Goal: Task Accomplishment & Management: Manage account settings

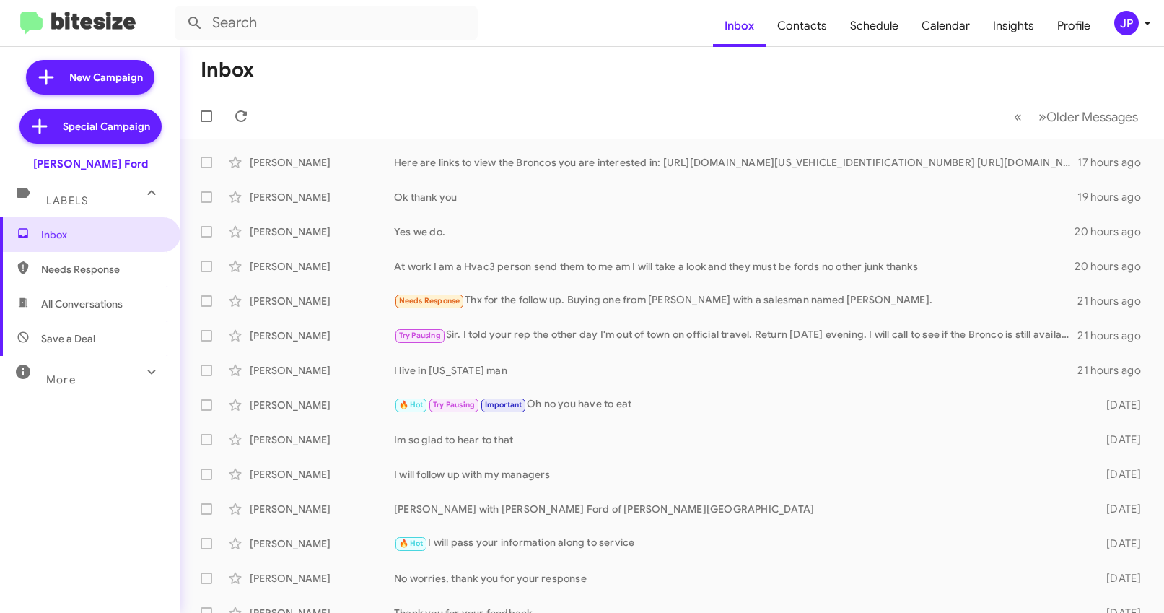
click at [1102, 18] on button "JP" at bounding box center [1125, 23] width 46 height 25
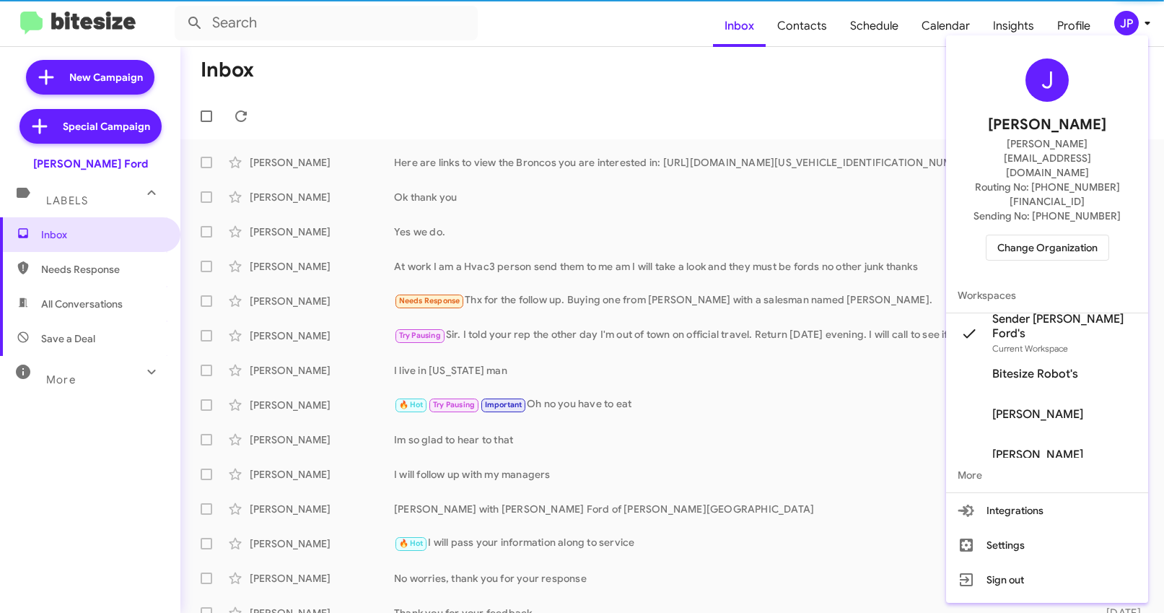
click at [1066, 227] on div "J Jamie Payton jamie@bitesize.co Routing No: +1 (301) 265-5701 Sending No: +1 (…" at bounding box center [1047, 159] width 202 height 237
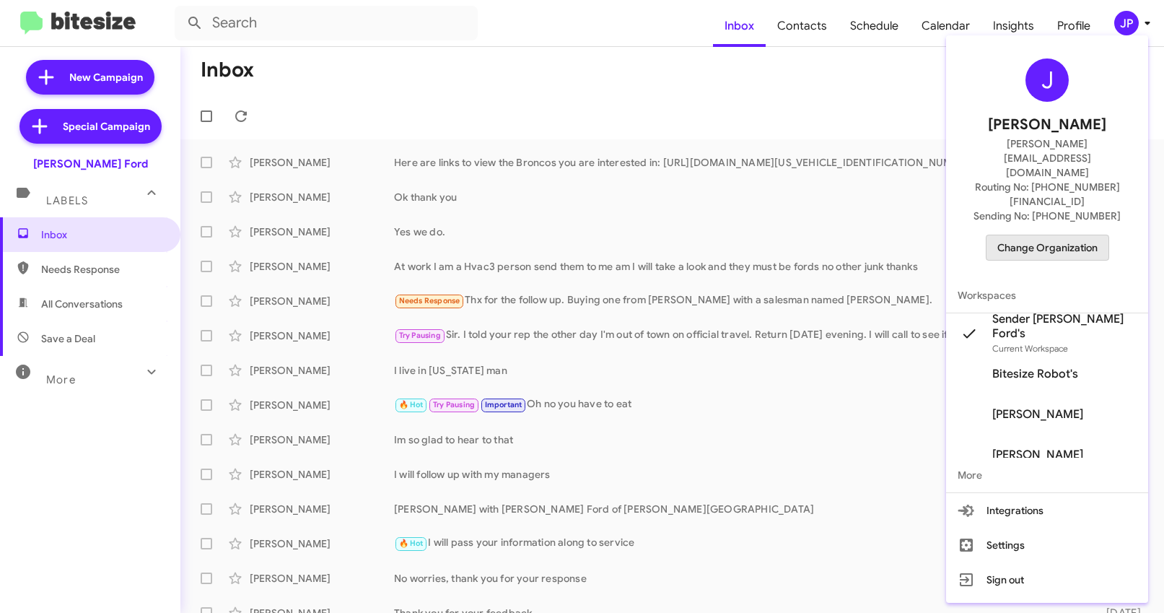
click at [1066, 235] on span "Change Organization" at bounding box center [1047, 247] width 100 height 25
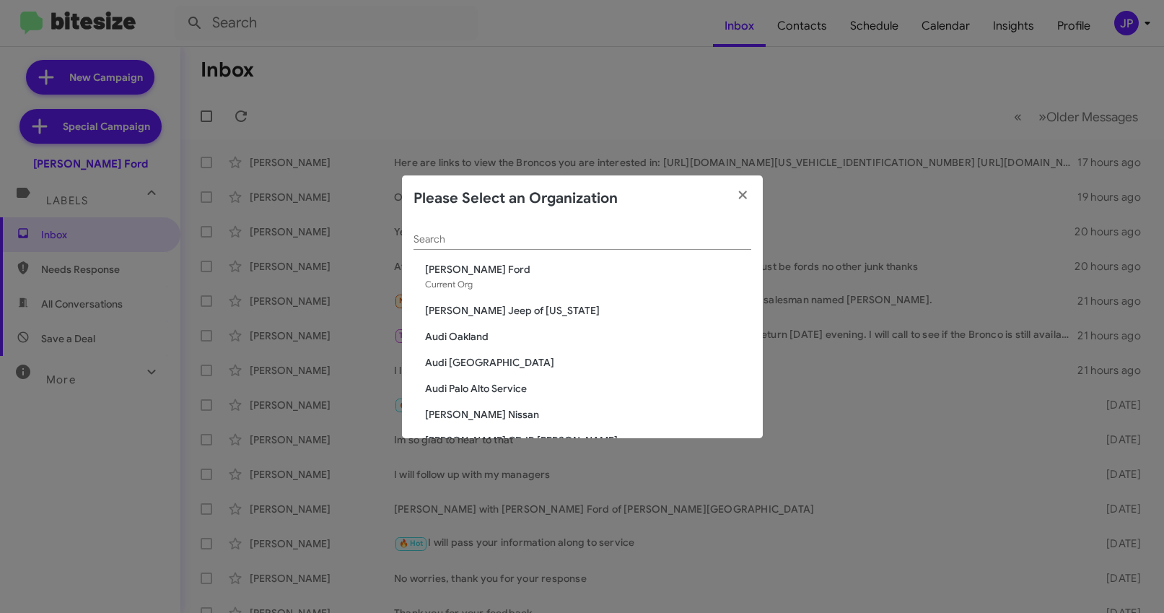
click at [613, 242] on input "Search" at bounding box center [582, 240] width 338 height 12
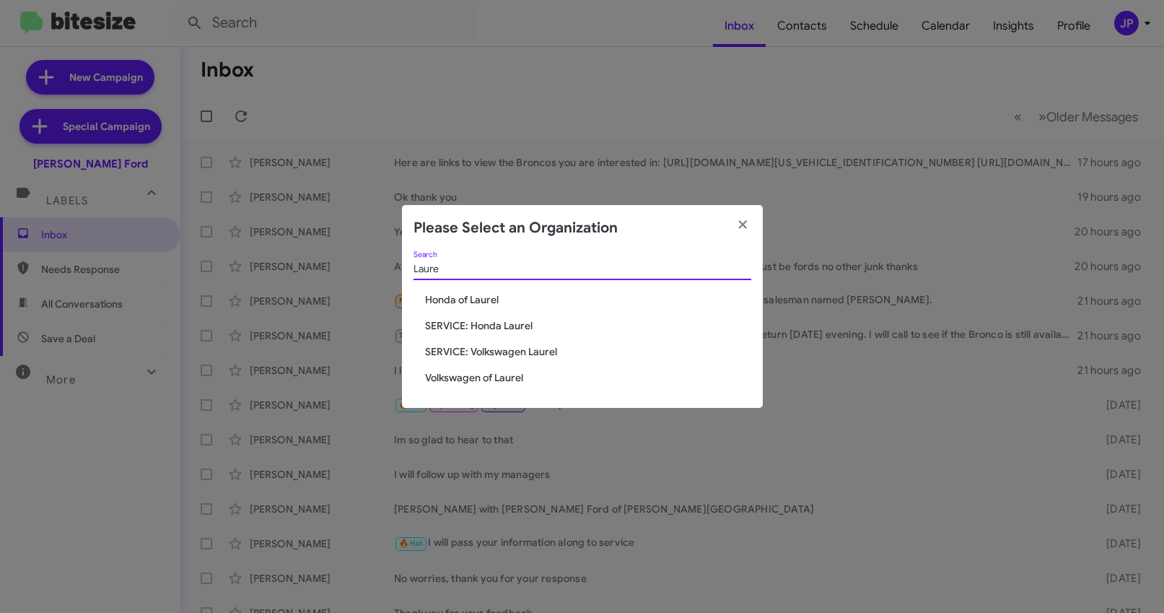
type input "Laure"
click at [514, 374] on span "Volkswagen of Laurel" at bounding box center [588, 377] width 326 height 14
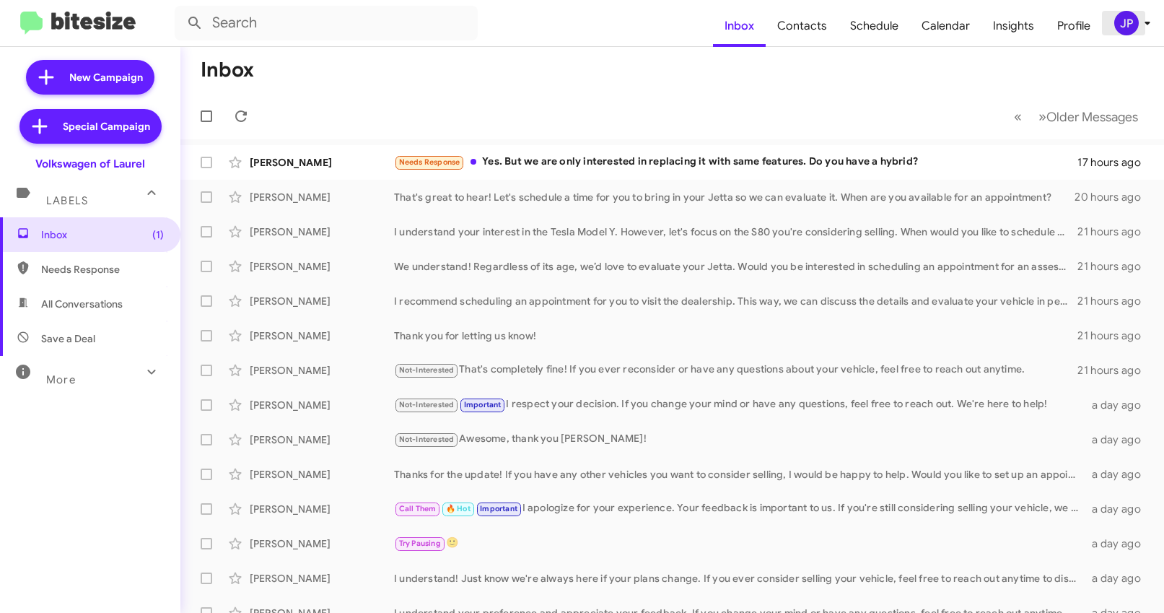
click at [1123, 28] on div "JP" at bounding box center [1126, 23] width 25 height 25
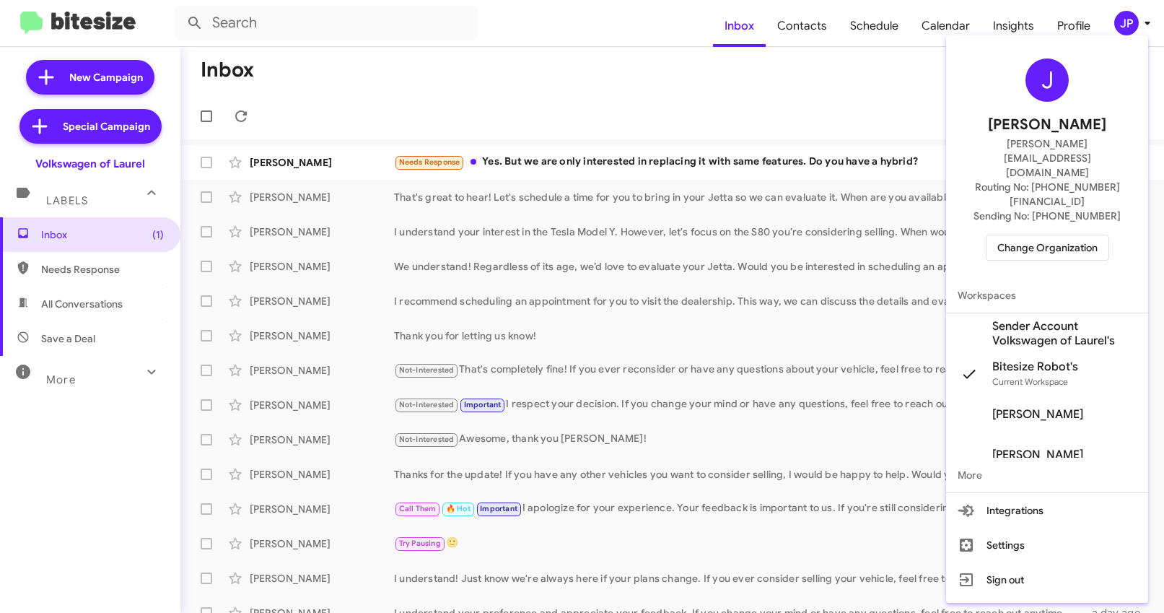
click at [1041, 319] on span "Sender Account Volkswagen of Laurel's" at bounding box center [1064, 333] width 144 height 29
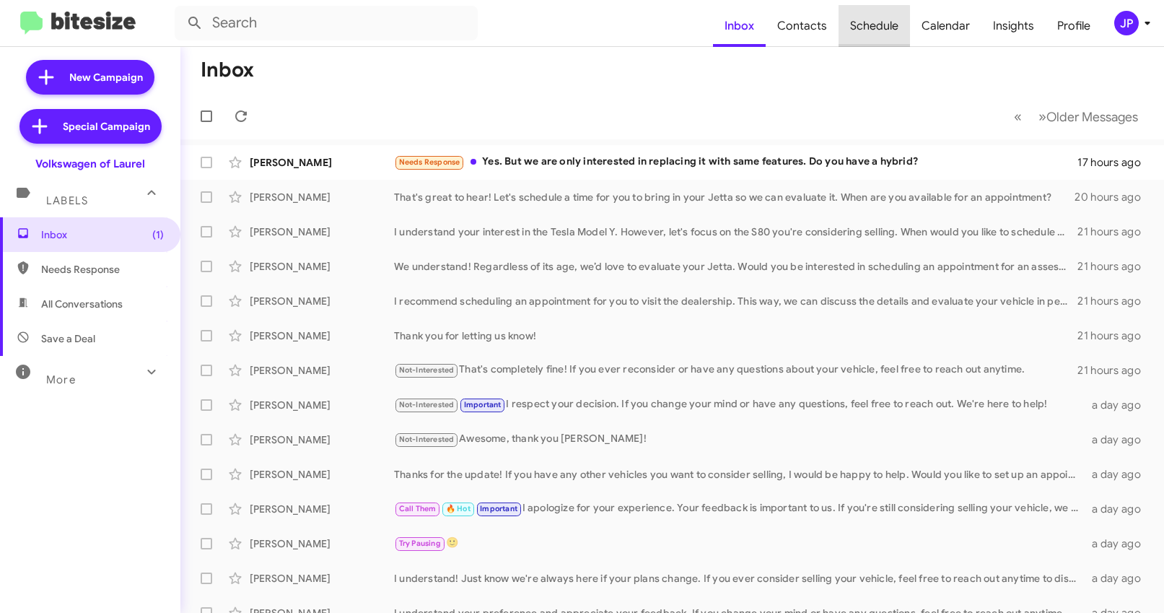
click at [856, 34] on span "Schedule" at bounding box center [873, 26] width 71 height 42
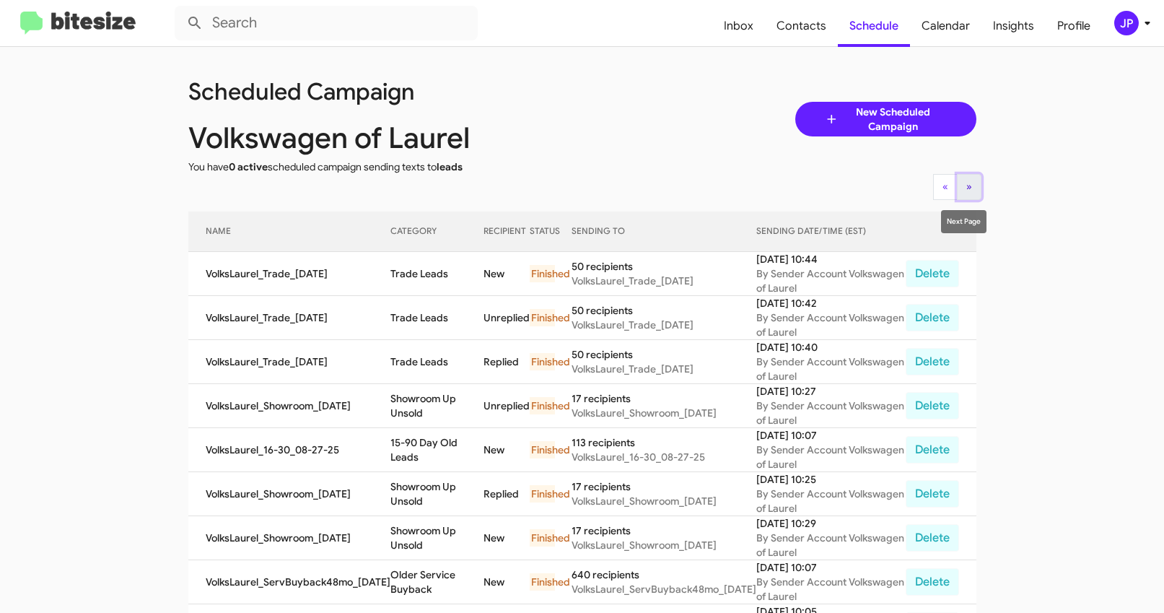
click at [957, 185] on button "» Next" at bounding box center [969, 187] width 25 height 26
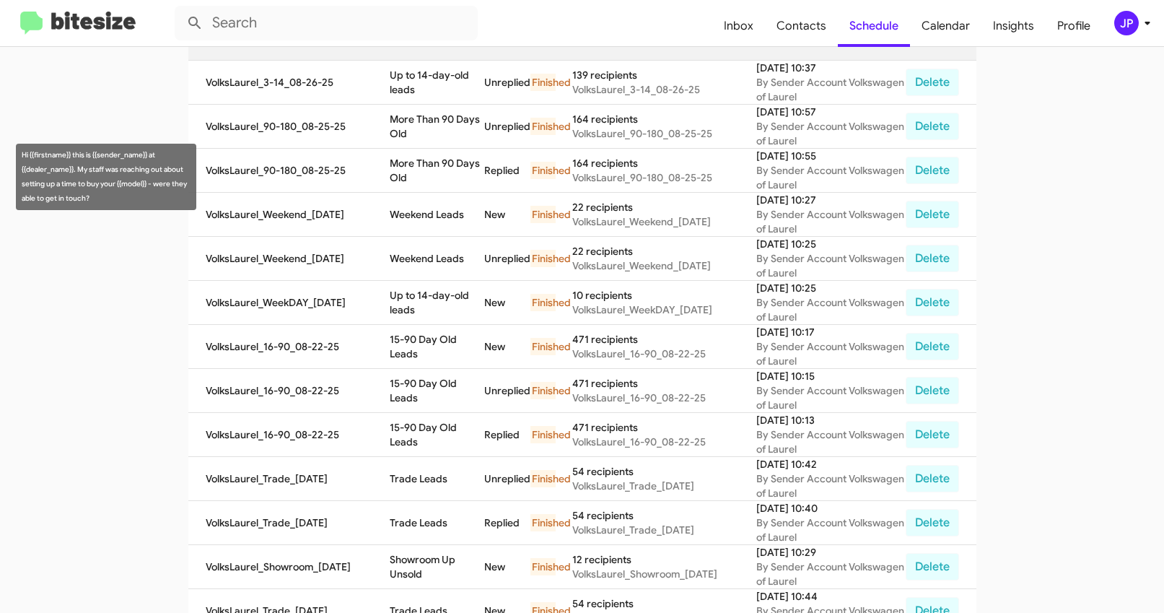
scroll to position [56, 0]
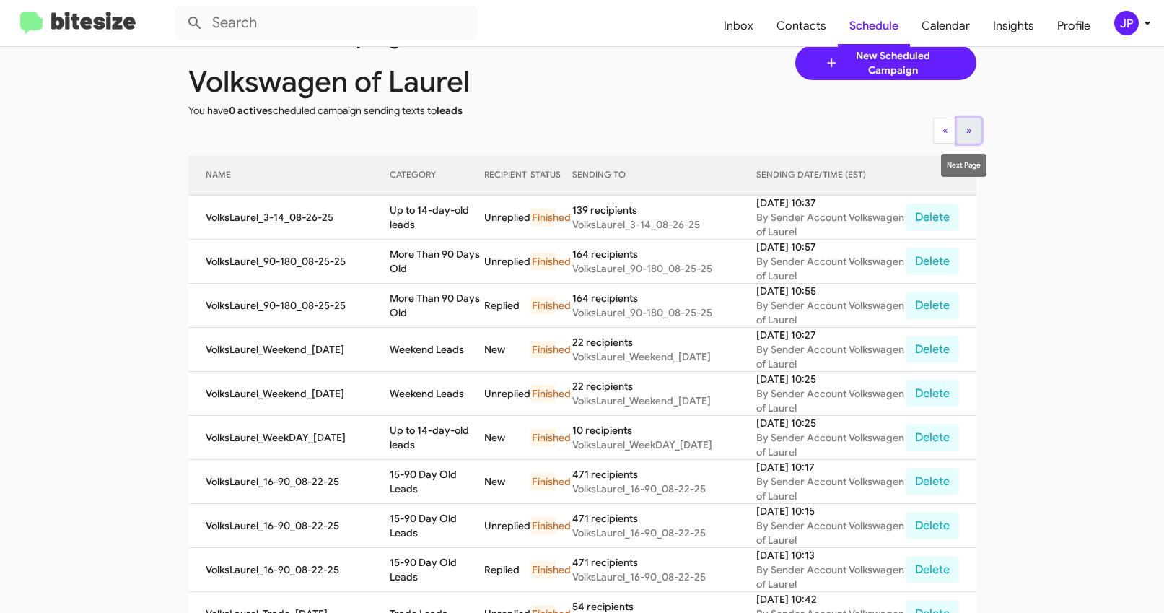
click at [957, 140] on button "» Next" at bounding box center [969, 131] width 25 height 26
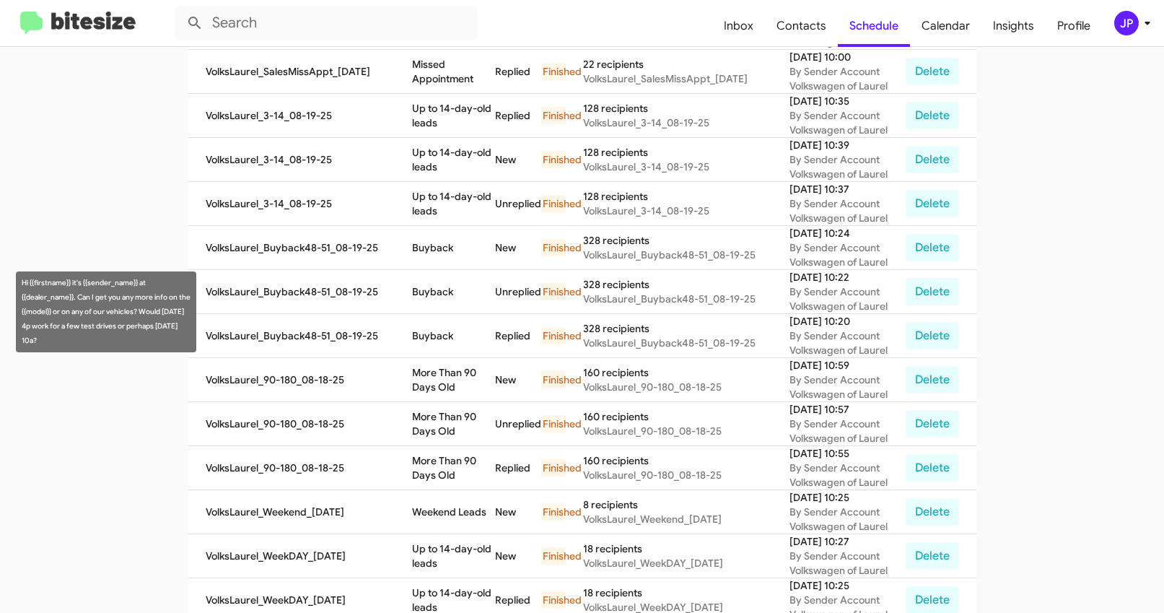
scroll to position [537, 0]
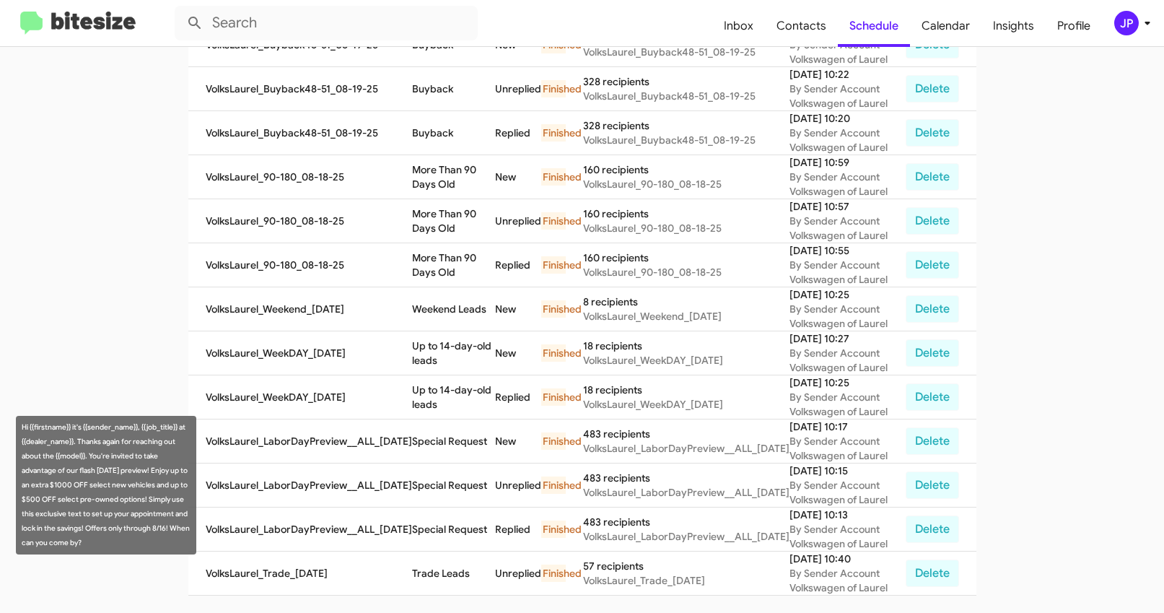
drag, startPoint x: 91, startPoint y: 458, endPoint x: 132, endPoint y: 542, distance: 93.3
click at [132, 542] on div "Hi {{firstname}} it's {{sender_name}}, {{job_title}} at {{dealer_name}}. Thanks…" at bounding box center [106, 485] width 180 height 139
copy div "You're invited to take advantage of our flash Labor Day preview! Enjoy up to an…"
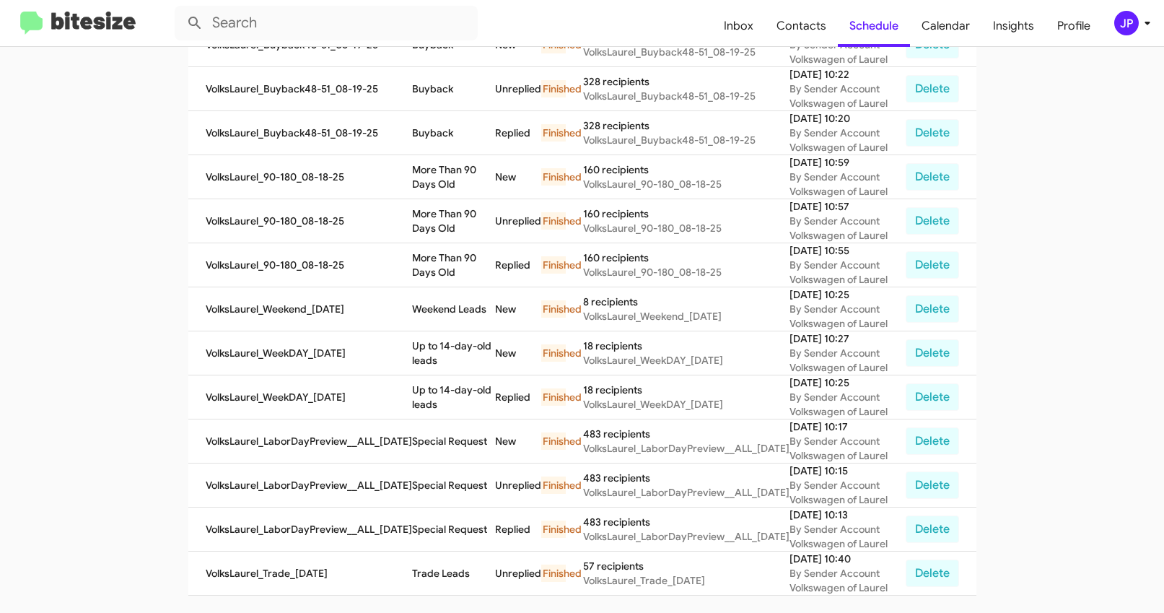
click at [88, 20] on img at bounding box center [77, 24] width 115 height 24
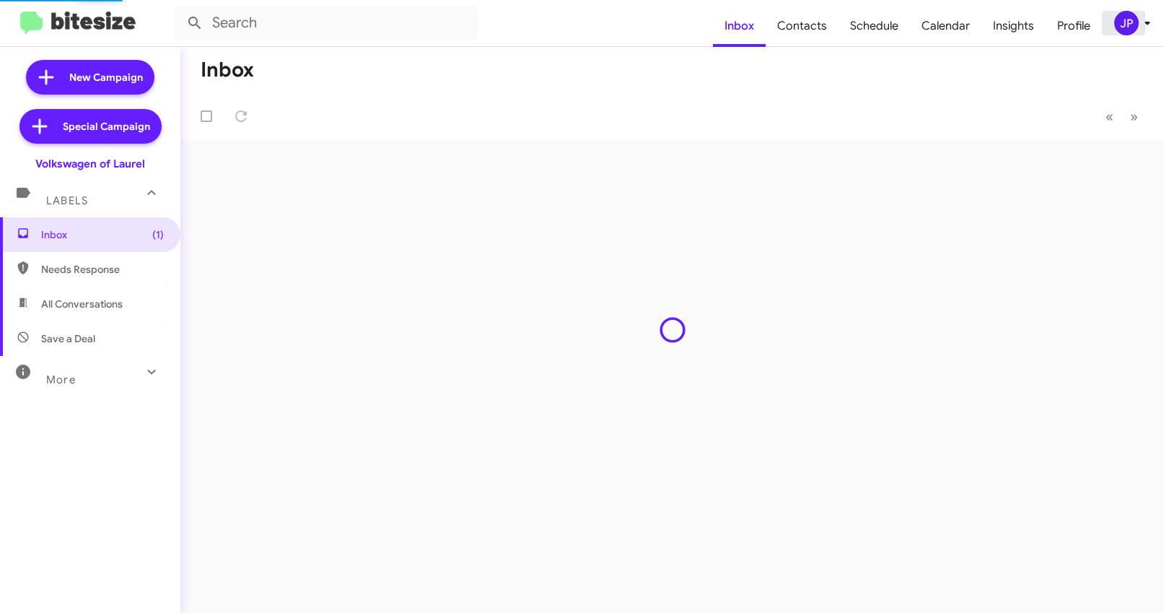
click at [1123, 17] on div "JP" at bounding box center [1126, 23] width 25 height 25
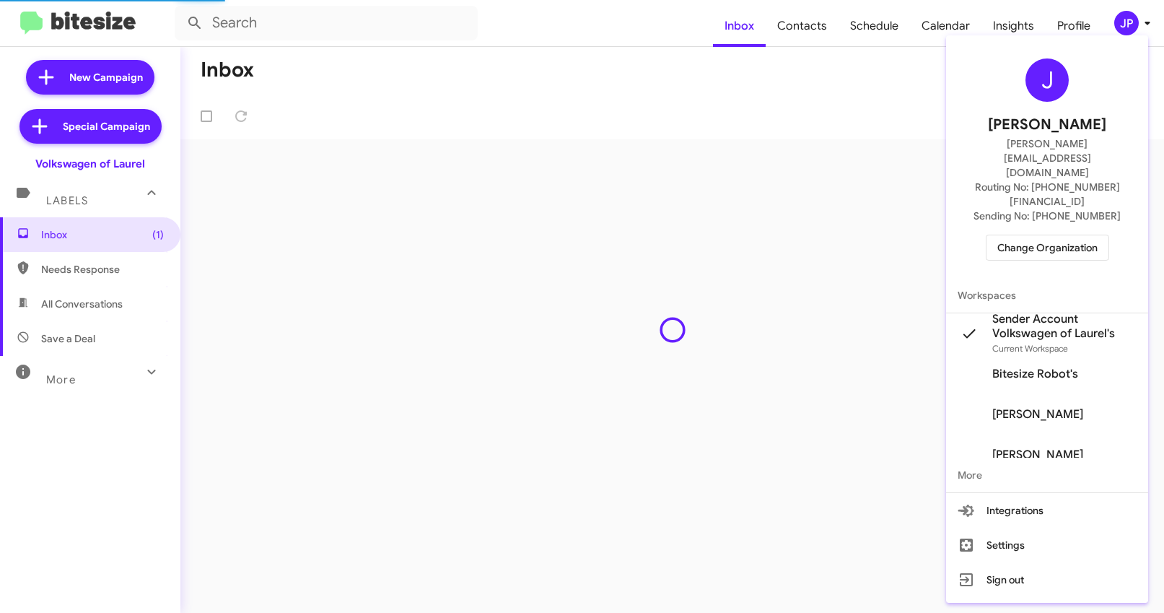
click at [1059, 235] on span "Change Organization" at bounding box center [1047, 247] width 100 height 25
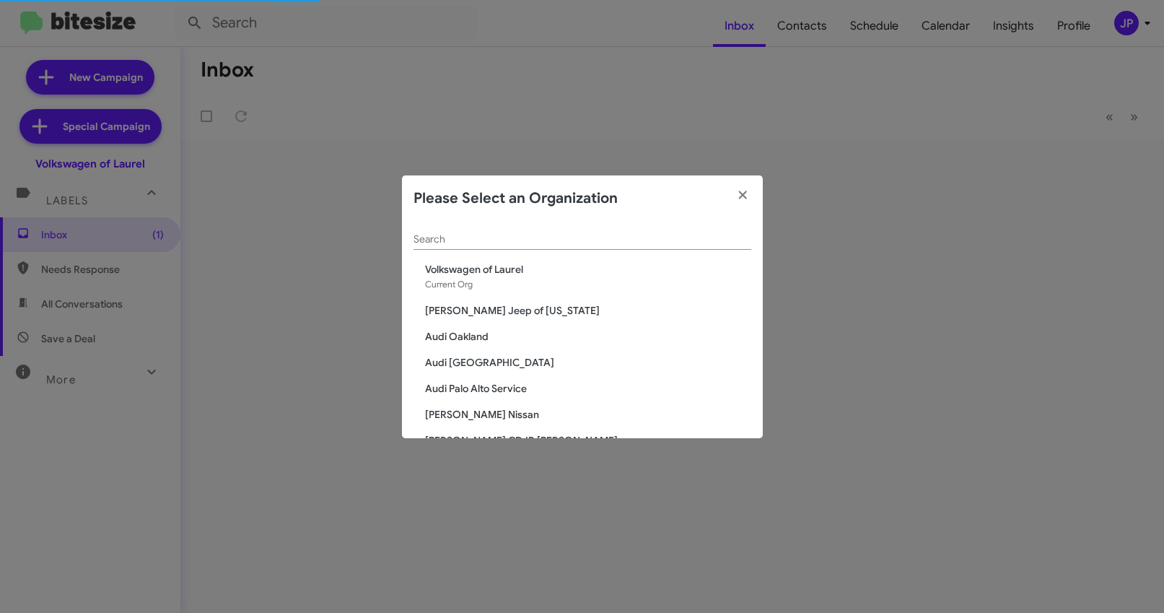
click at [522, 249] on div "Search" at bounding box center [582, 242] width 338 height 41
click at [523, 245] on div "Search" at bounding box center [582, 236] width 338 height 28
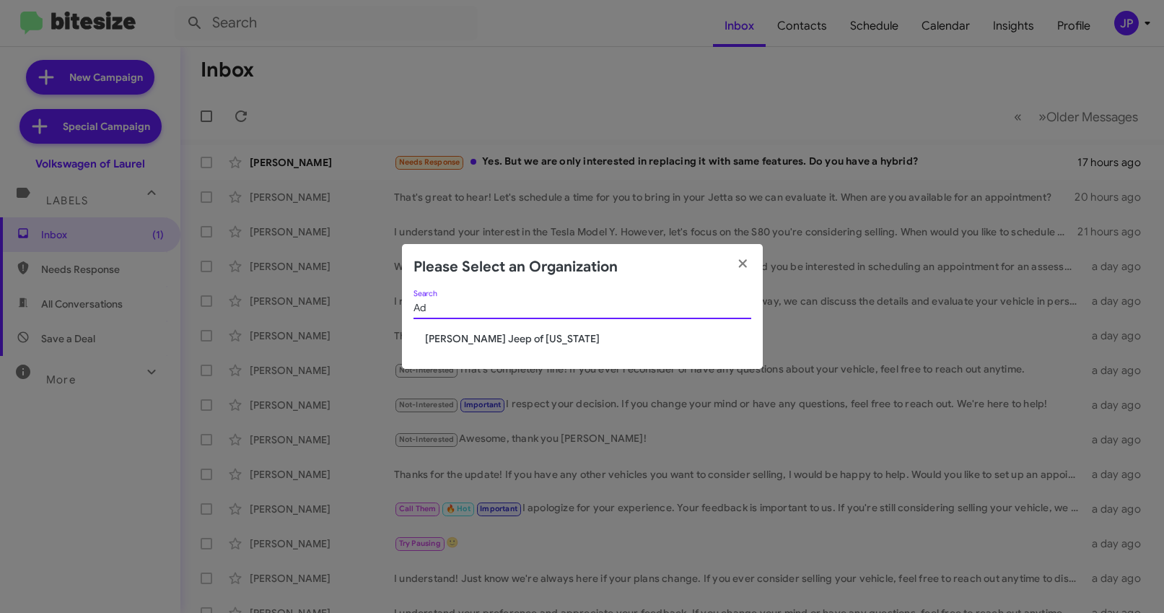
type input "A"
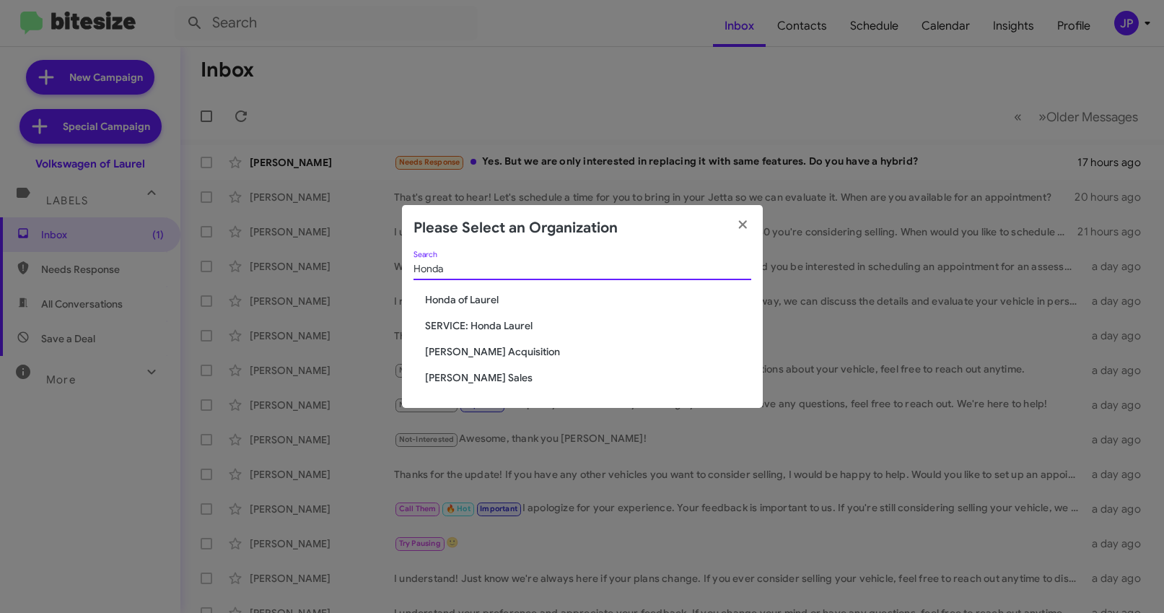
type input "Honda"
click at [492, 302] on span "Honda of Laurel" at bounding box center [588, 299] width 326 height 14
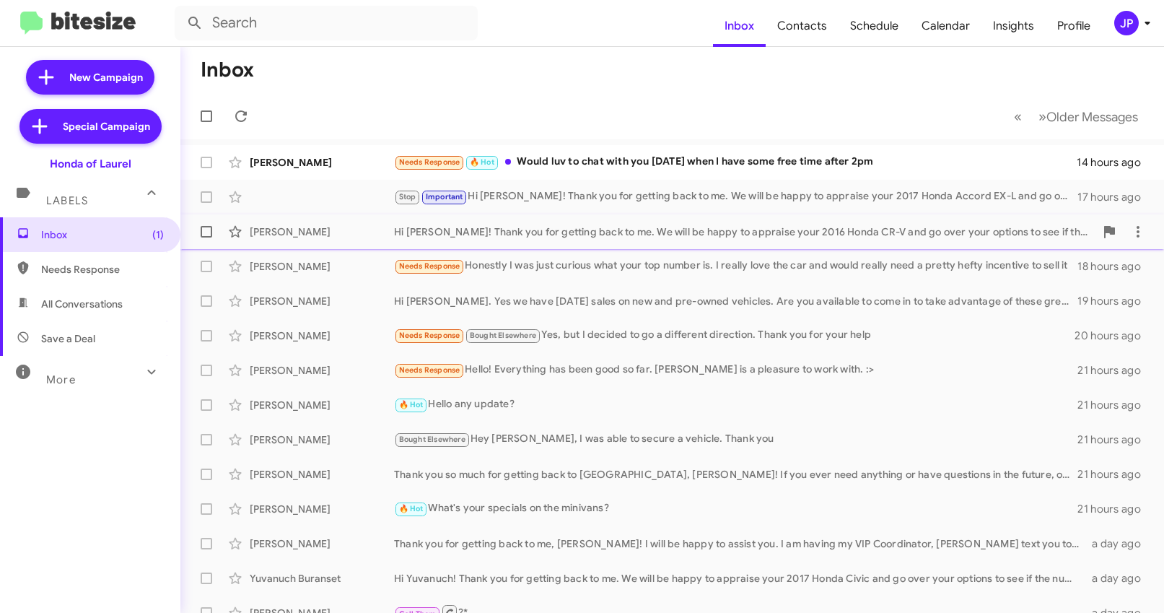
click at [475, 238] on div "Hi Josh! Thank you for getting back to me. We will be happy to appraise your 20…" at bounding box center [744, 231] width 701 height 14
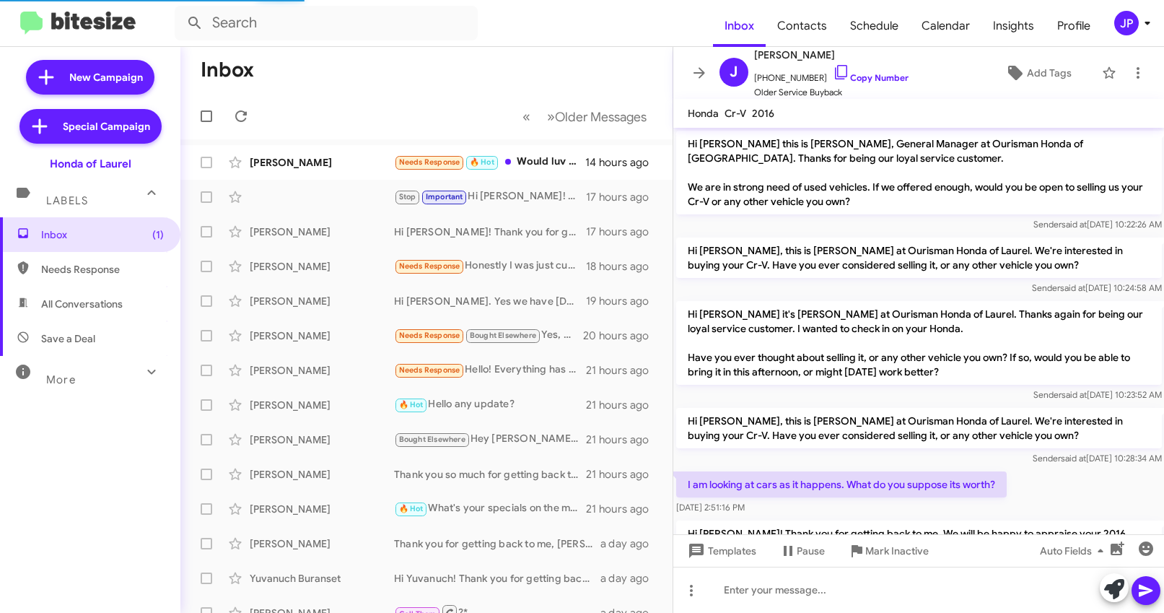
scroll to position [83, 0]
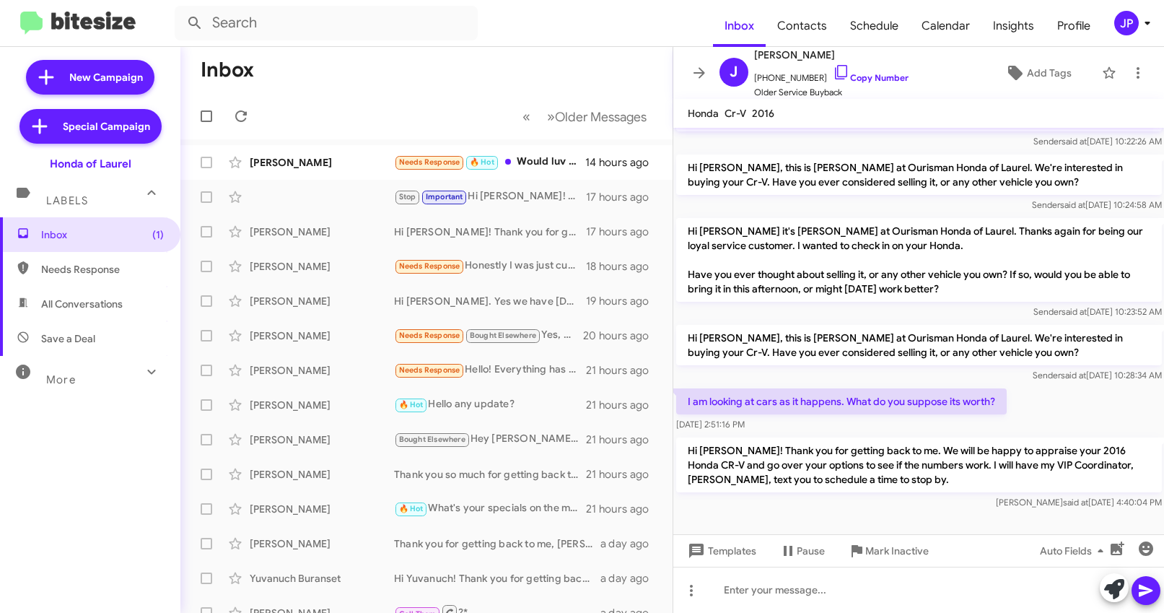
click at [1134, 26] on div "JP" at bounding box center [1126, 23] width 25 height 25
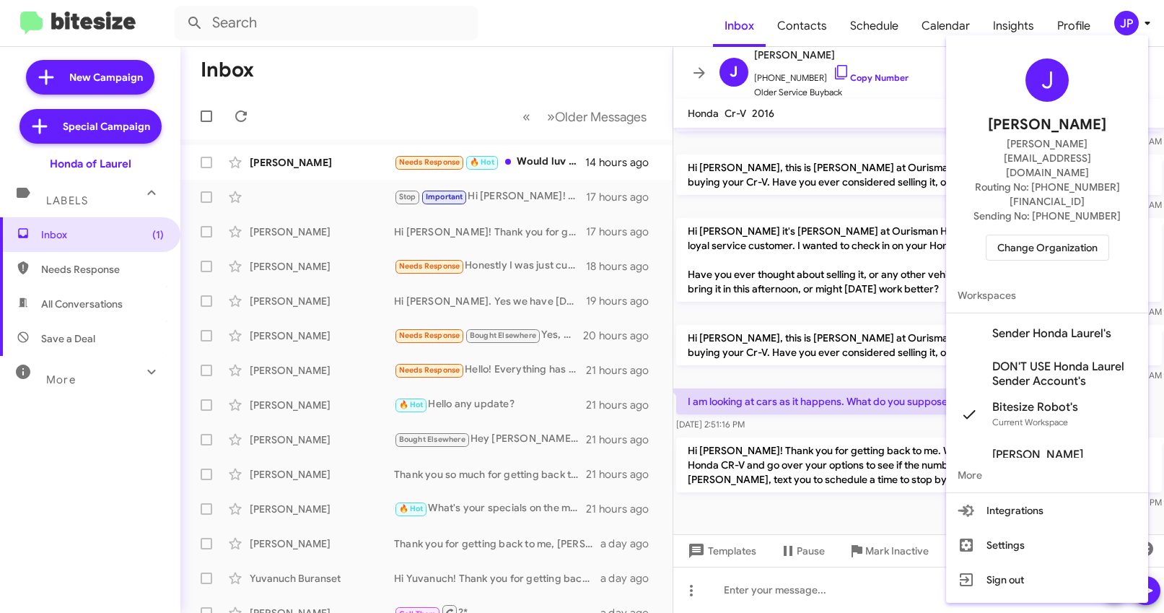
click at [993, 235] on button "Change Organization" at bounding box center [1047, 248] width 123 height 26
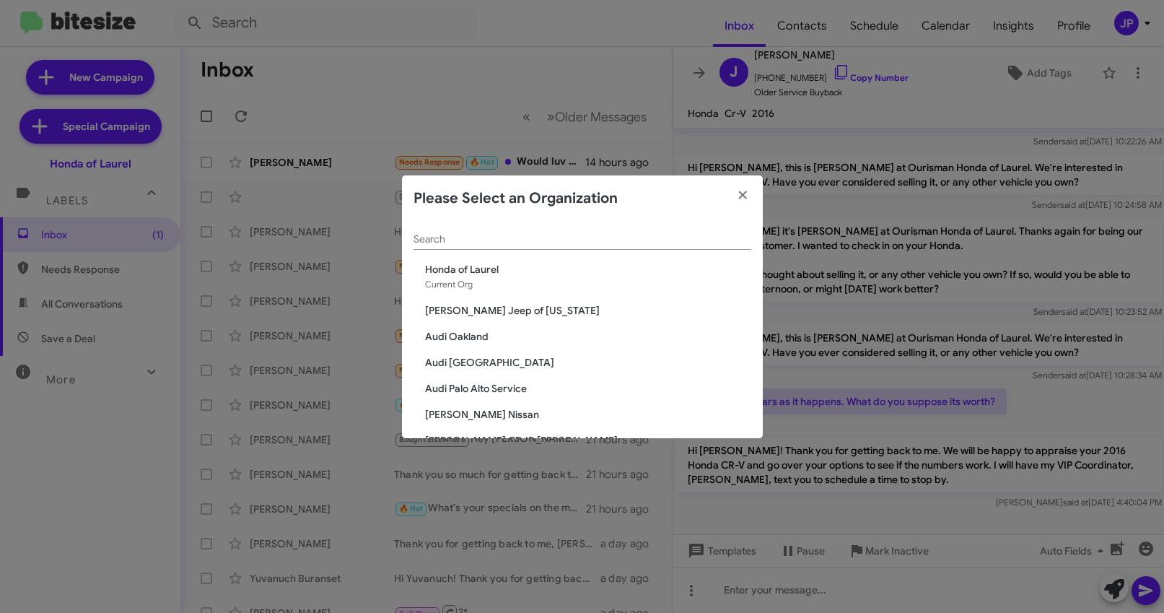
click at [509, 236] on input "Search" at bounding box center [582, 240] width 338 height 12
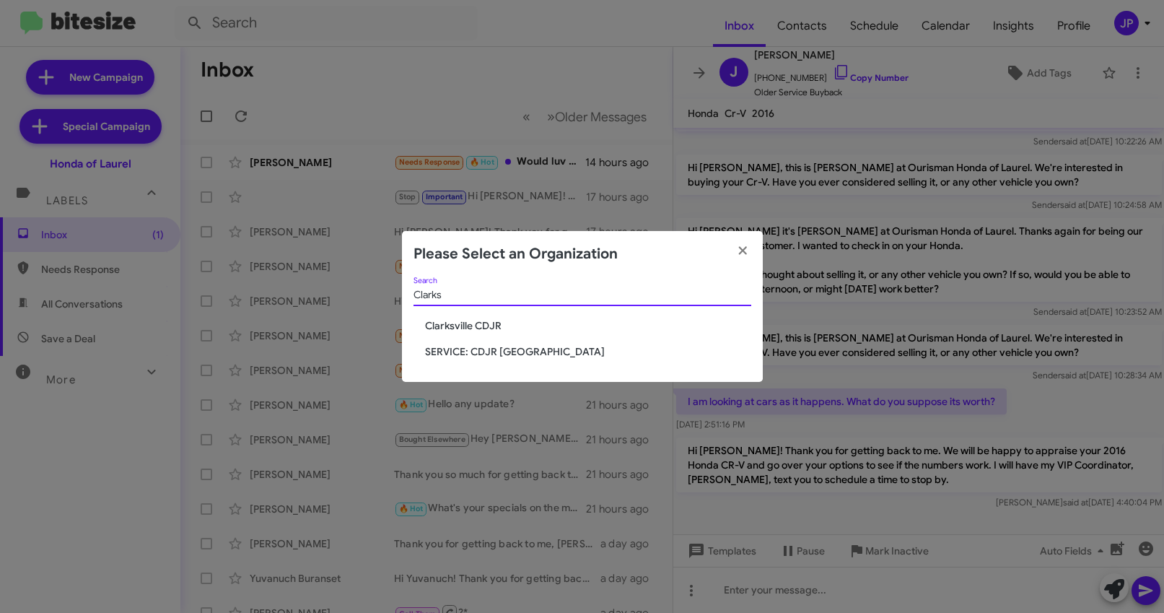
type input "Clarks"
click at [484, 322] on span "Clarksville CDJR" at bounding box center [588, 325] width 326 height 14
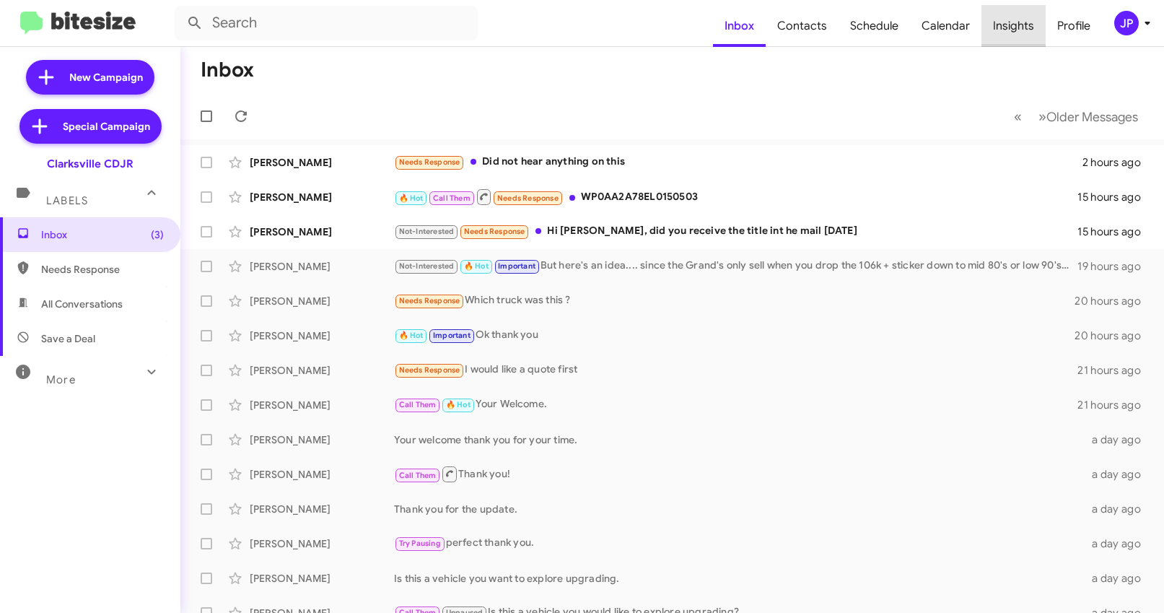
click at [1025, 37] on span "Insights" at bounding box center [1013, 26] width 64 height 42
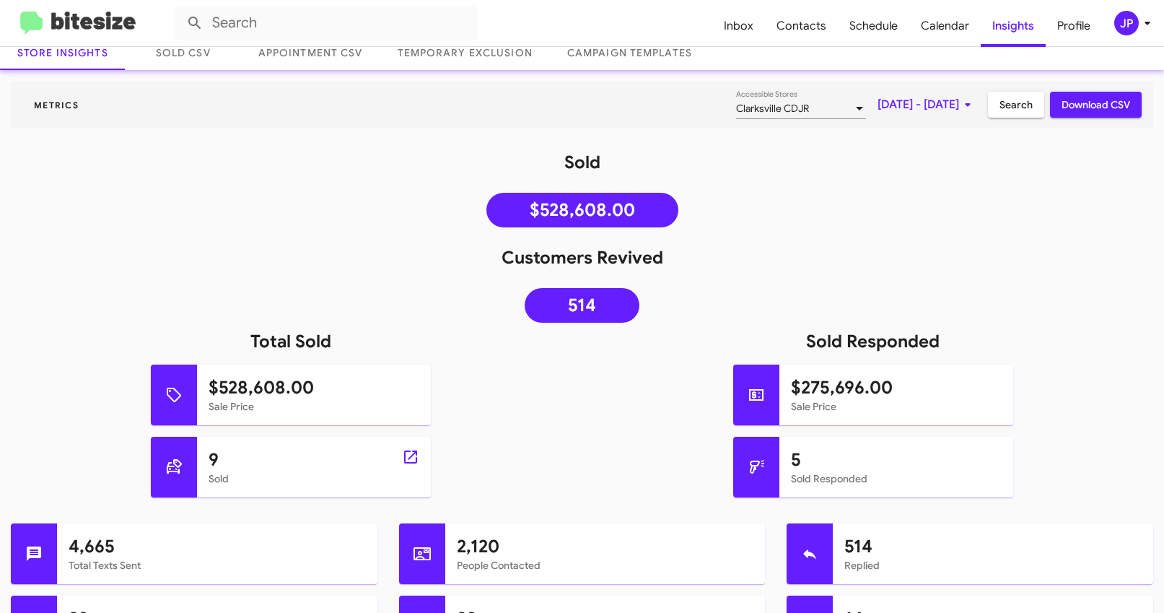
scroll to position [91, 0]
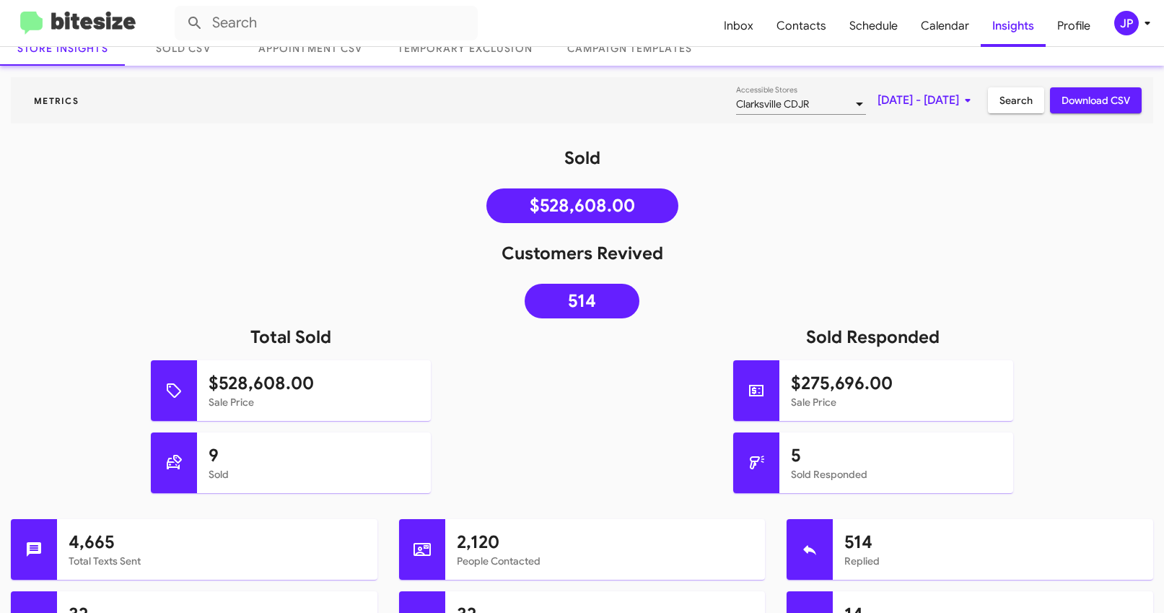
click at [115, 14] on img at bounding box center [77, 24] width 115 height 24
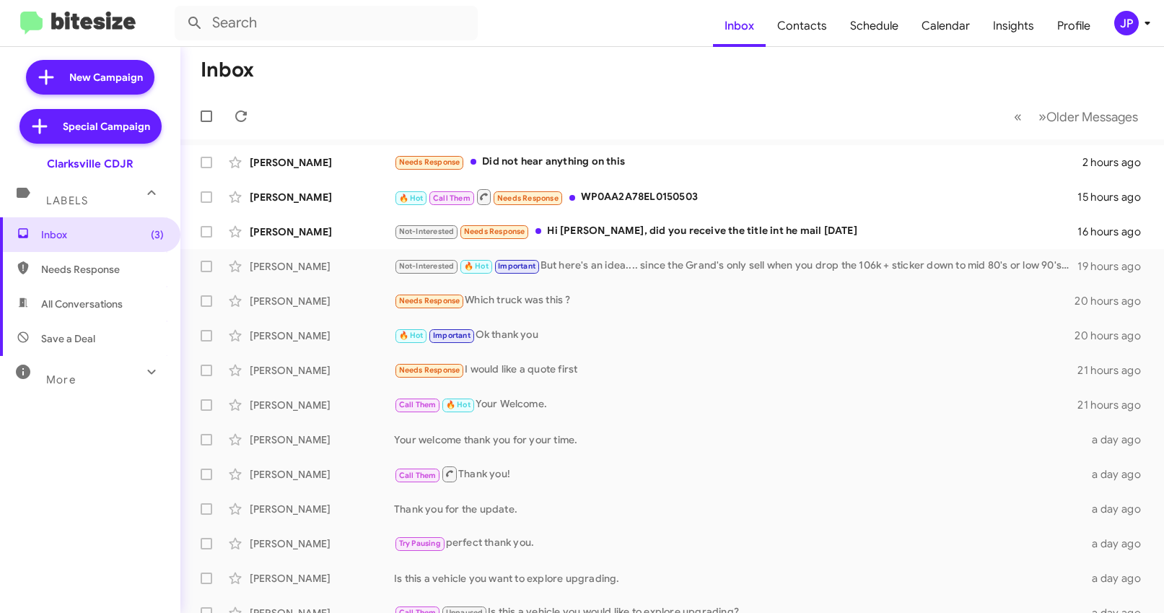
click at [83, 374] on div "More" at bounding box center [76, 373] width 128 height 27
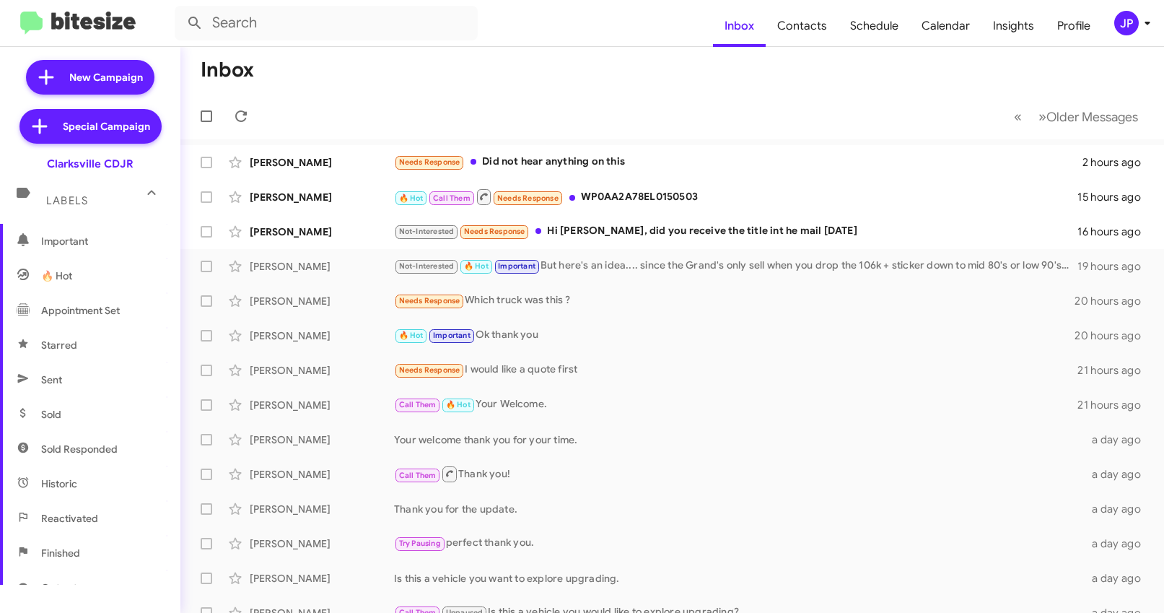
scroll to position [314, 0]
click at [125, 324] on span "Sold Responded" at bounding box center [90, 313] width 180 height 35
type input "in:sold-verified"
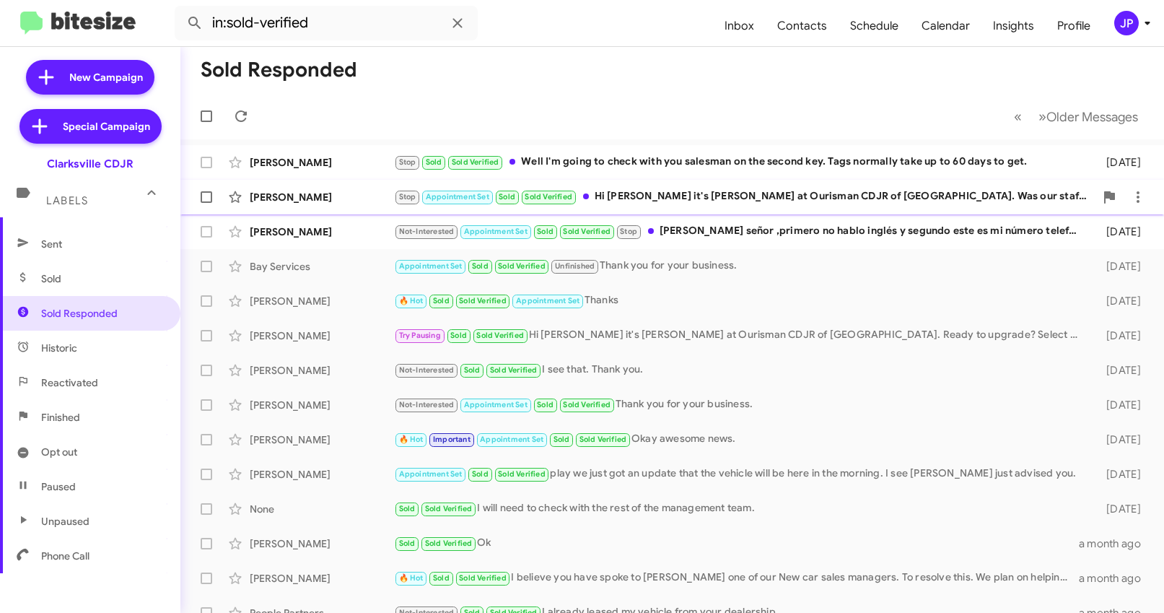
click at [314, 183] on div "[PERSON_NAME] Stop Appointment Set Sold Sold Verified Hi [PERSON_NAME] it's [PE…" at bounding box center [672, 197] width 960 height 29
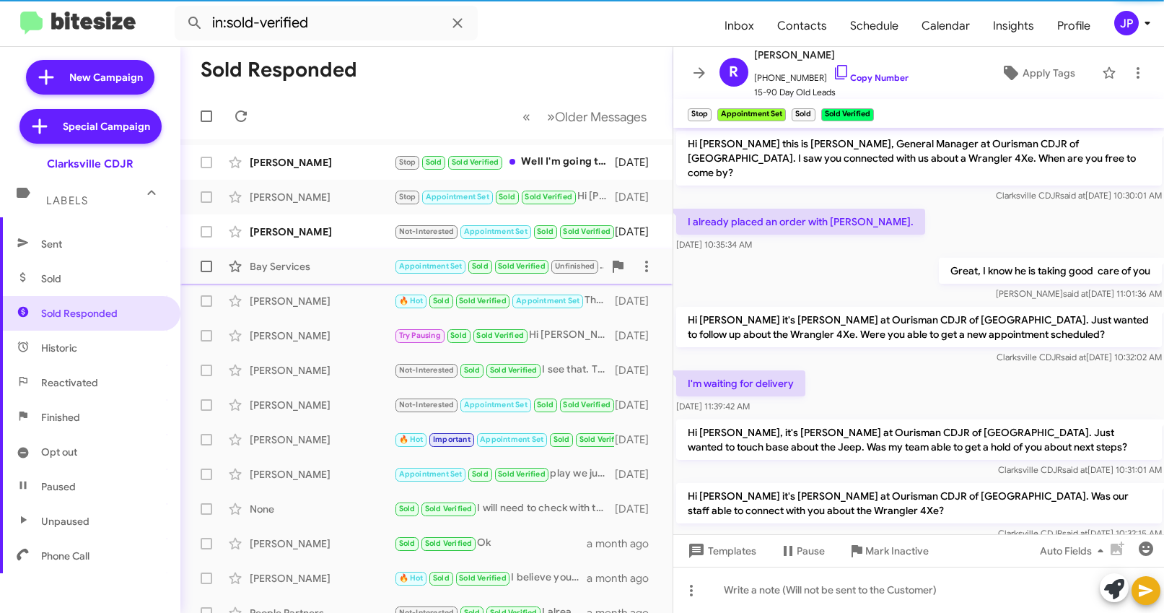
scroll to position [113, 0]
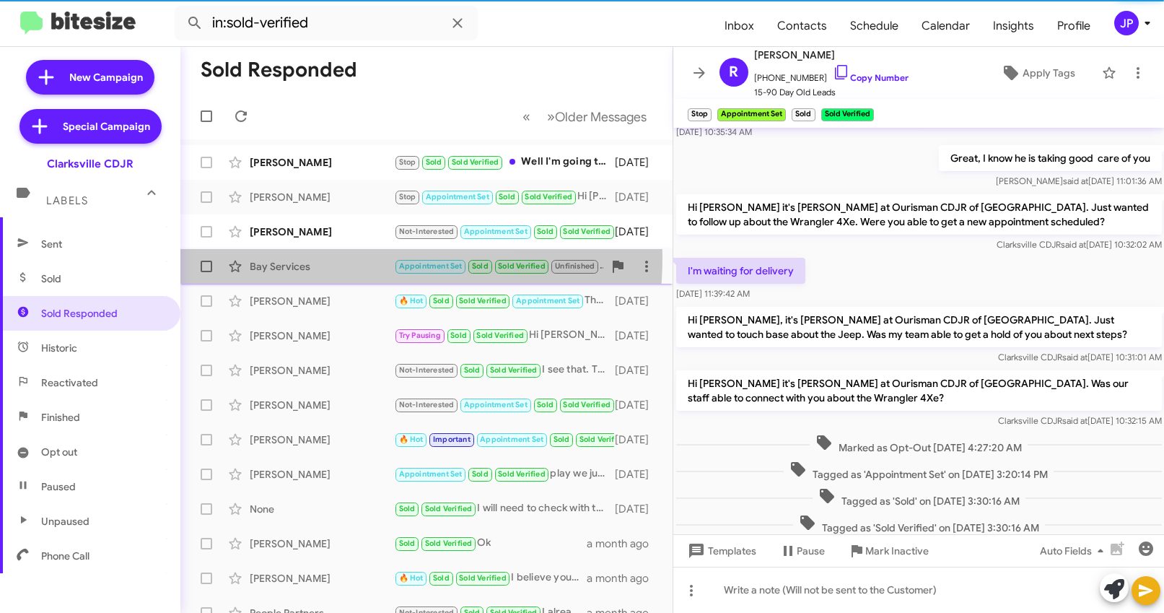
click at [313, 257] on div "Bay Services Appointment Set Sold Sold Verified Unfinished Thank you for your b…" at bounding box center [426, 266] width 469 height 29
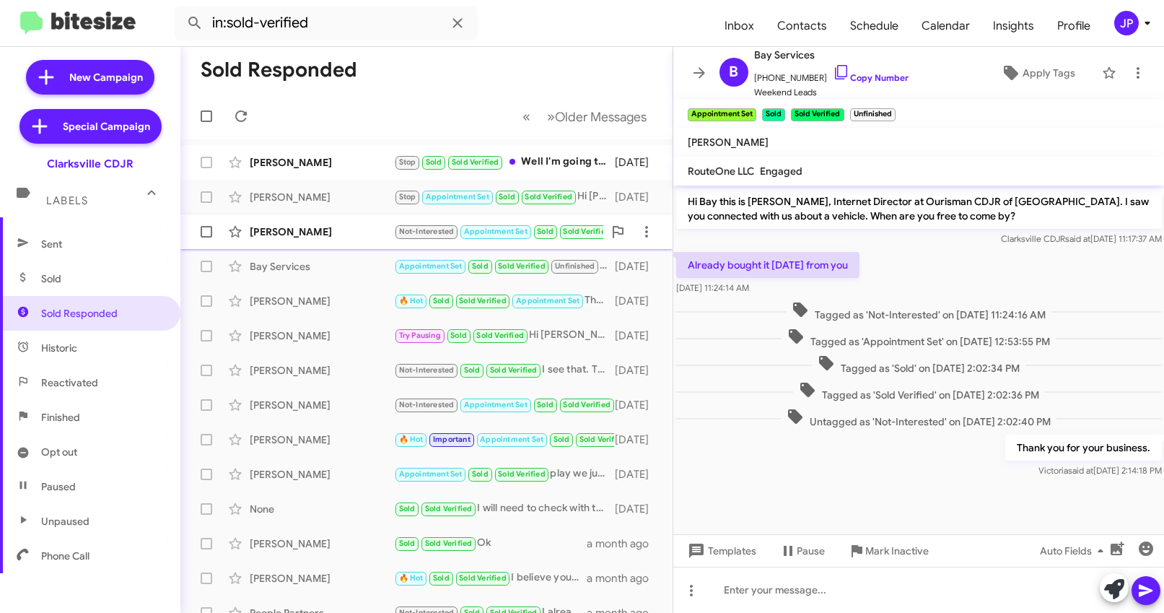
click at [372, 242] on div "Angela Gualteros Not-Interested Appointment Set Sold Sold Verified Stop Mire se…" at bounding box center [426, 231] width 469 height 29
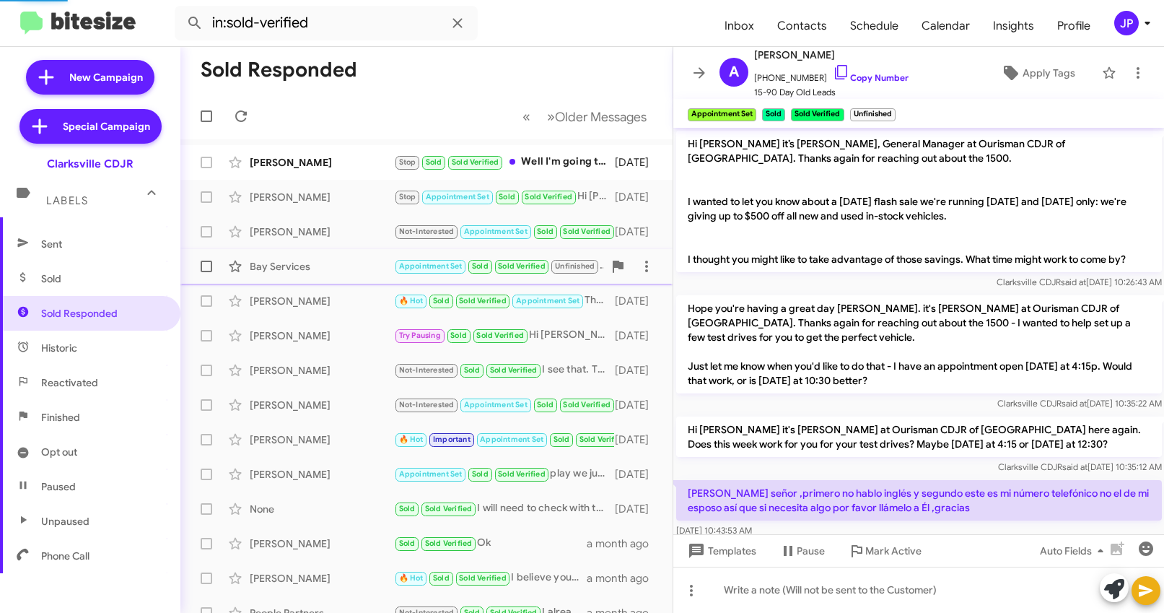
scroll to position [172, 0]
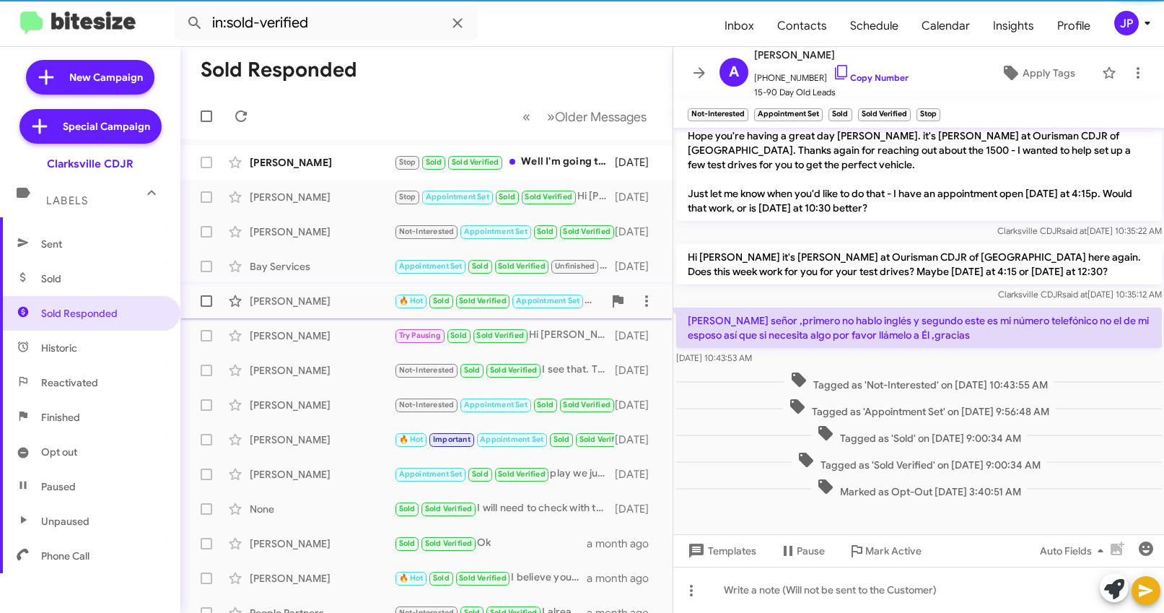
click at [367, 297] on div "Wilfredo Pena Renderos" at bounding box center [322, 301] width 144 height 14
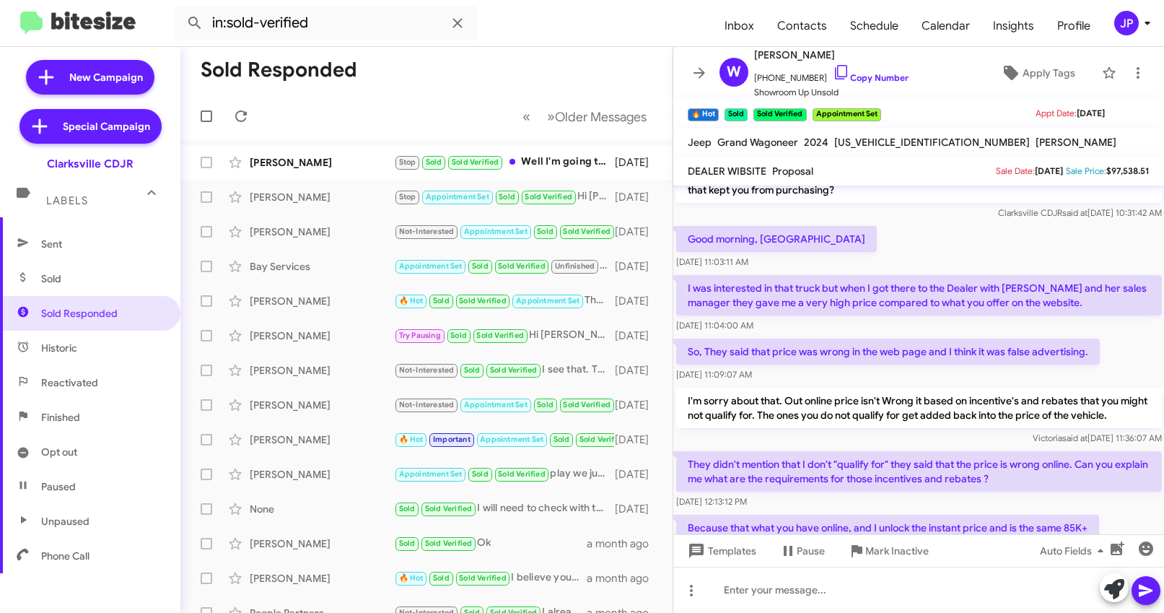
scroll to position [349, 0]
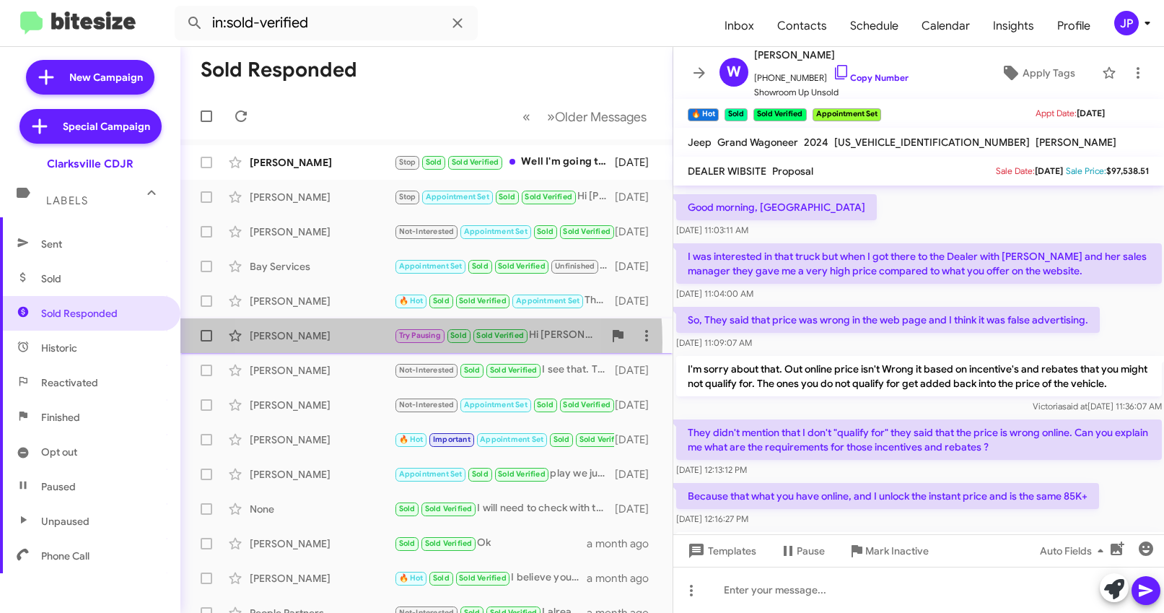
click at [354, 347] on div "Terrance Leary Try Pausing Sold Sold Verified Hi Terrance it's Victoria Cook at…" at bounding box center [426, 335] width 469 height 29
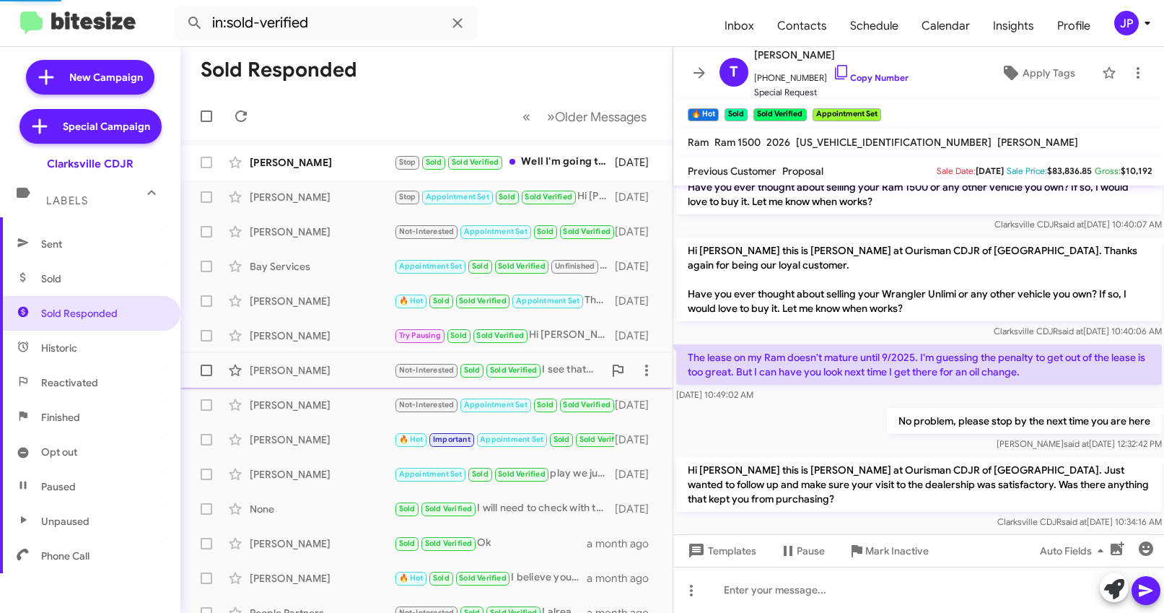
scroll to position [561, 0]
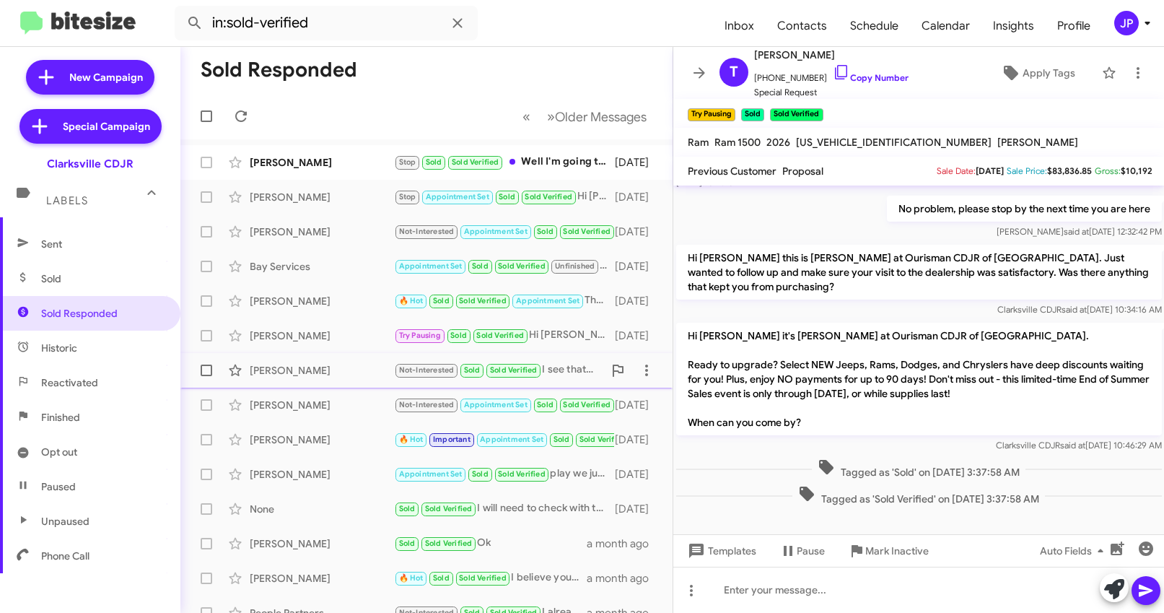
click at [349, 363] on div "Dianna Wissink" at bounding box center [322, 370] width 144 height 14
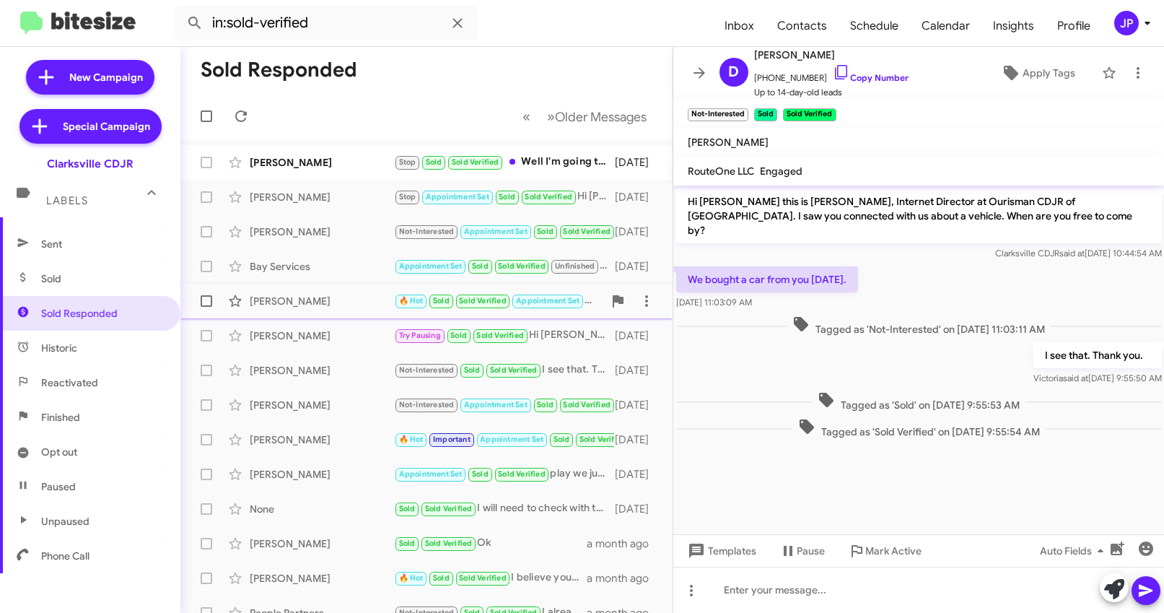
click at [341, 303] on div "Wilfredo Pena Renderos" at bounding box center [322, 301] width 144 height 14
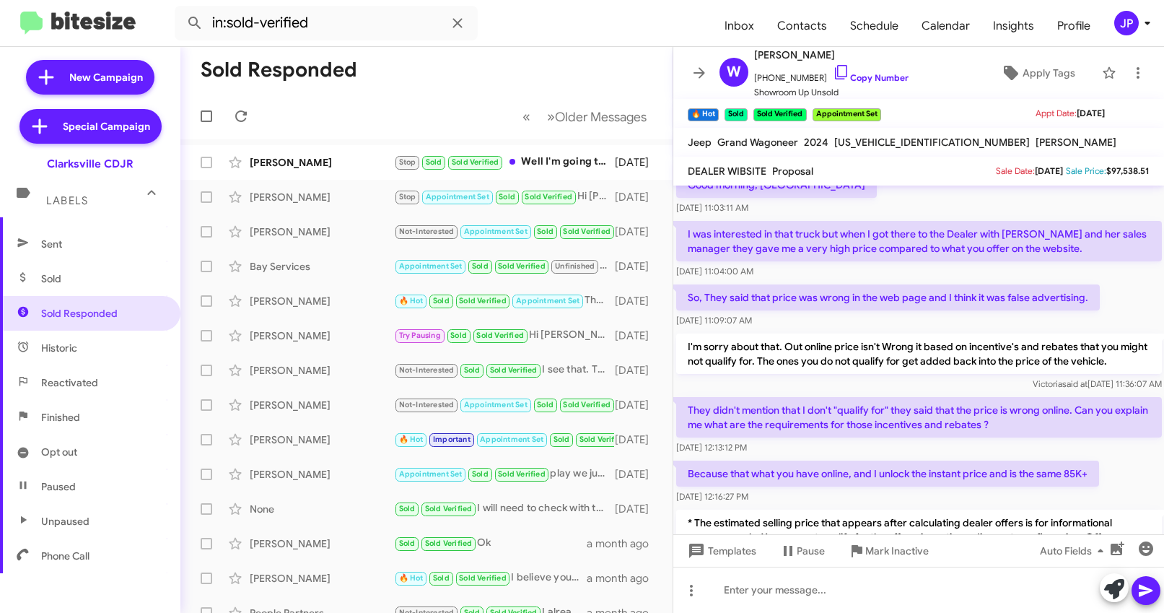
scroll to position [356, 0]
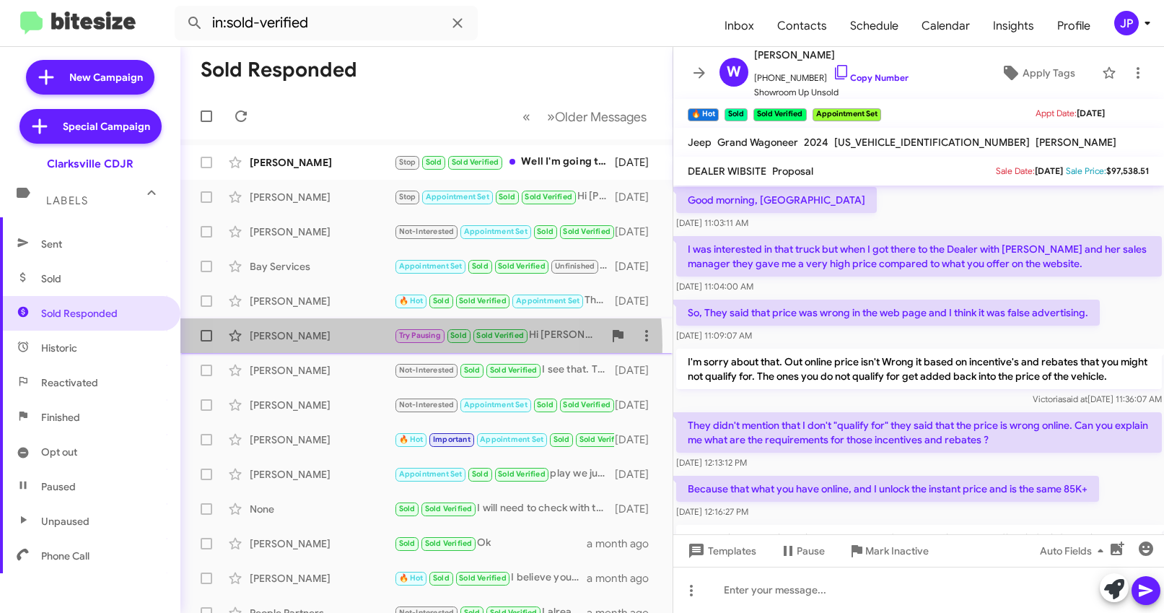
click at [346, 346] on div "Terrance Leary Try Pausing Sold Sold Verified Hi Terrance it's Victoria Cook at…" at bounding box center [426, 335] width 469 height 29
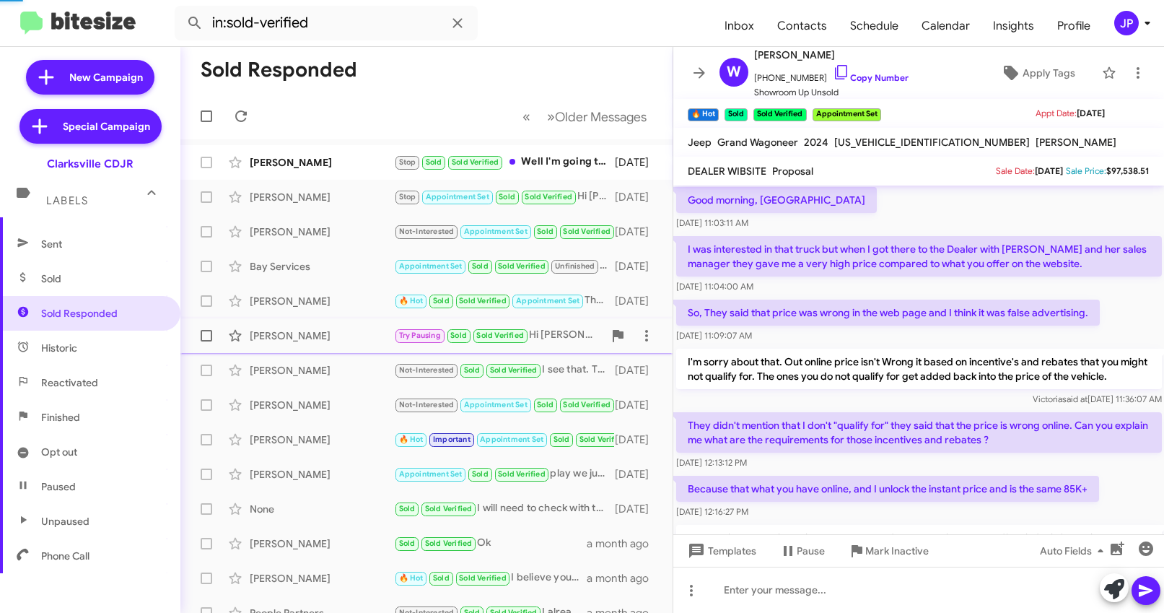
scroll to position [561, 0]
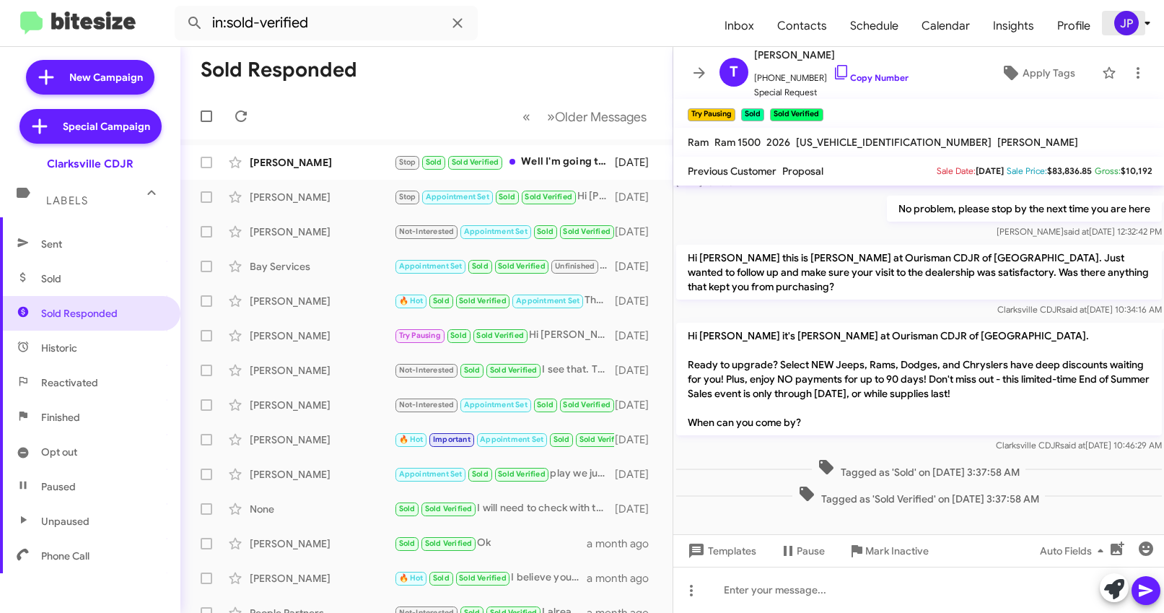
click at [1135, 18] on div "JP" at bounding box center [1126, 23] width 25 height 25
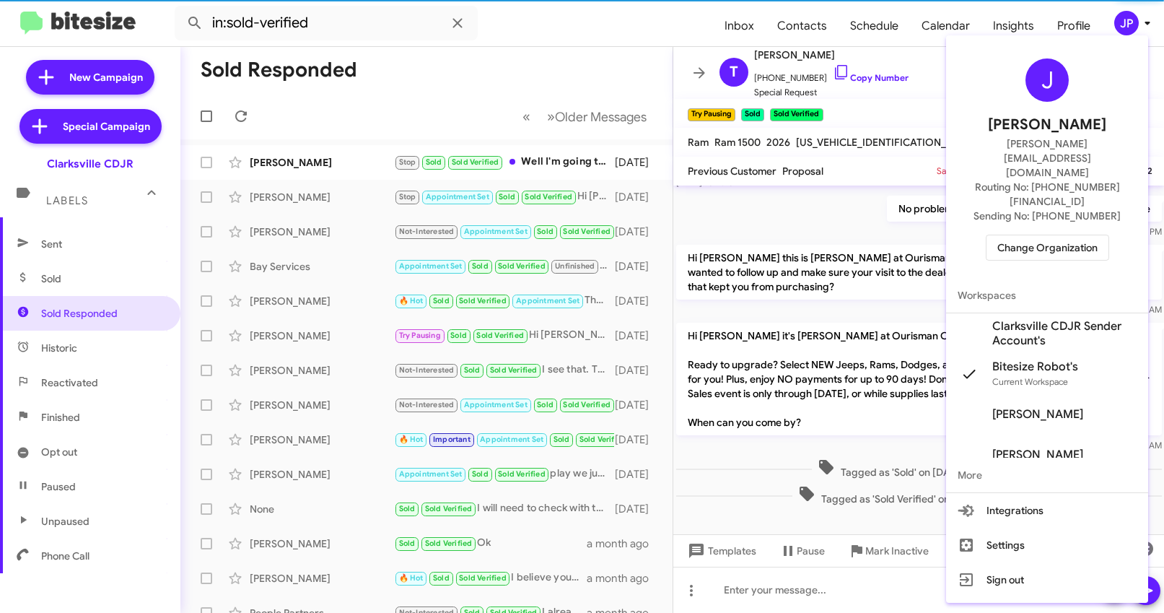
click at [1096, 235] on span "Change Organization" at bounding box center [1047, 247] width 100 height 25
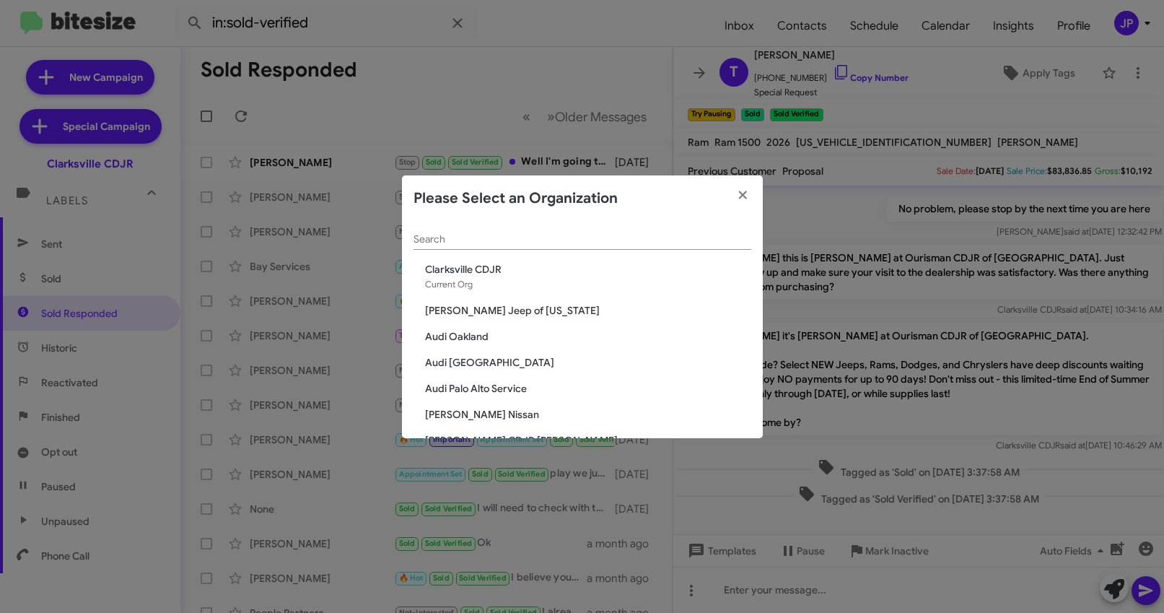
click at [483, 249] on div "Search" at bounding box center [582, 236] width 338 height 28
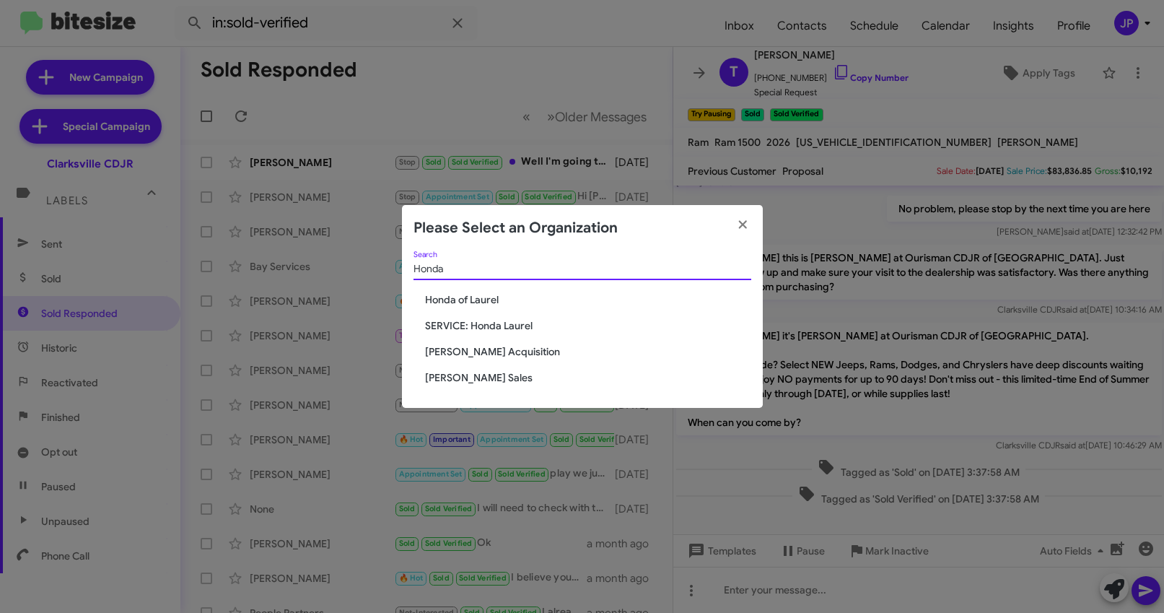
type input "Honda"
click at [459, 304] on span "Honda of Laurel" at bounding box center [588, 299] width 326 height 14
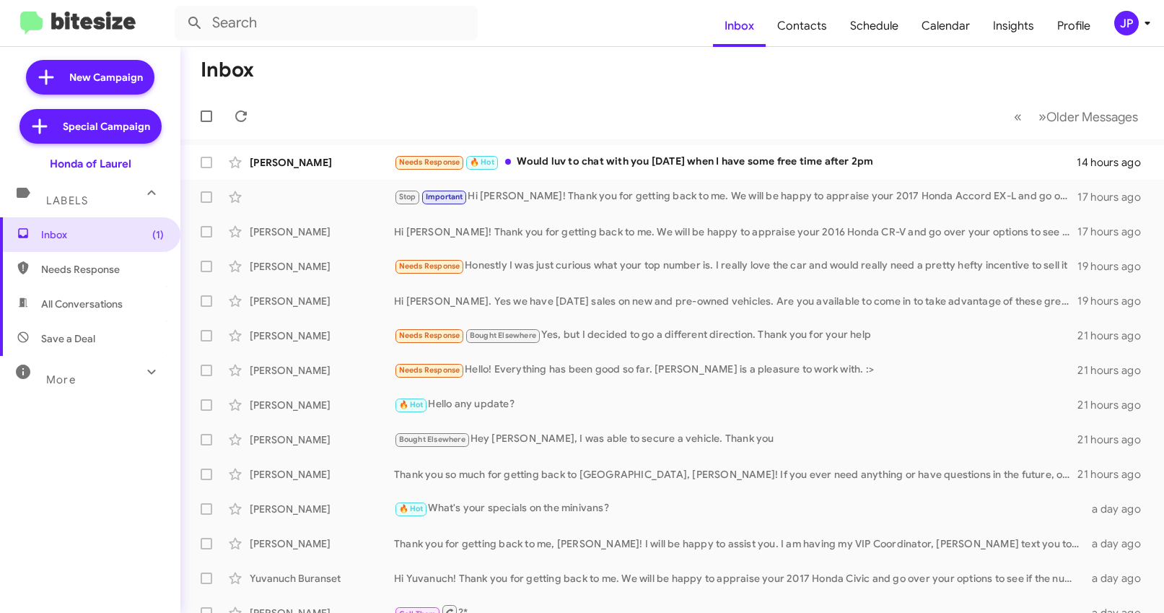
click at [525, 74] on mat-toolbar-row "Inbox" at bounding box center [671, 70] width 983 height 46
click at [1118, 26] on div "JP" at bounding box center [1126, 23] width 25 height 25
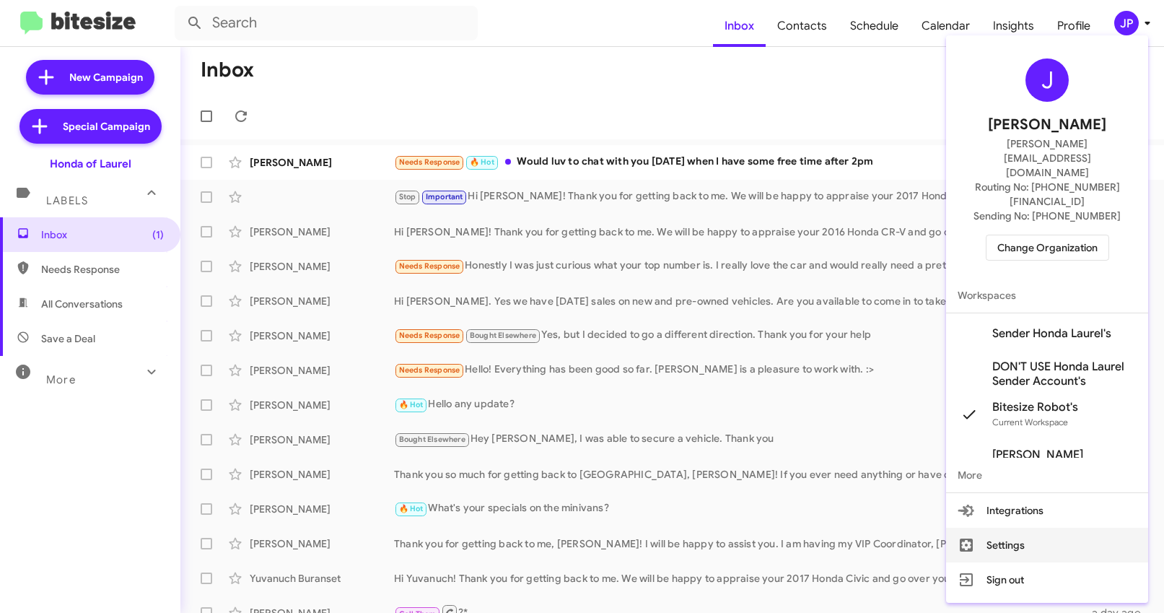
click at [969, 536] on icon at bounding box center [966, 544] width 17 height 17
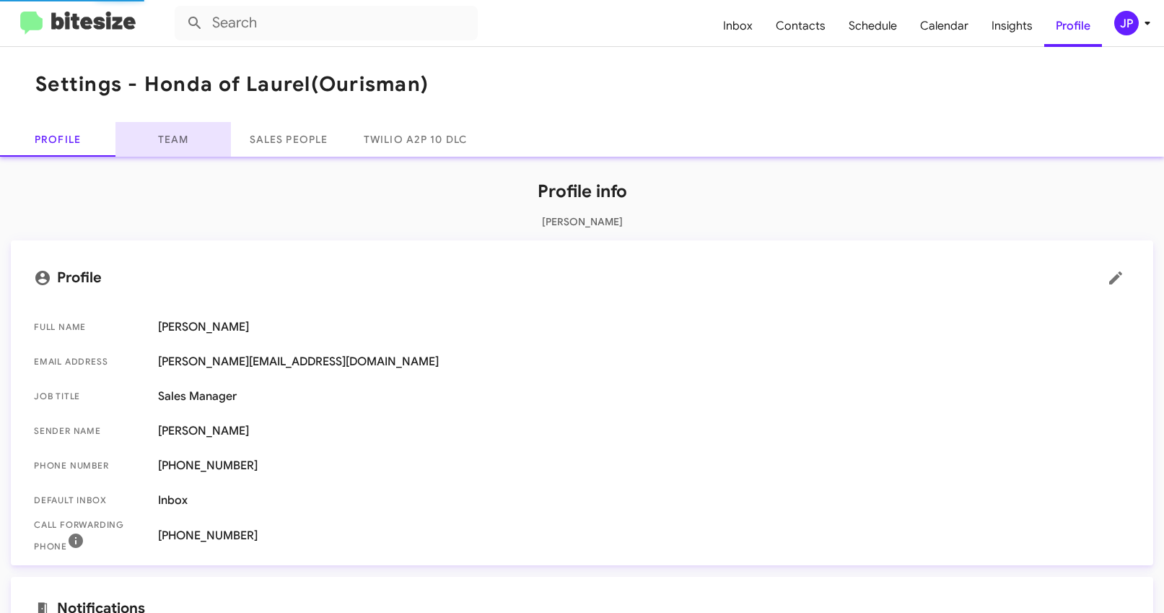
click at [156, 130] on link "Team" at bounding box center [172, 139] width 115 height 35
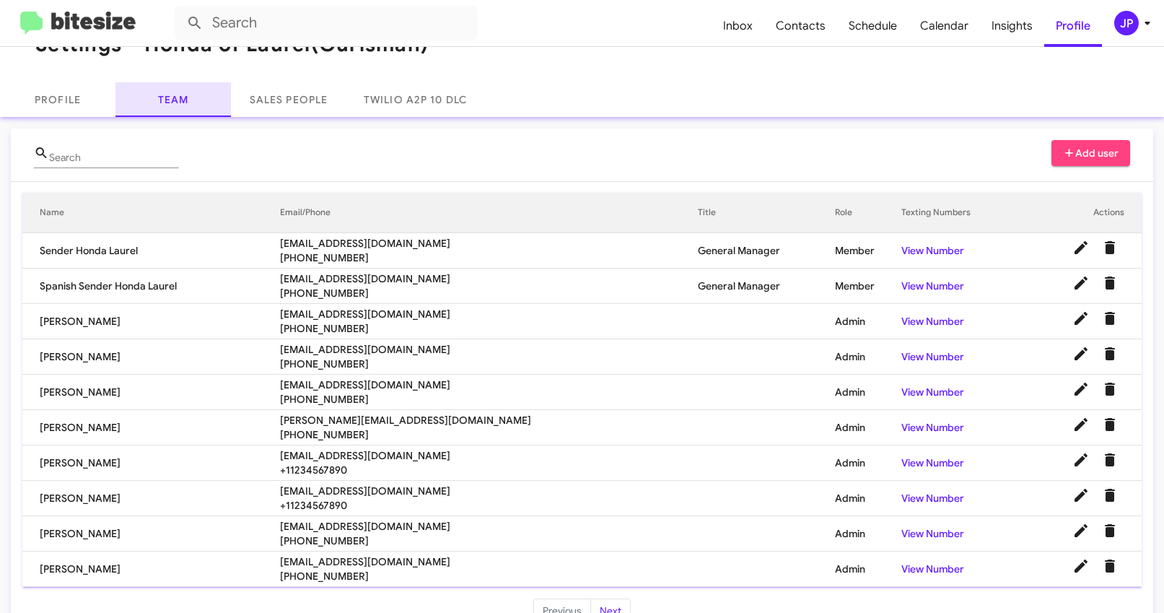
scroll to position [74, 0]
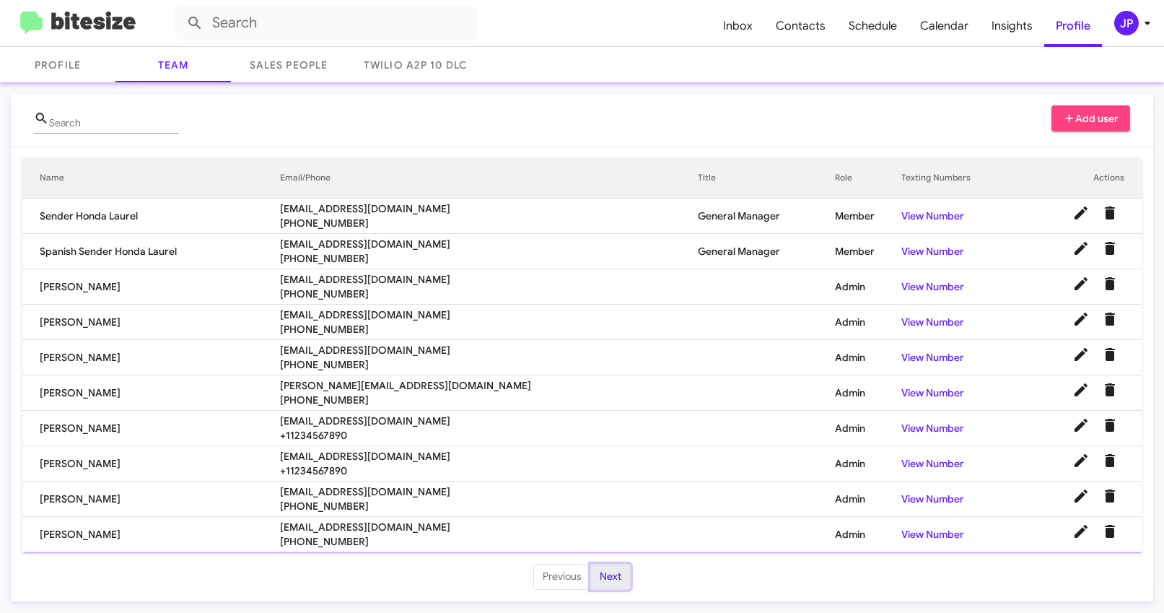
click at [603, 576] on button "Next" at bounding box center [610, 577] width 40 height 26
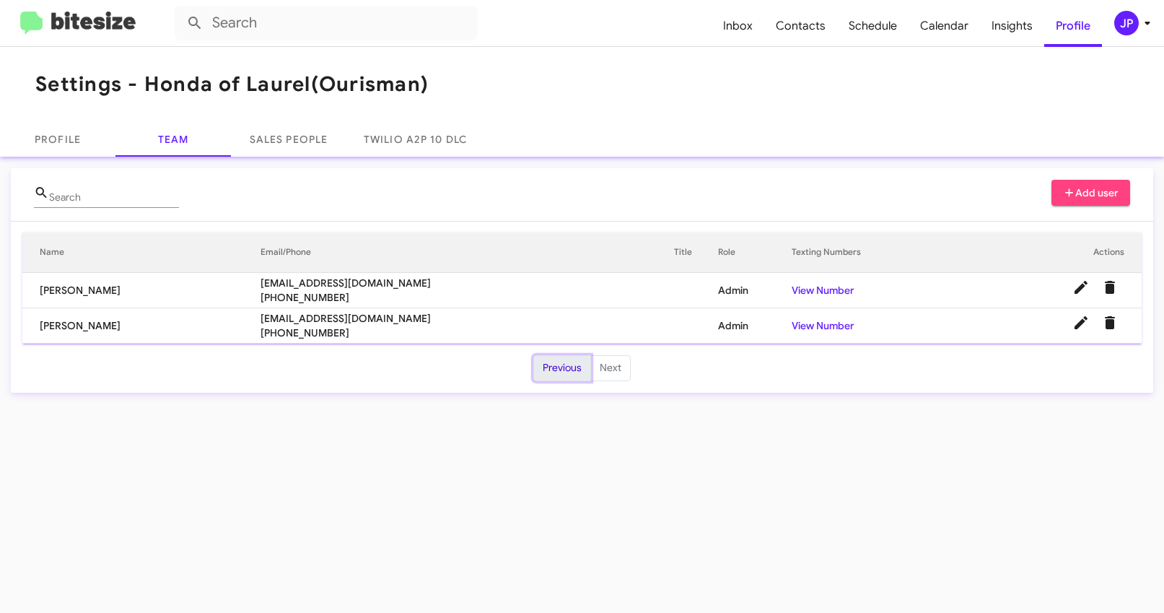
click at [566, 372] on button "Previous" at bounding box center [562, 368] width 58 height 26
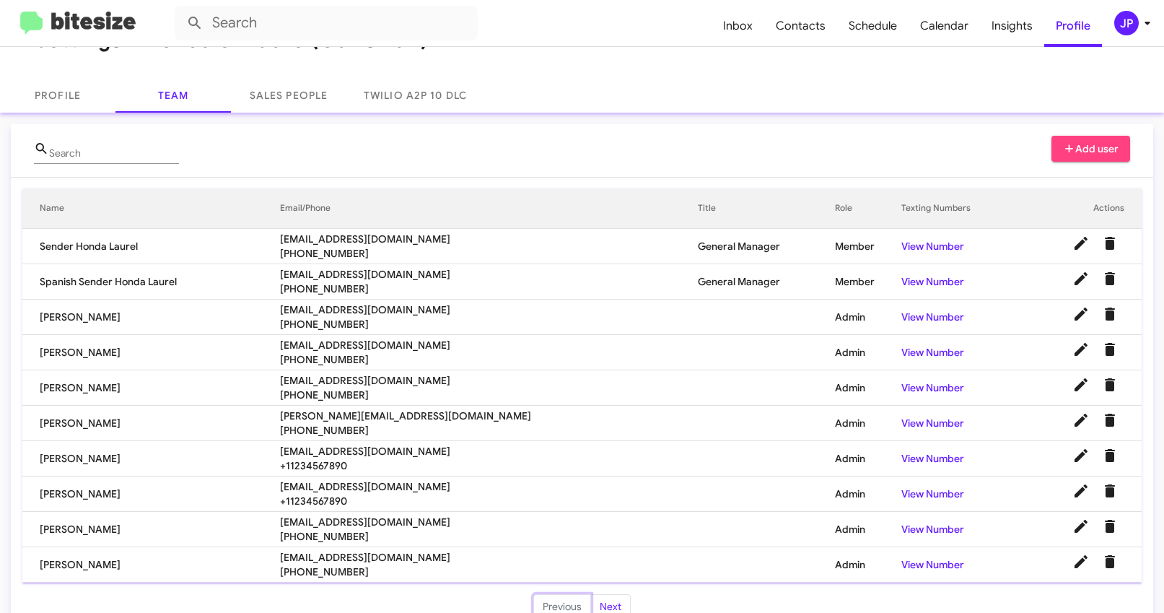
scroll to position [74, 0]
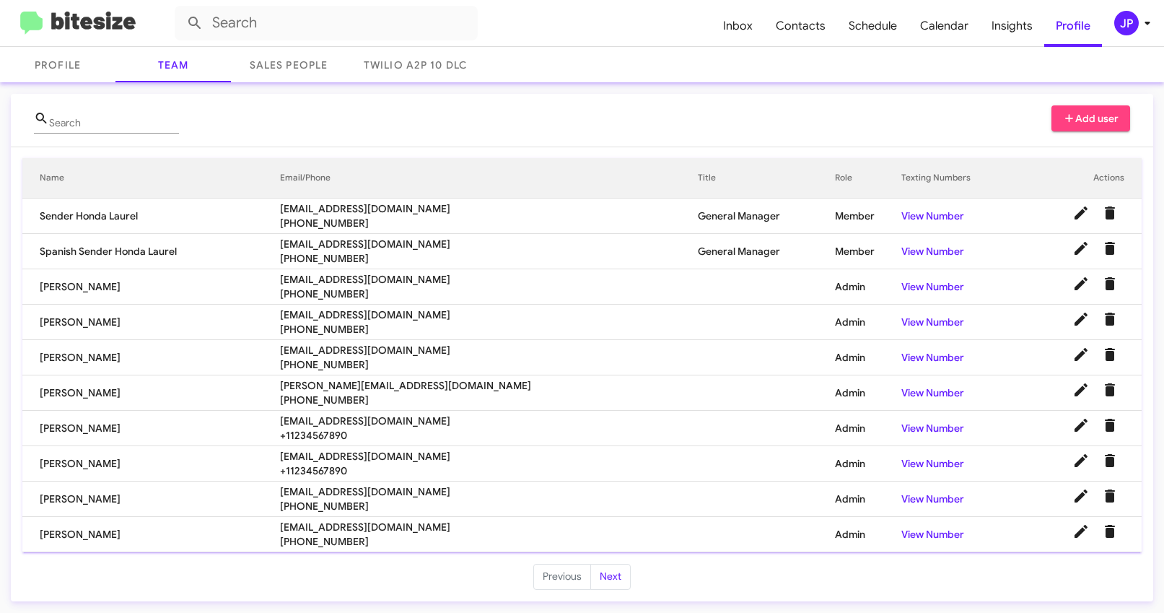
click at [1077, 136] on div "Add user" at bounding box center [1090, 125] width 79 height 41
click at [1085, 118] on span "Add user" at bounding box center [1091, 118] width 56 height 26
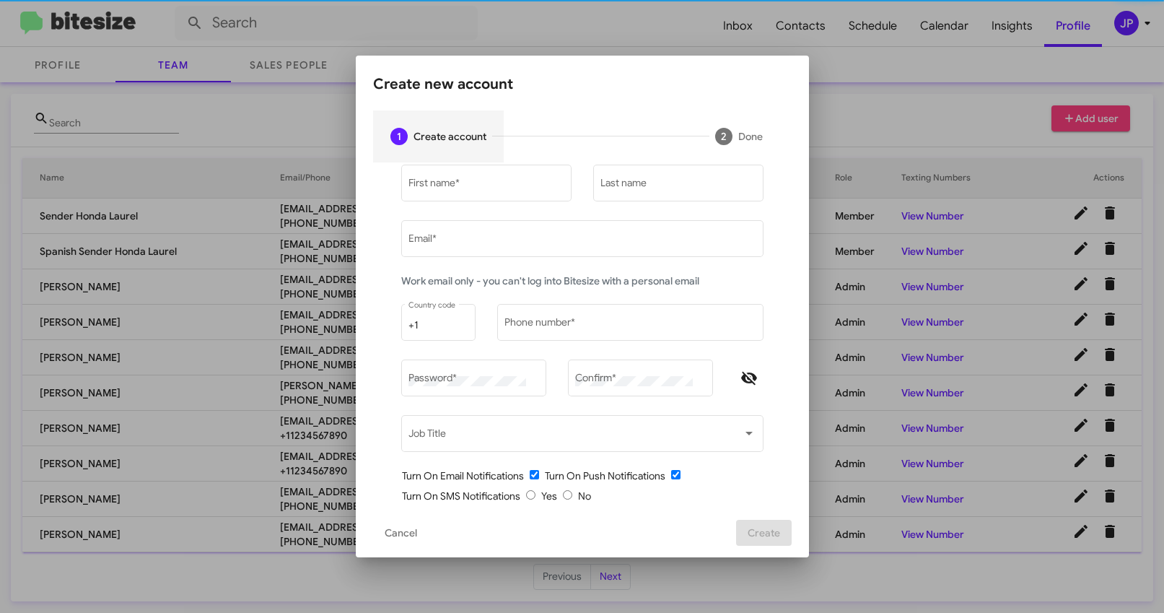
type input "[PERSON_NAME][EMAIL_ADDRESS][DOMAIN_NAME]"
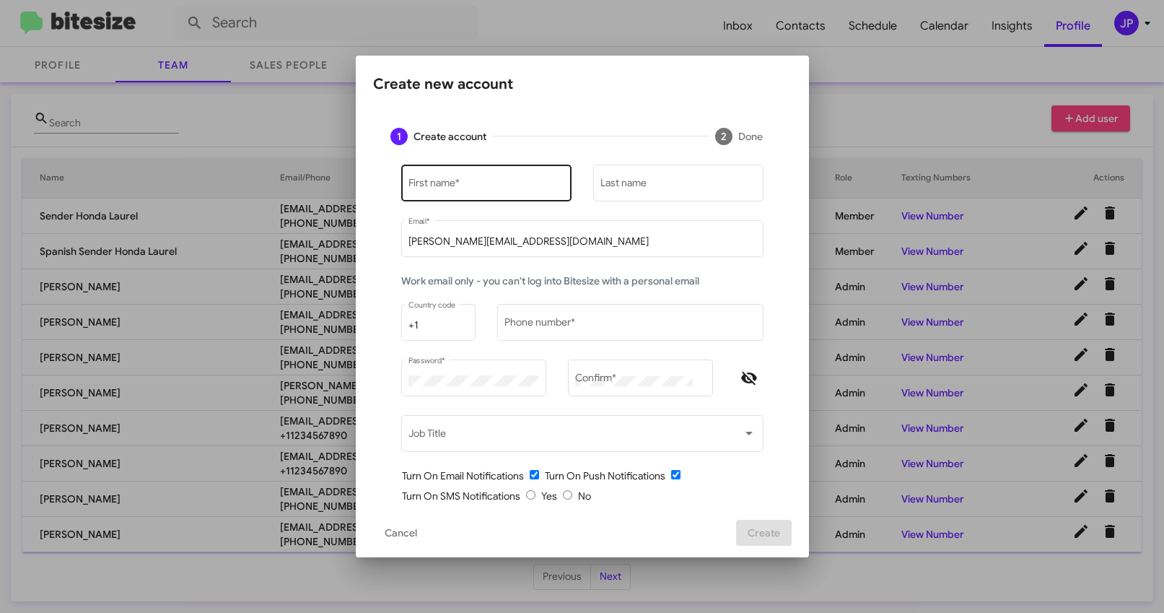
click at [538, 190] on input "First name *" at bounding box center [485, 186] width 155 height 12
type input "D"
type input "Adam"
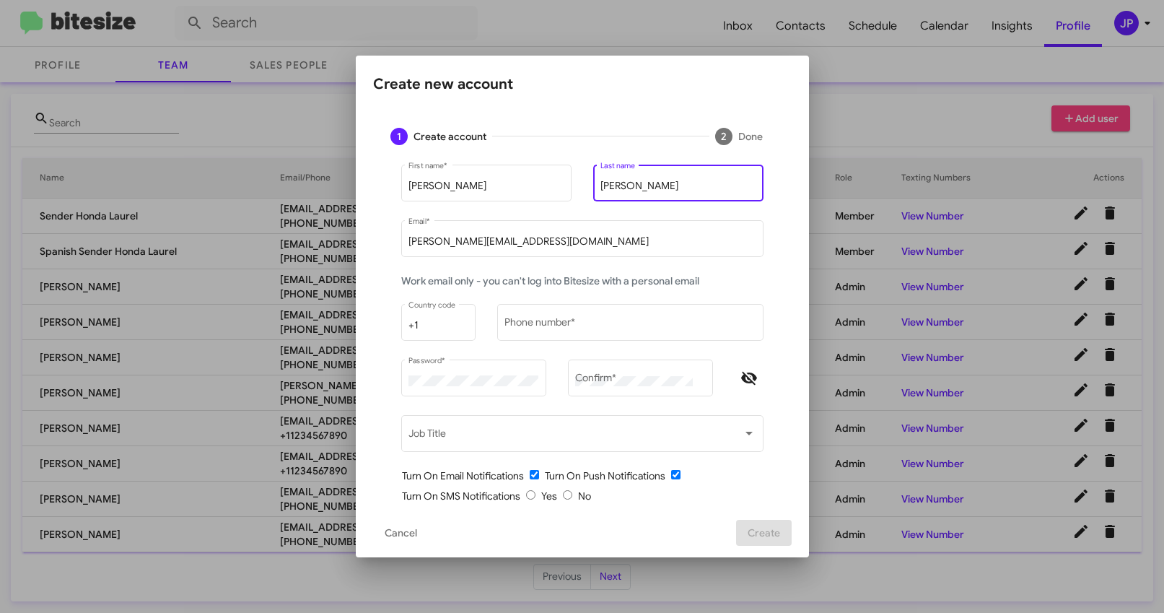
type input "Mendoza"
click at [473, 241] on input "jamie@bitesize.co" at bounding box center [581, 242] width 347 height 12
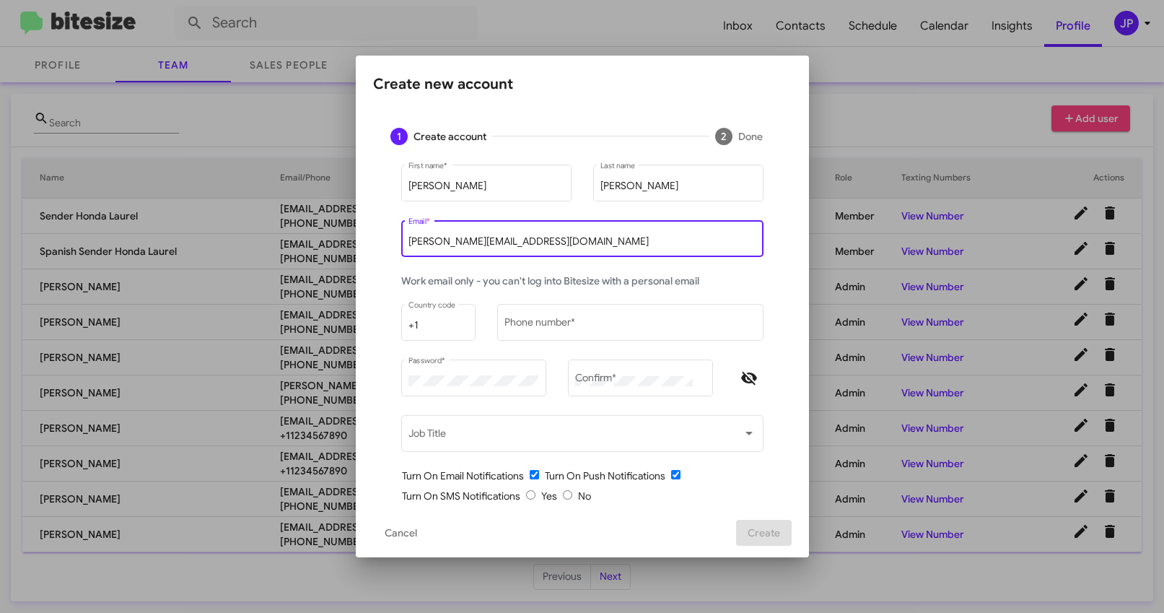
click at [473, 241] on input "jamie@bitesize.co" at bounding box center [581, 242] width 347 height 12
paste input "almendoza@ourismancars.com"
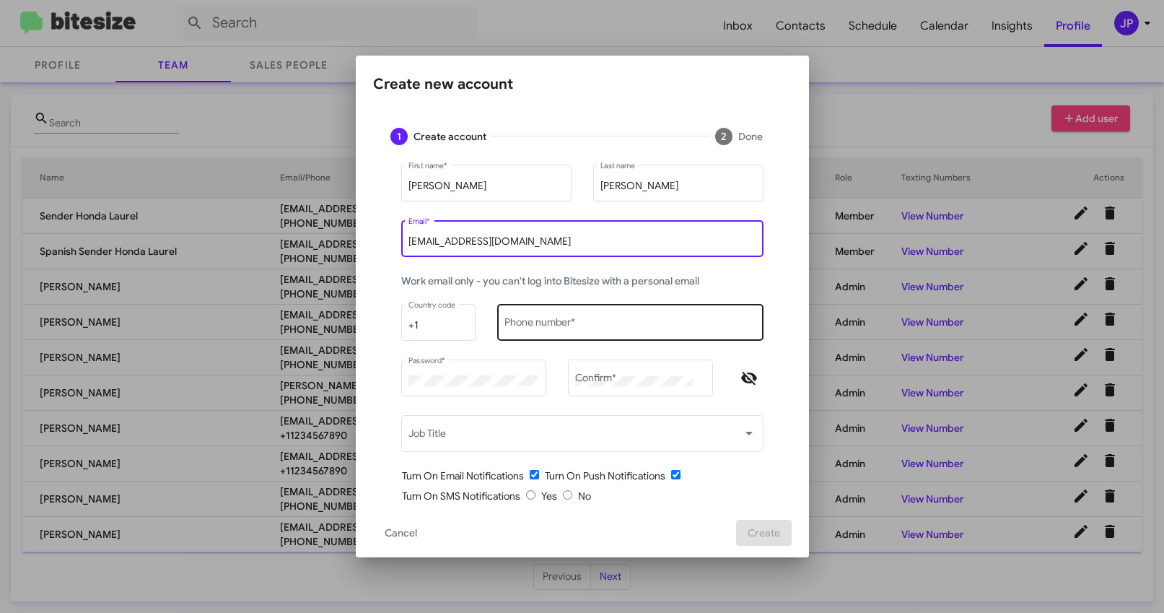
type input "almendoza@ourismancars.com"
click at [658, 323] on input "Phone number *" at bounding box center [629, 326] width 251 height 12
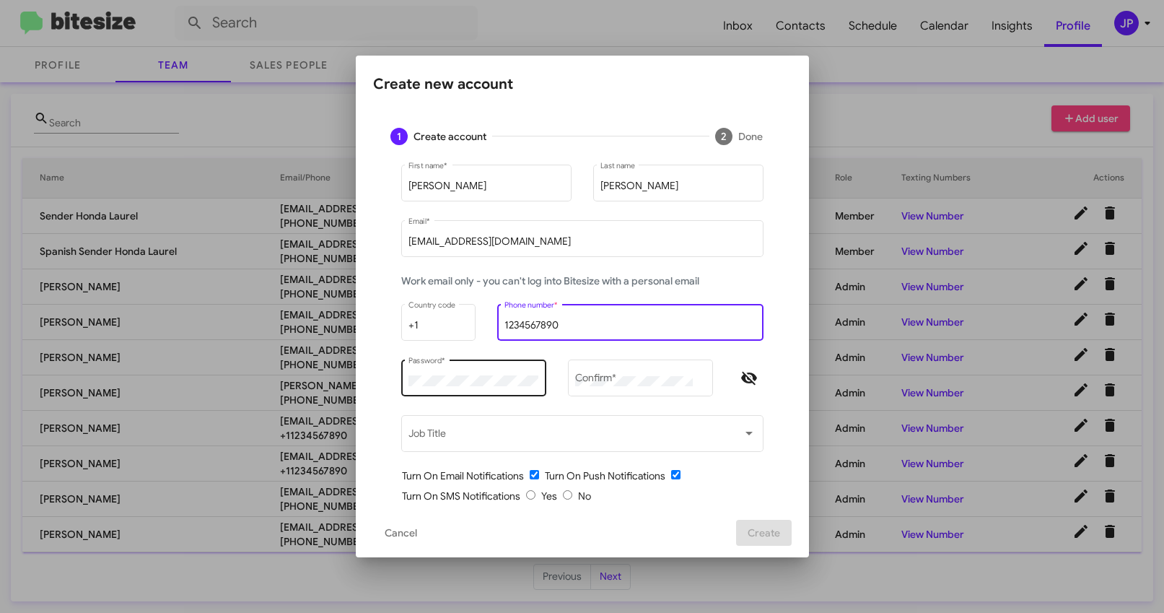
type input "1234567890"
click at [472, 389] on div "Password *" at bounding box center [473, 377] width 130 height 40
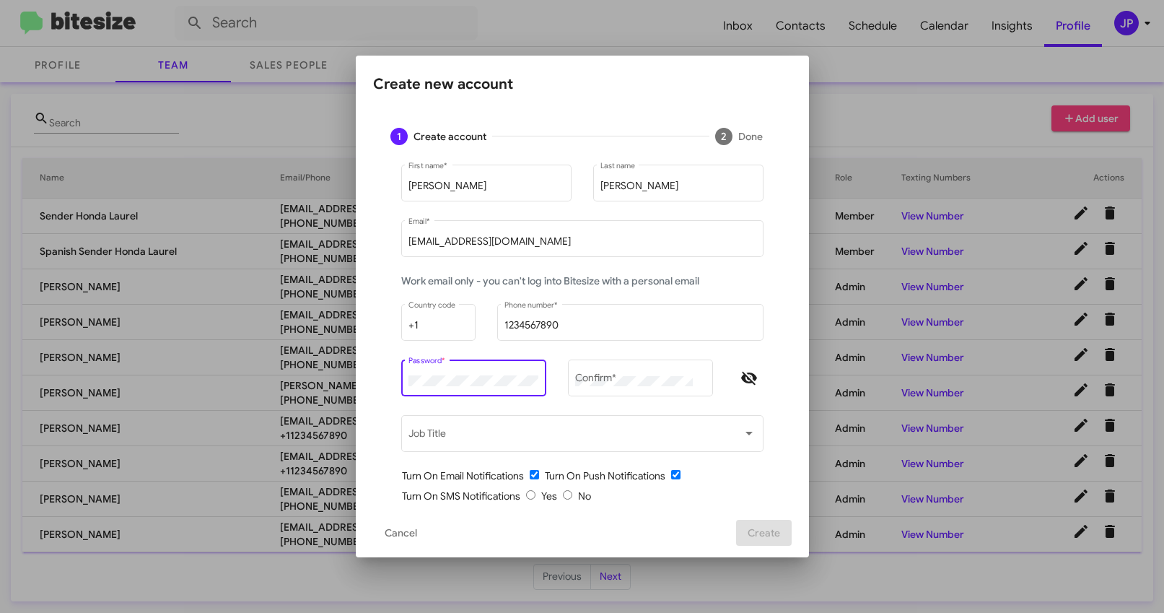
click at [474, 387] on div "Password *" at bounding box center [473, 377] width 130 height 40
click at [474, 386] on div "Password *" at bounding box center [473, 377] width 130 height 40
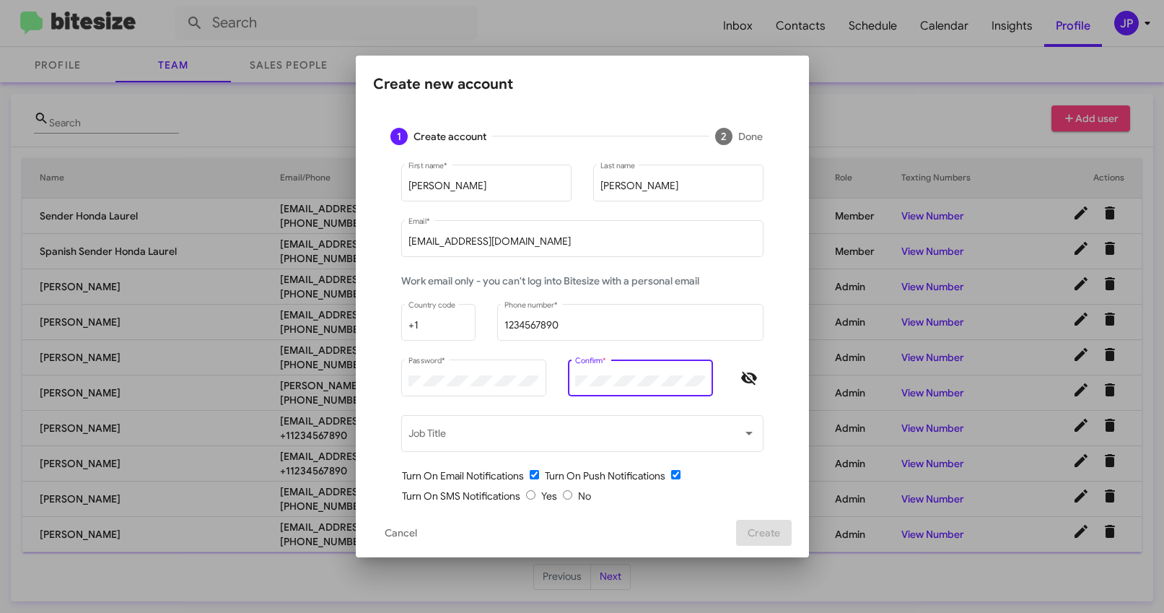
click at [754, 386] on span "Hide password" at bounding box center [749, 377] width 29 height 17
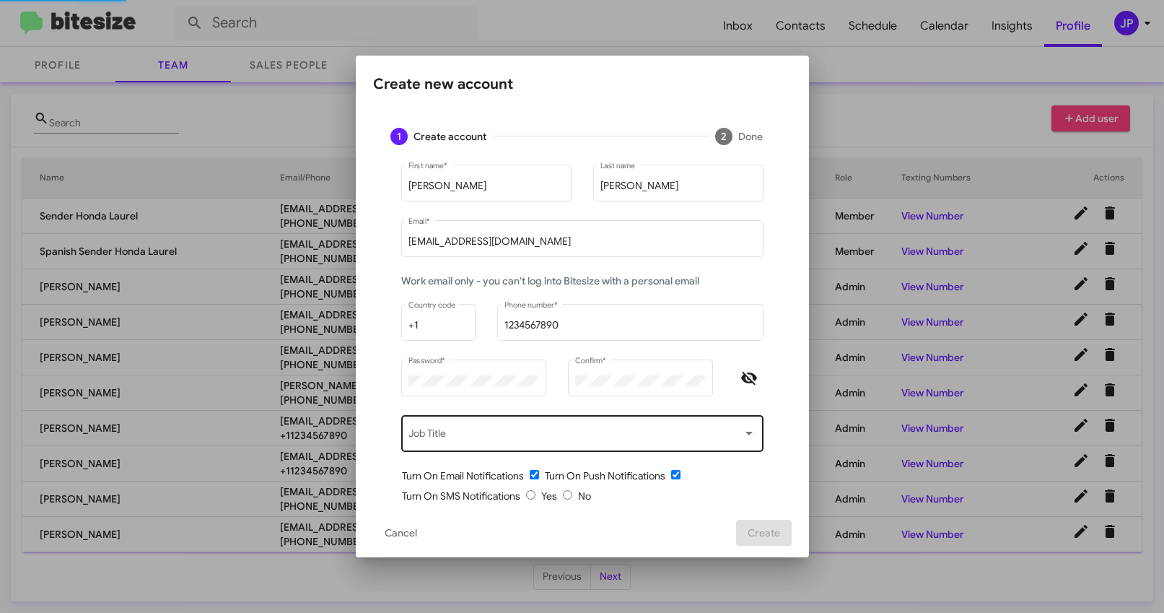
click at [657, 419] on div "Job Title" at bounding box center [581, 433] width 347 height 40
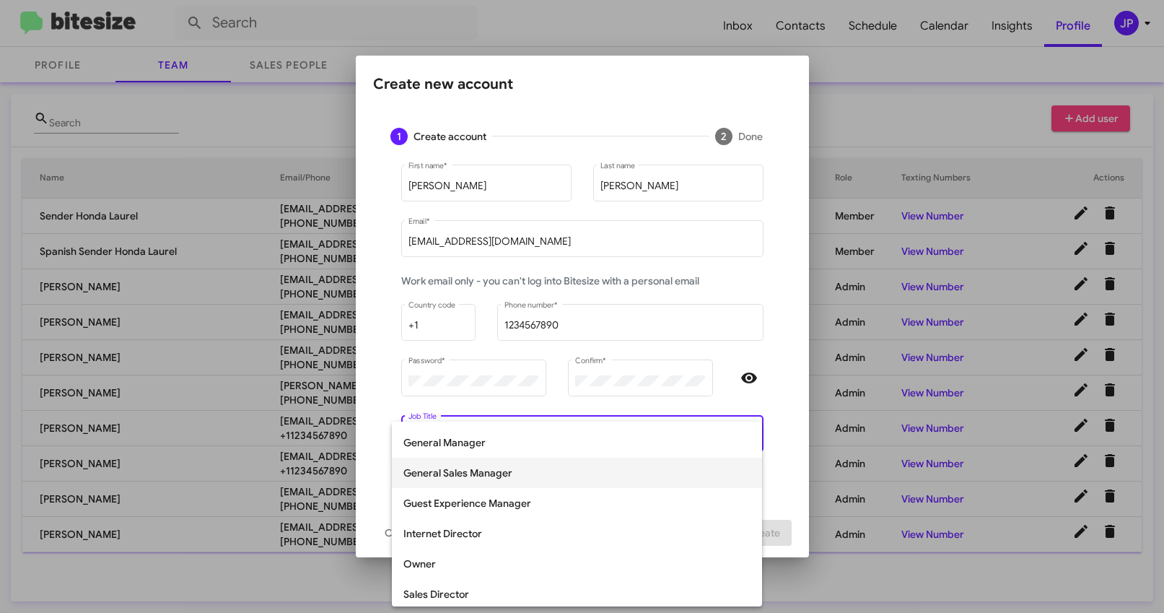
scroll to position [175, 0]
click at [520, 450] on span "General Manager" at bounding box center [576, 443] width 347 height 30
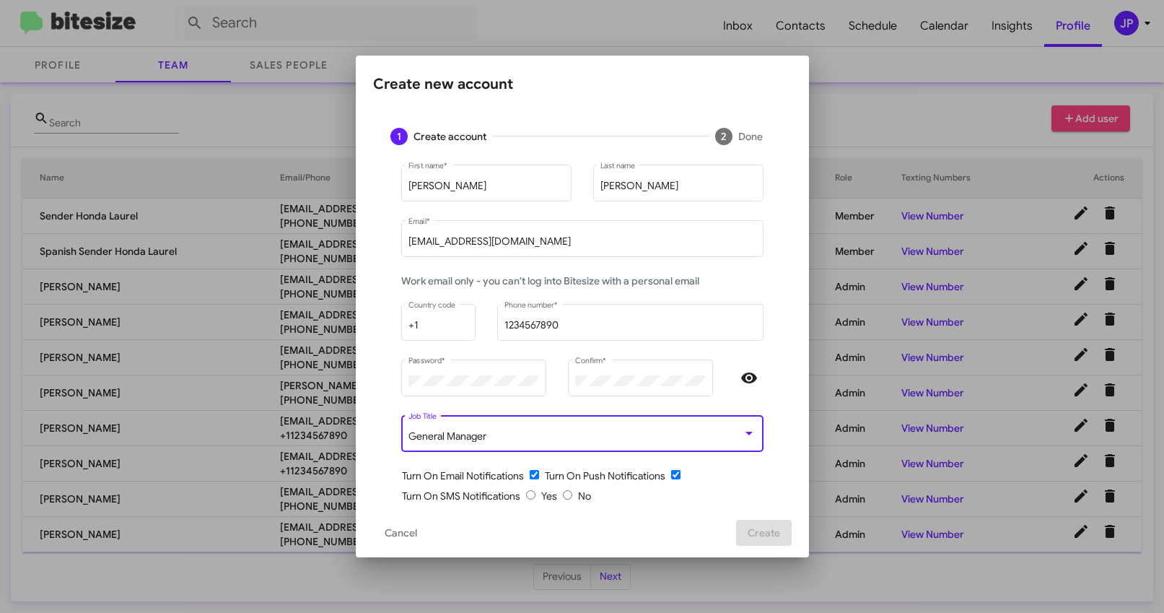
click at [530, 474] on input "checkbox" at bounding box center [534, 474] width 9 height 9
checkbox input "false"
click at [563, 493] on input "radio" at bounding box center [567, 494] width 9 height 9
radio input "true"
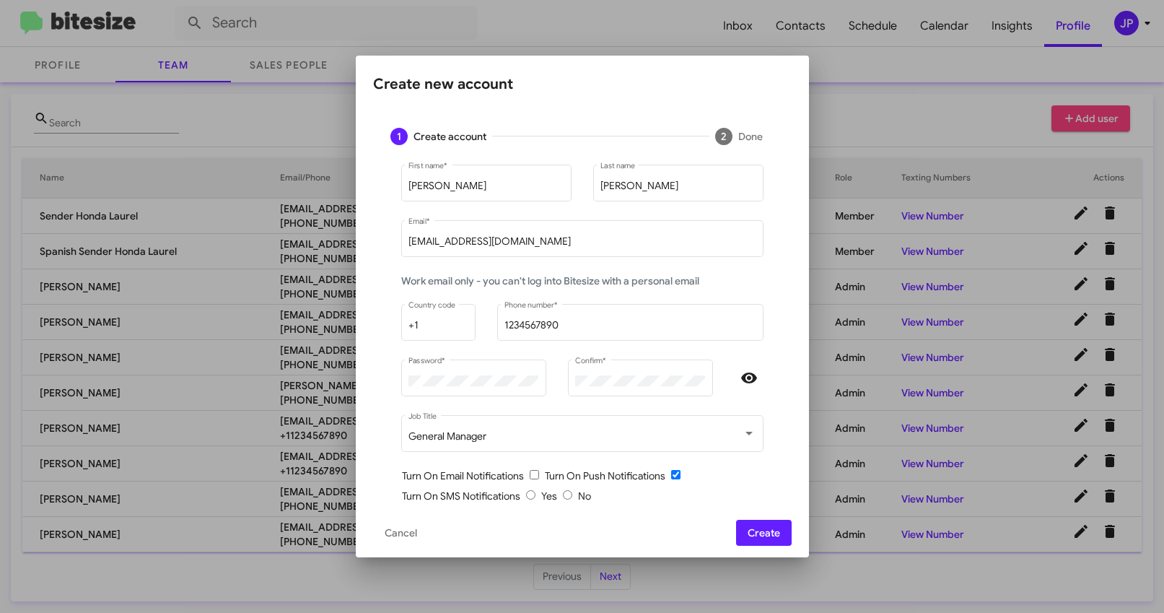
click at [627, 504] on form "Adam First name * Mendoza Last name almendoza@ourismancars.com Email * Work ema…" at bounding box center [582, 364] width 384 height 404
click at [747, 529] on button "Create" at bounding box center [764, 533] width 56 height 26
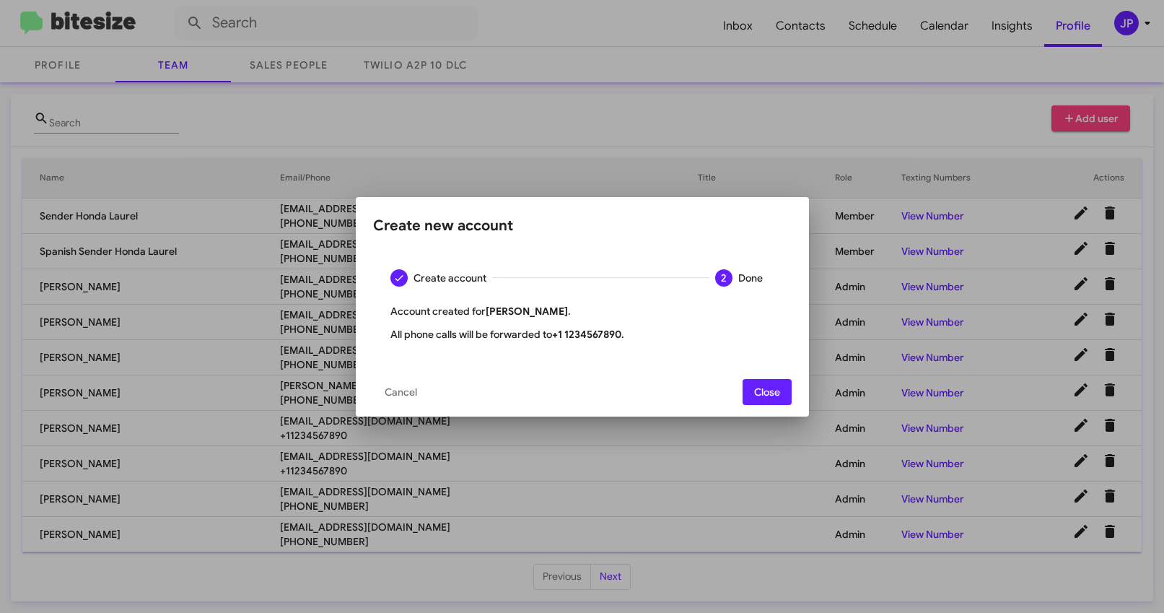
click at [776, 397] on span "Close" at bounding box center [767, 392] width 26 height 26
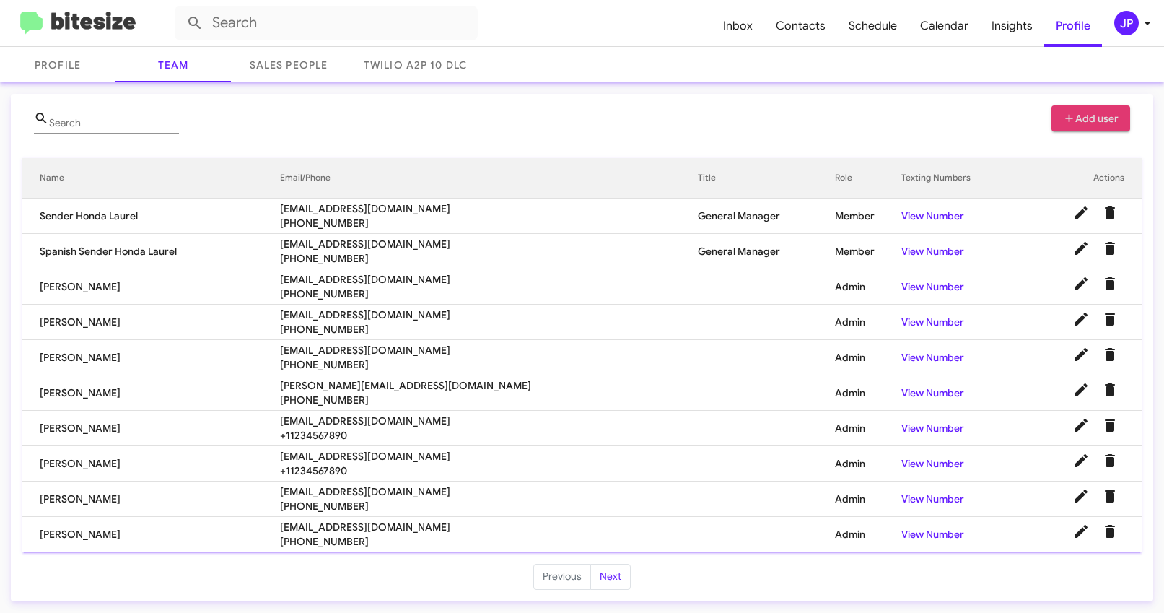
click at [96, 21] on img at bounding box center [77, 24] width 115 height 24
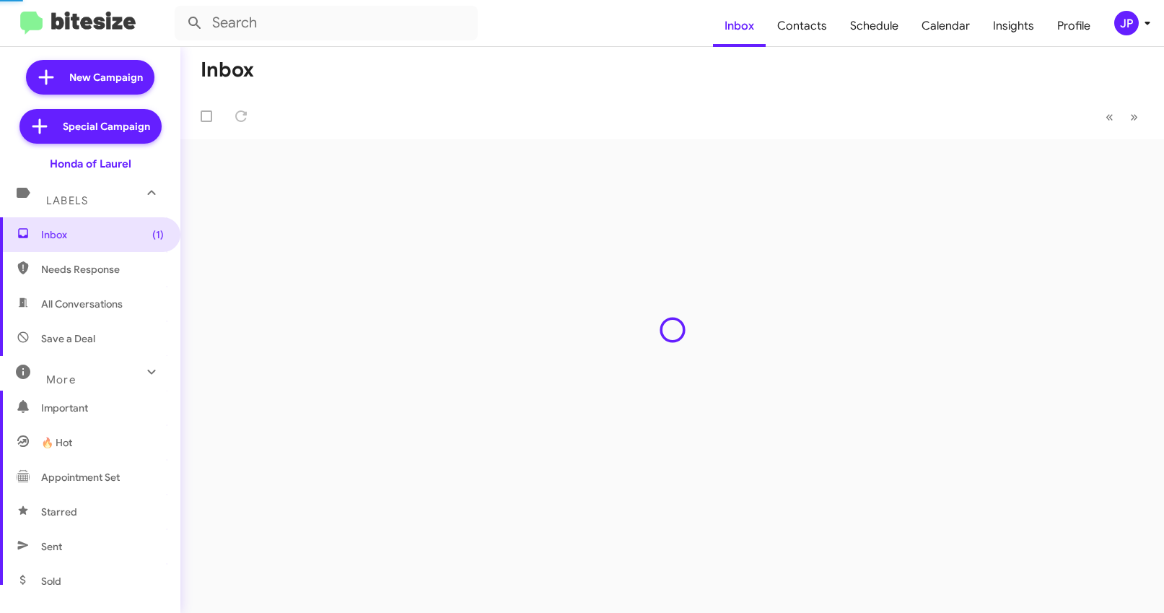
click at [96, 21] on img at bounding box center [77, 24] width 115 height 24
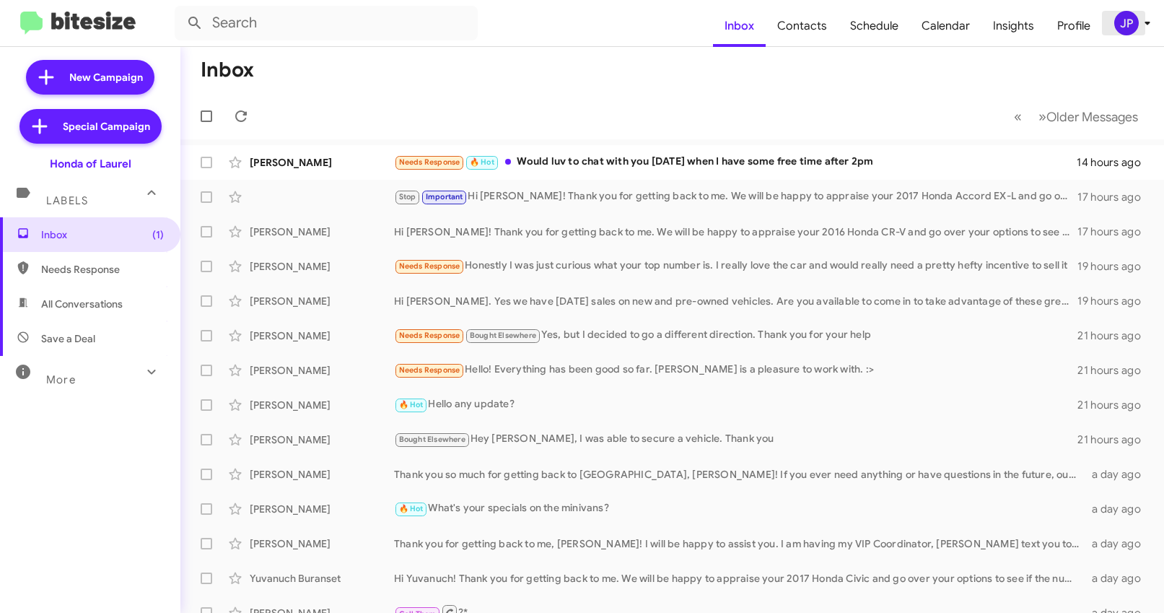
click at [1113, 12] on span "JP" at bounding box center [1134, 23] width 43 height 25
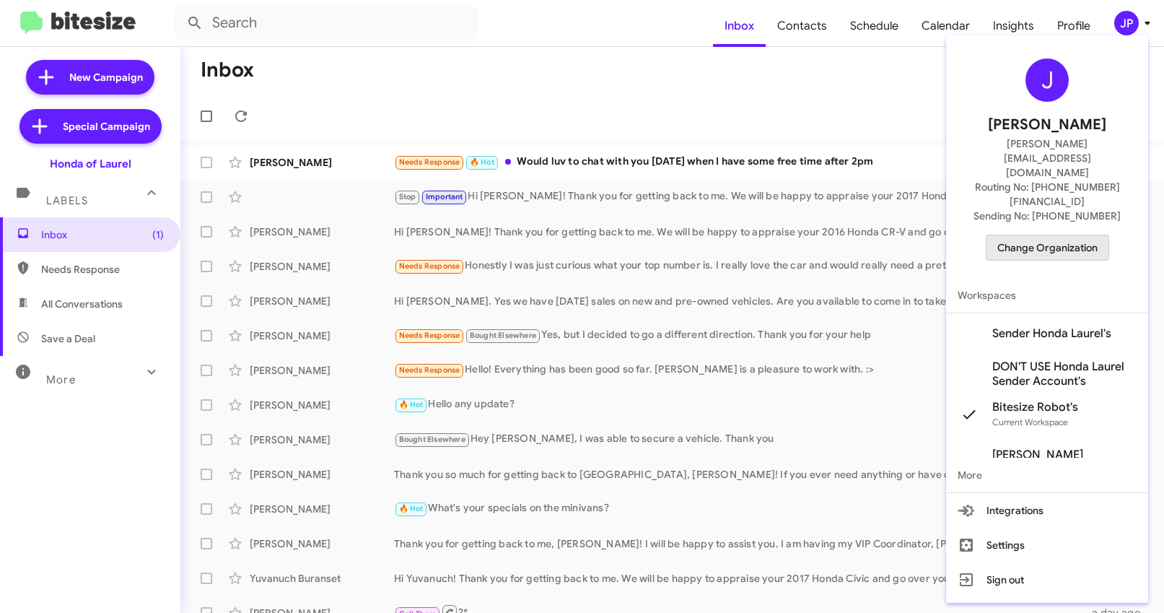
click at [1055, 235] on span "Change Organization" at bounding box center [1047, 247] width 100 height 25
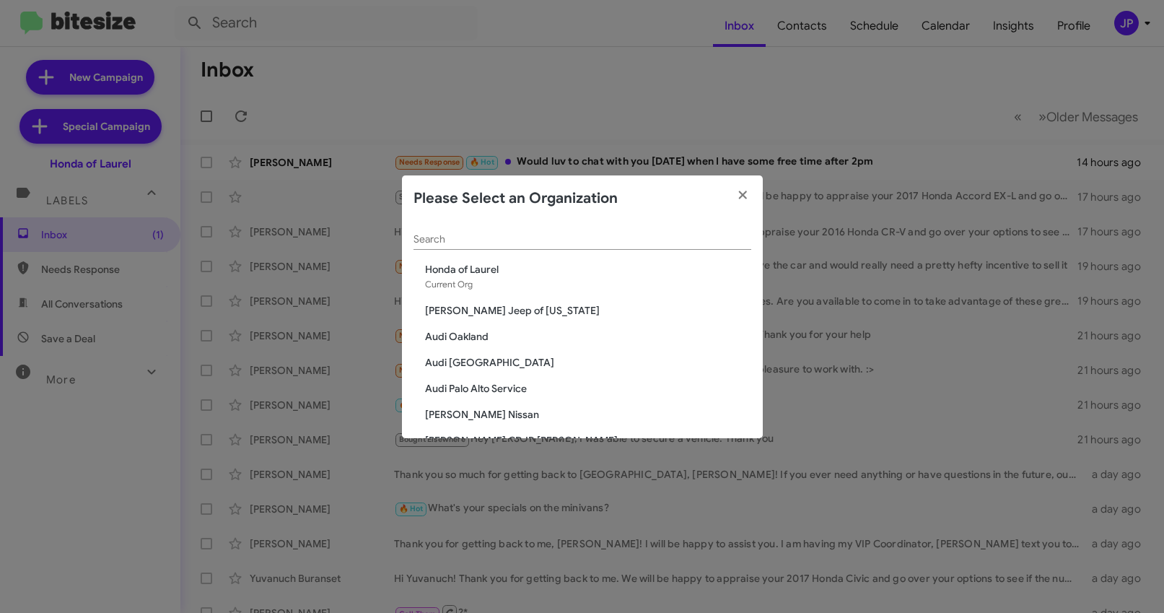
click at [588, 229] on div "Search" at bounding box center [582, 236] width 338 height 28
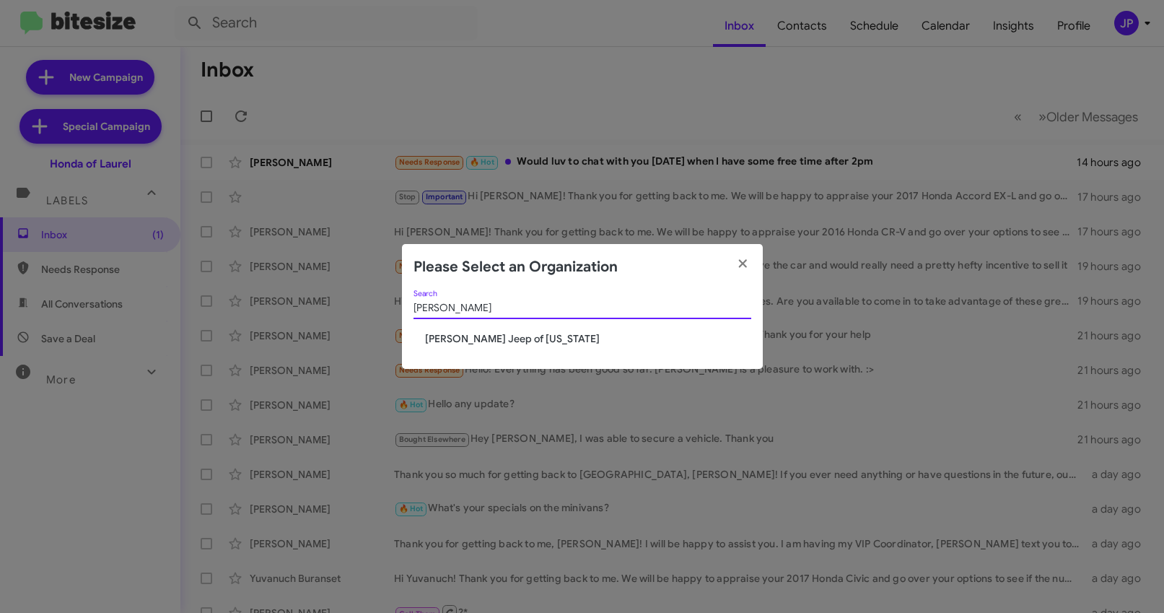
type input "Adams"
click at [459, 338] on span "Adams Jeep of Maryland" at bounding box center [588, 338] width 326 height 14
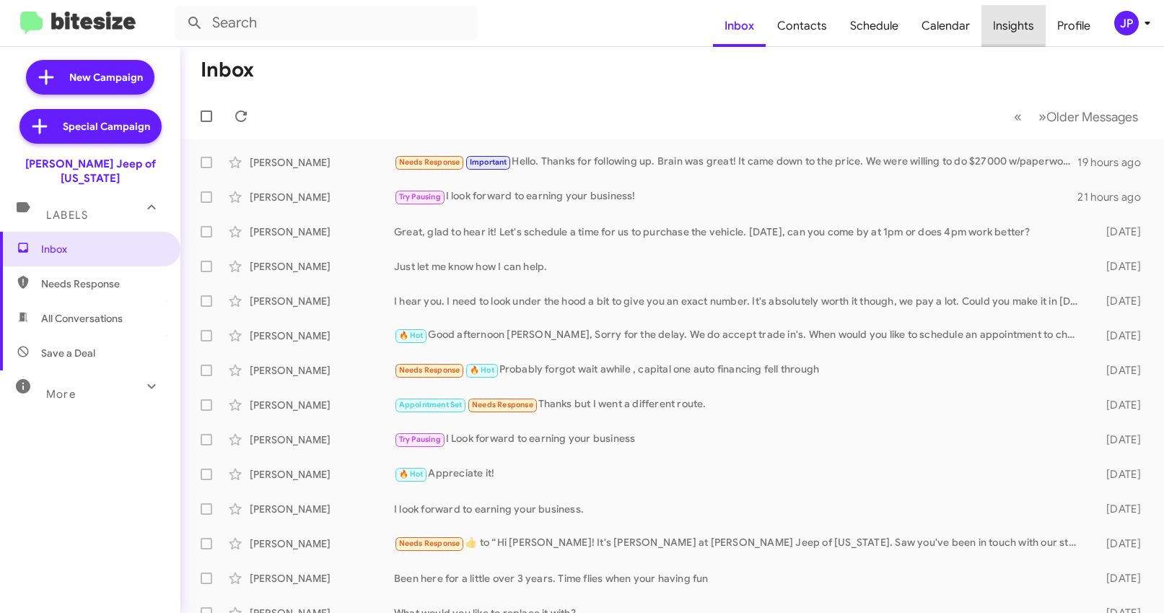
click at [999, 17] on span "Insights" at bounding box center [1013, 26] width 64 height 42
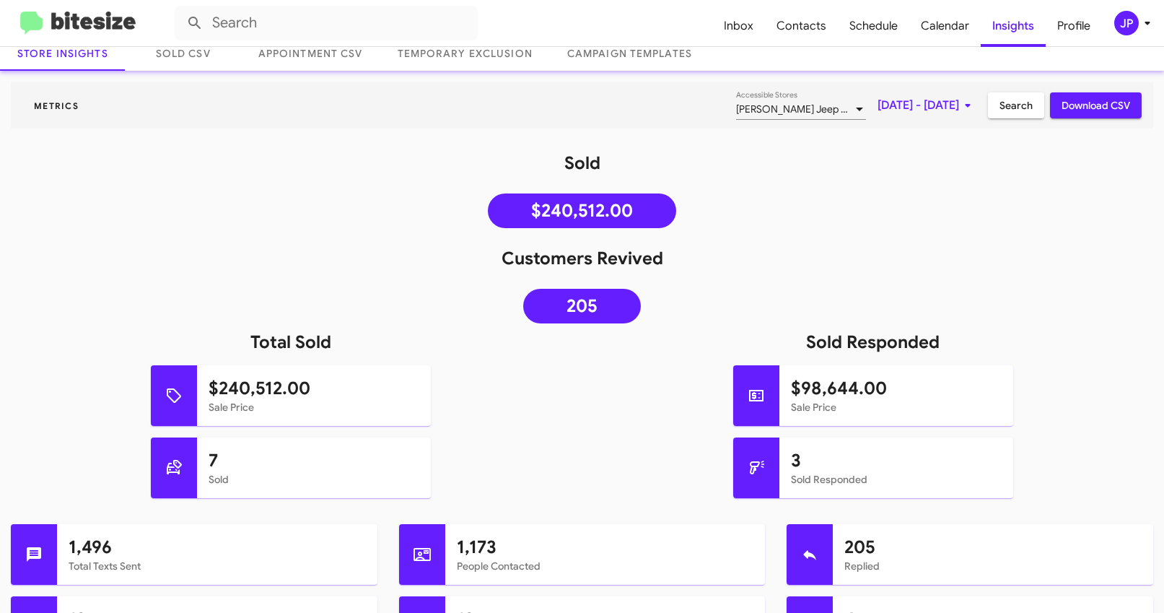
scroll to position [95, 0]
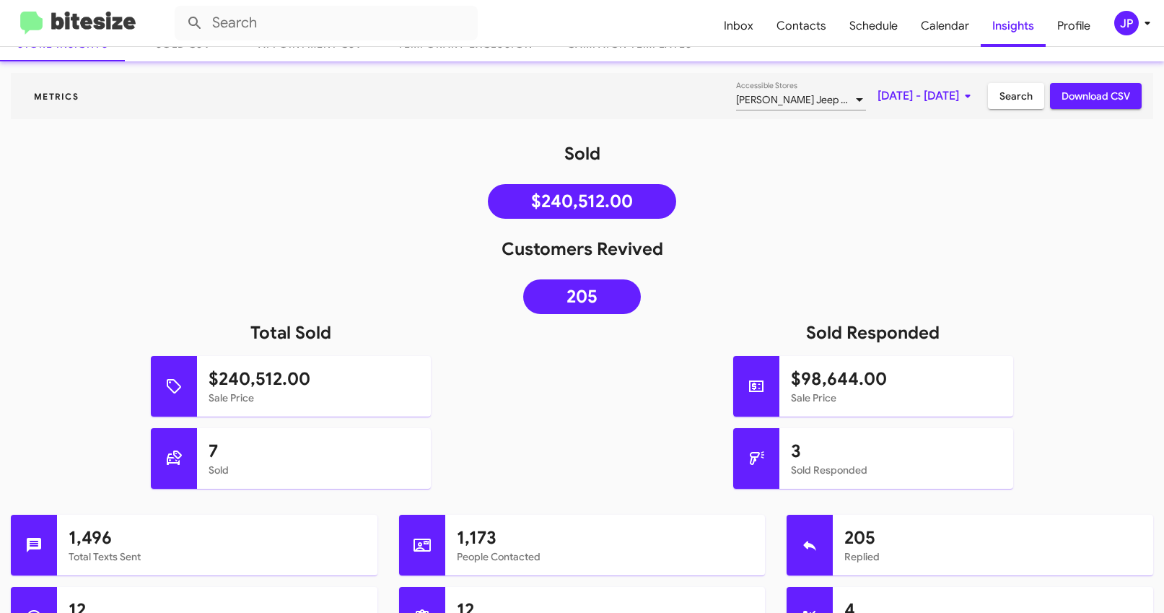
click at [113, 25] on img at bounding box center [77, 24] width 115 height 24
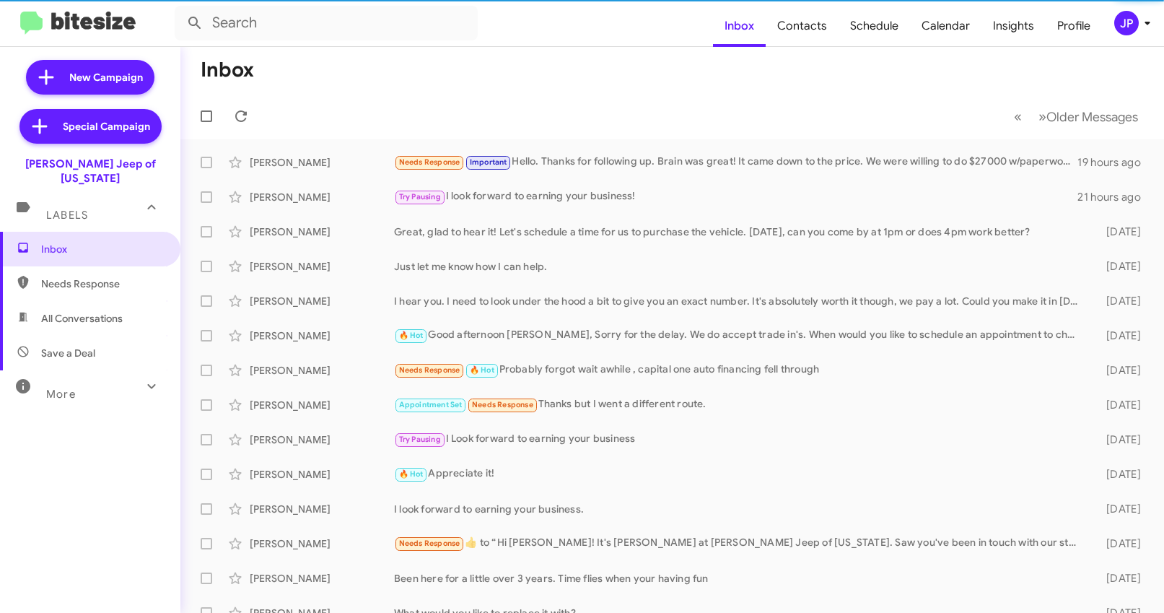
click at [1148, 26] on icon at bounding box center [1147, 22] width 17 height 17
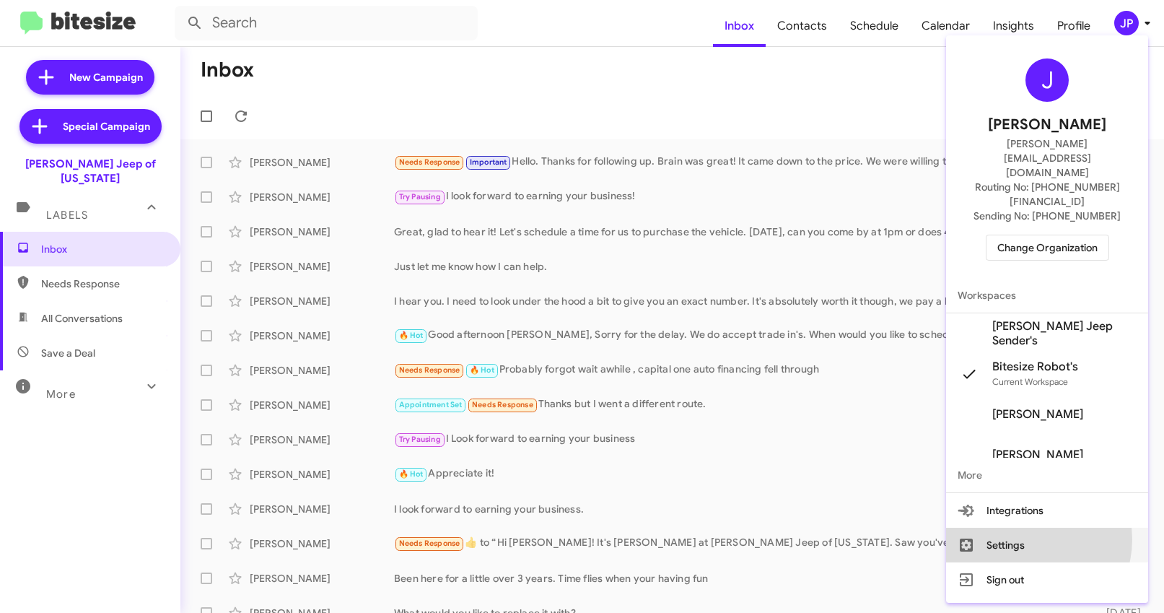
click at [1043, 527] on button "Settings" at bounding box center [1047, 544] width 202 height 35
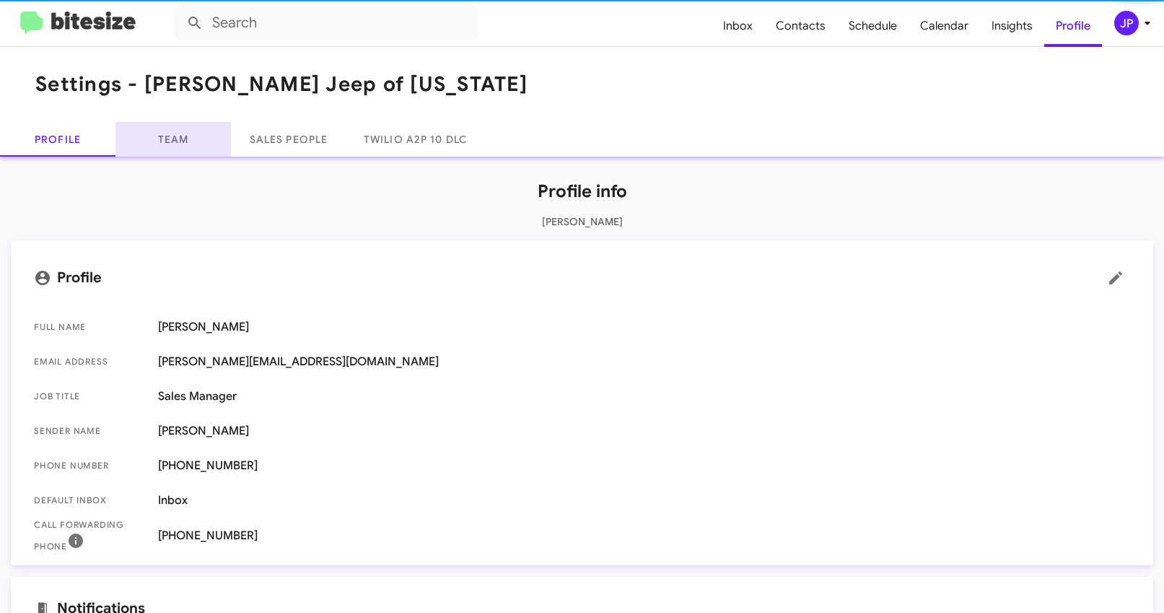
click at [175, 144] on link "Team" at bounding box center [172, 139] width 115 height 35
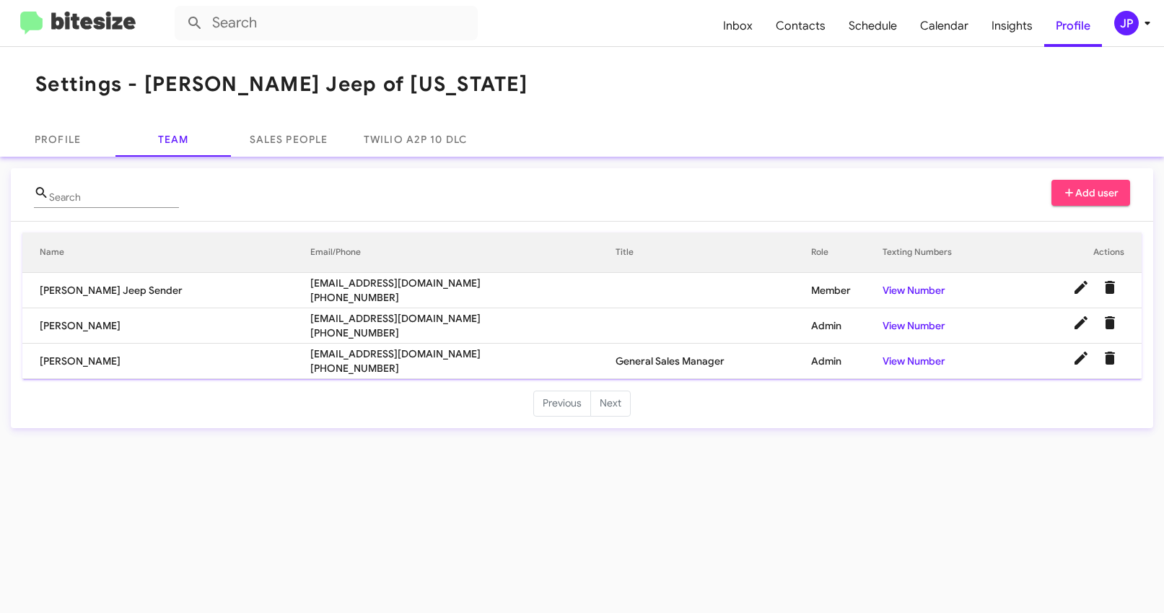
click at [128, 32] on img at bounding box center [77, 24] width 115 height 24
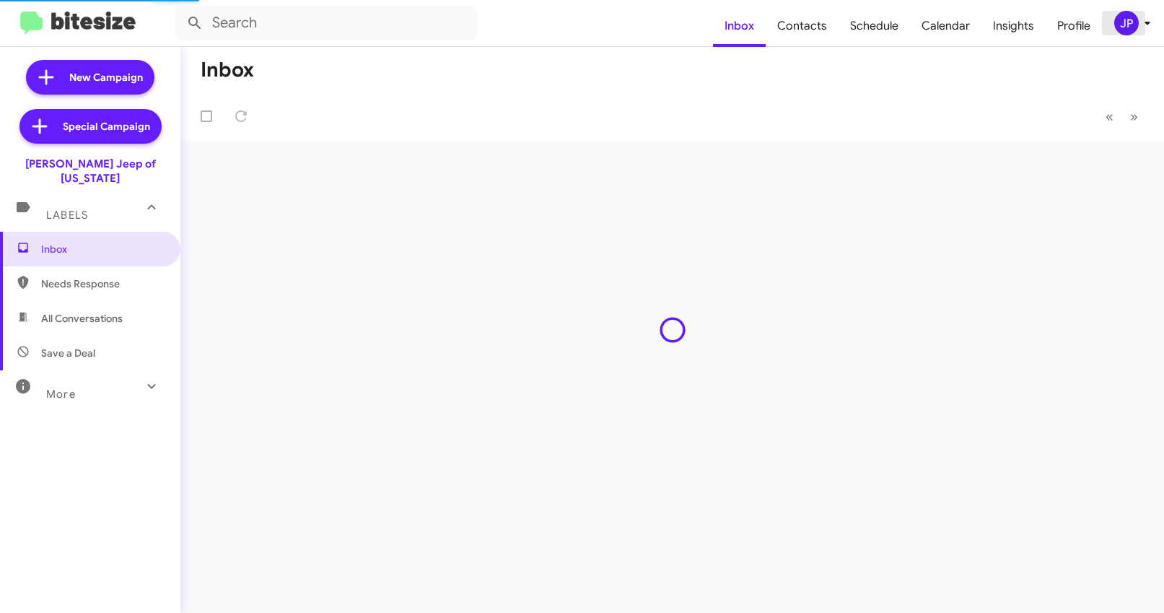
click at [1116, 12] on span "JP" at bounding box center [1134, 23] width 43 height 25
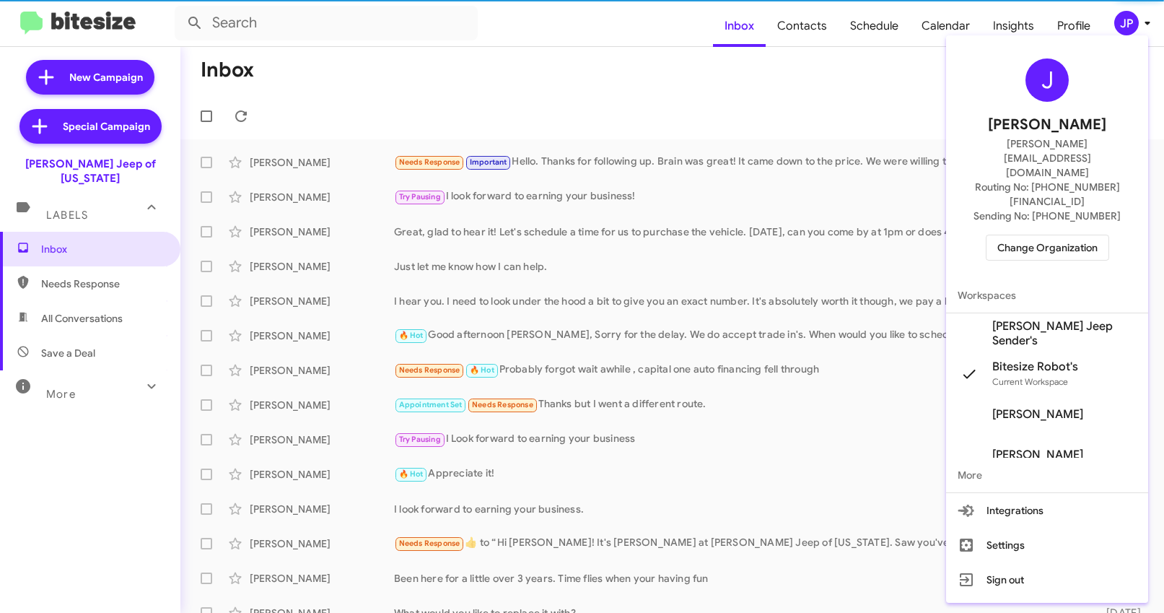
click at [1092, 235] on span "Change Organization" at bounding box center [1047, 247] width 100 height 25
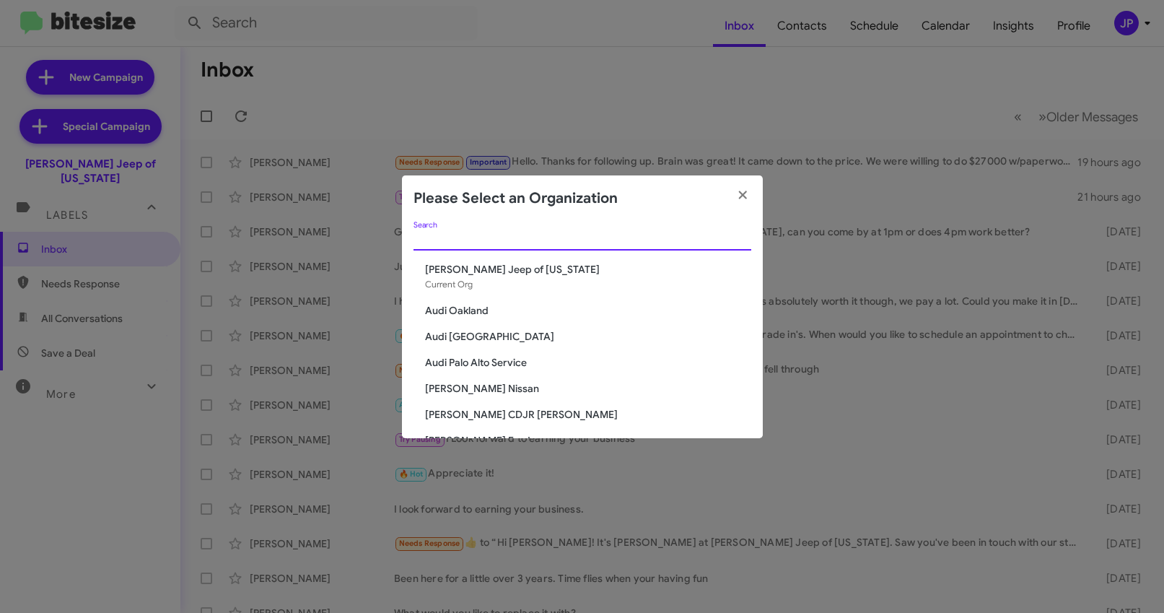
click at [569, 234] on input "Search" at bounding box center [582, 240] width 338 height 12
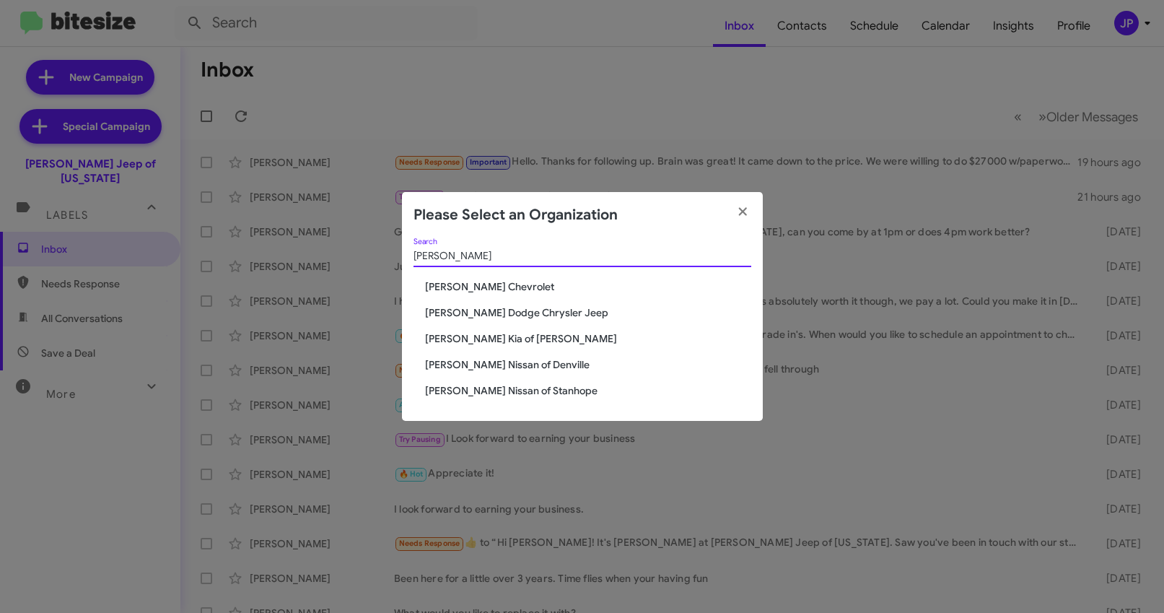
type input "[PERSON_NAME]"
click at [519, 369] on span "[PERSON_NAME] Nissan of Denville" at bounding box center [588, 364] width 326 height 14
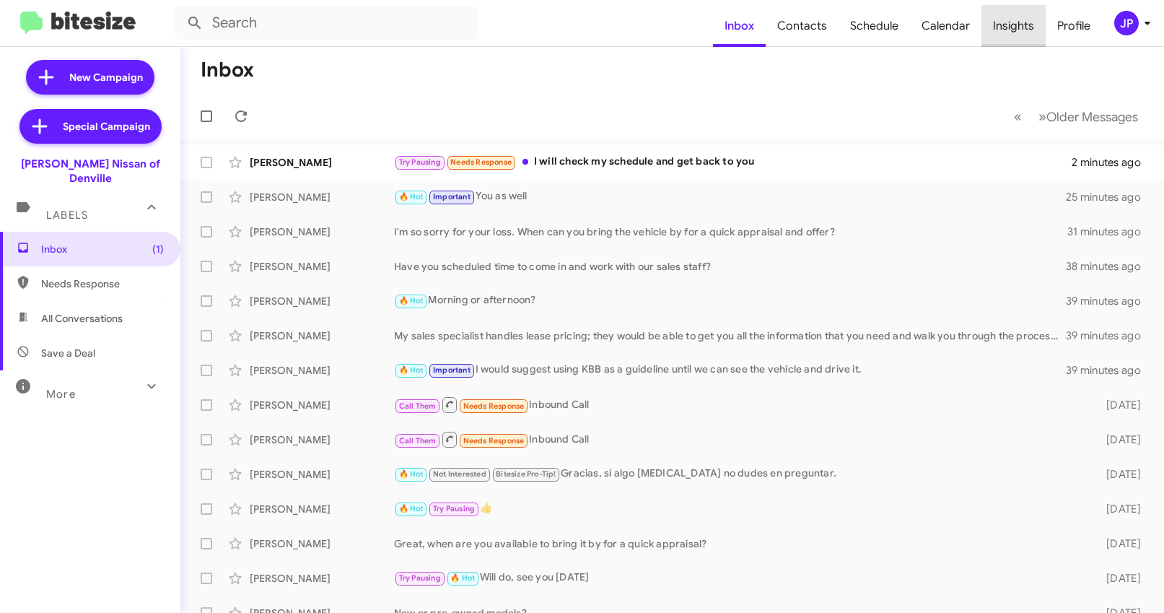
click at [1015, 32] on span "Insights" at bounding box center [1013, 26] width 64 height 42
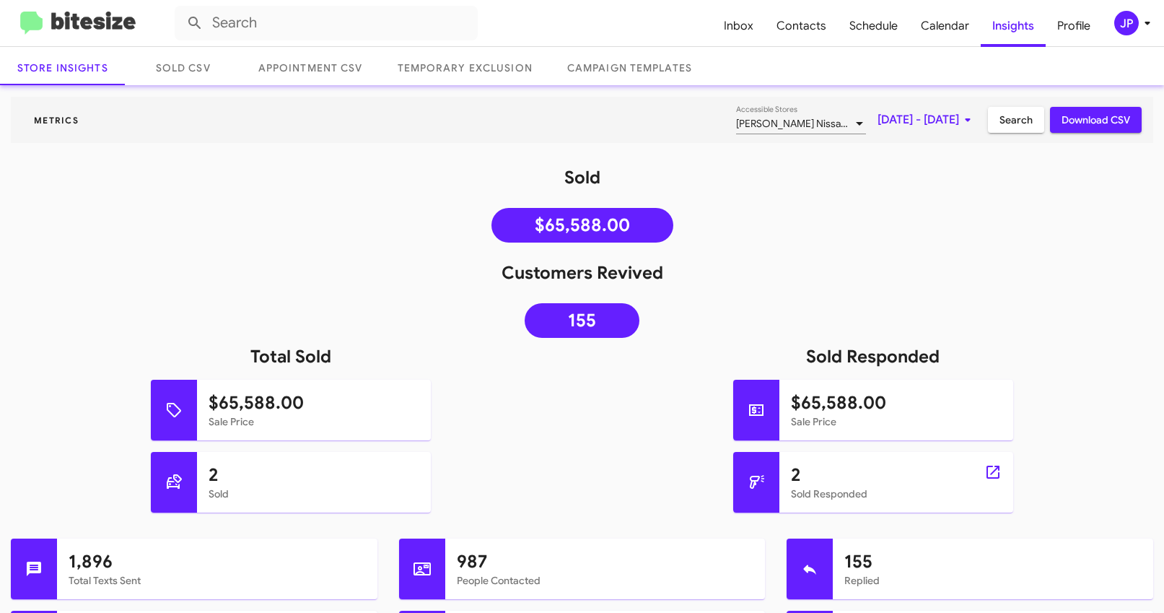
scroll to position [79, 0]
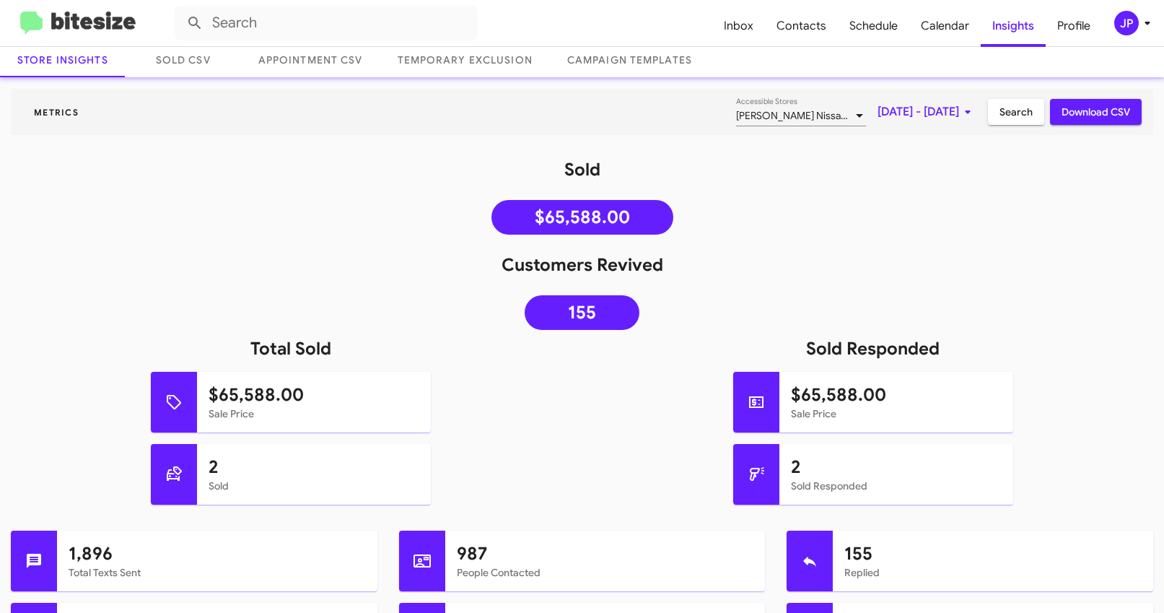
click at [130, 14] on img at bounding box center [77, 24] width 115 height 24
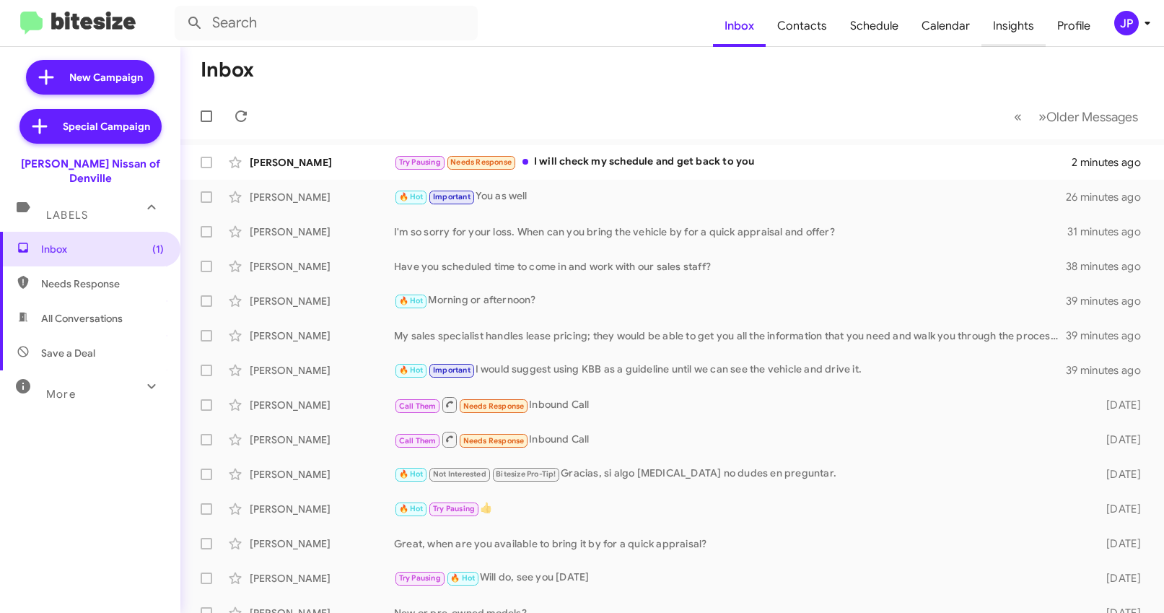
click at [1016, 22] on span "Insights" at bounding box center [1013, 26] width 64 height 42
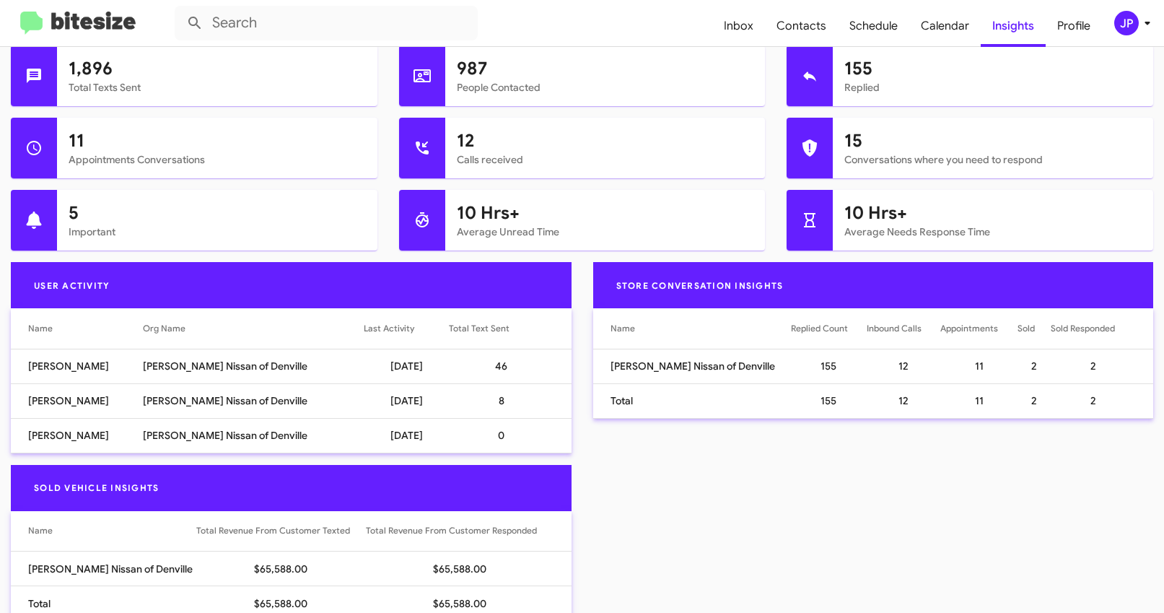
scroll to position [577, 0]
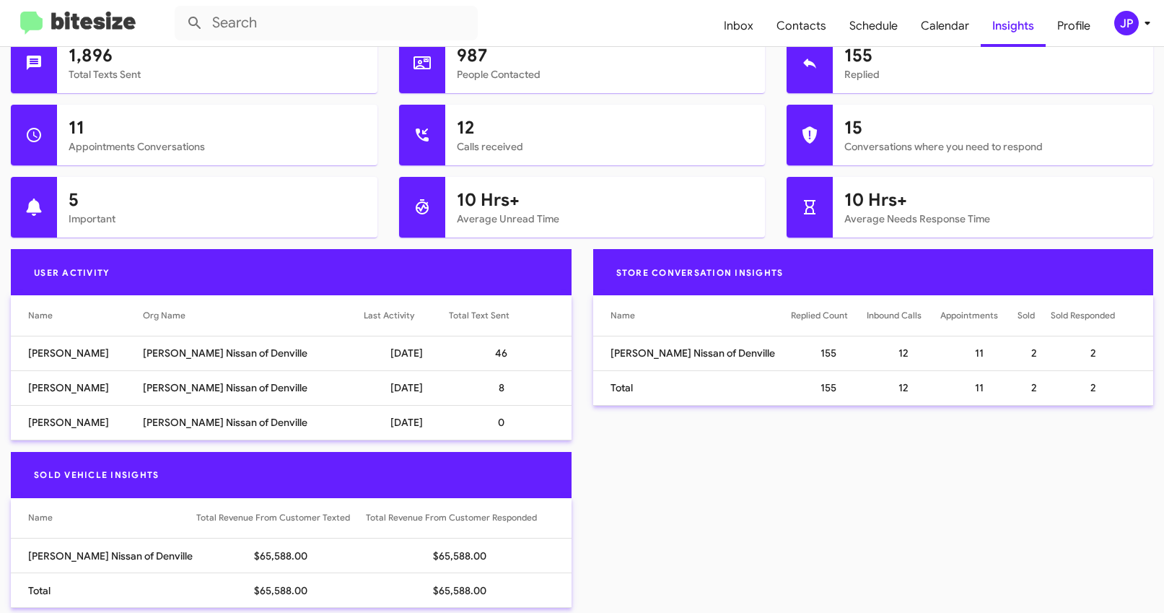
click at [67, 24] on img at bounding box center [77, 24] width 115 height 24
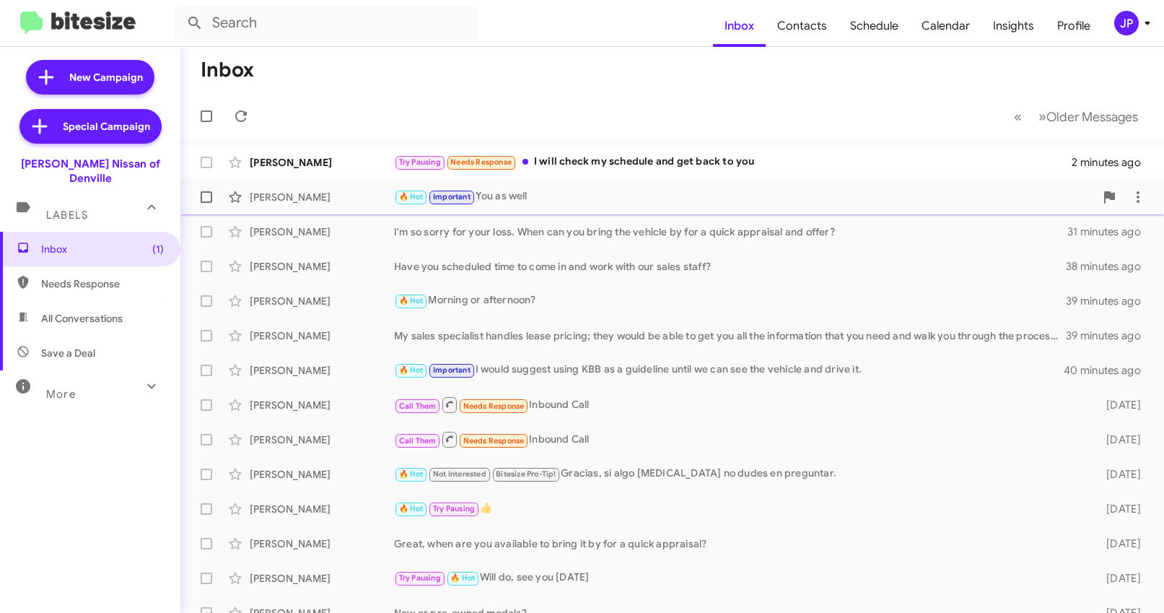
click at [611, 214] on span "Margaret Ricci 🔥 Hot Important You as well 26 minutes ago" at bounding box center [671, 197] width 983 height 35
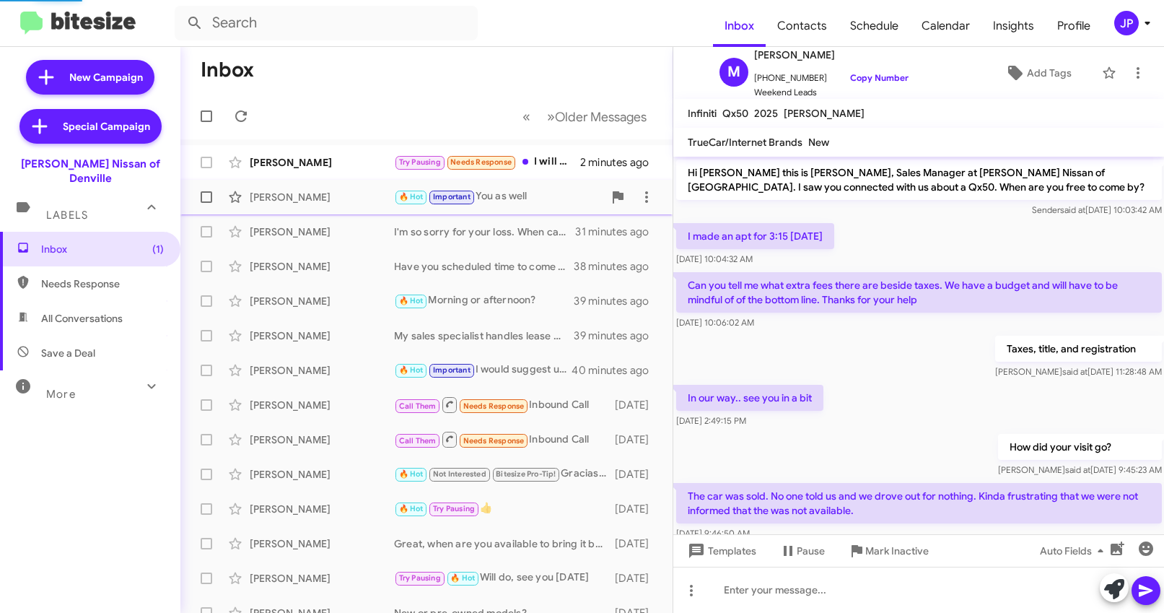
scroll to position [327, 0]
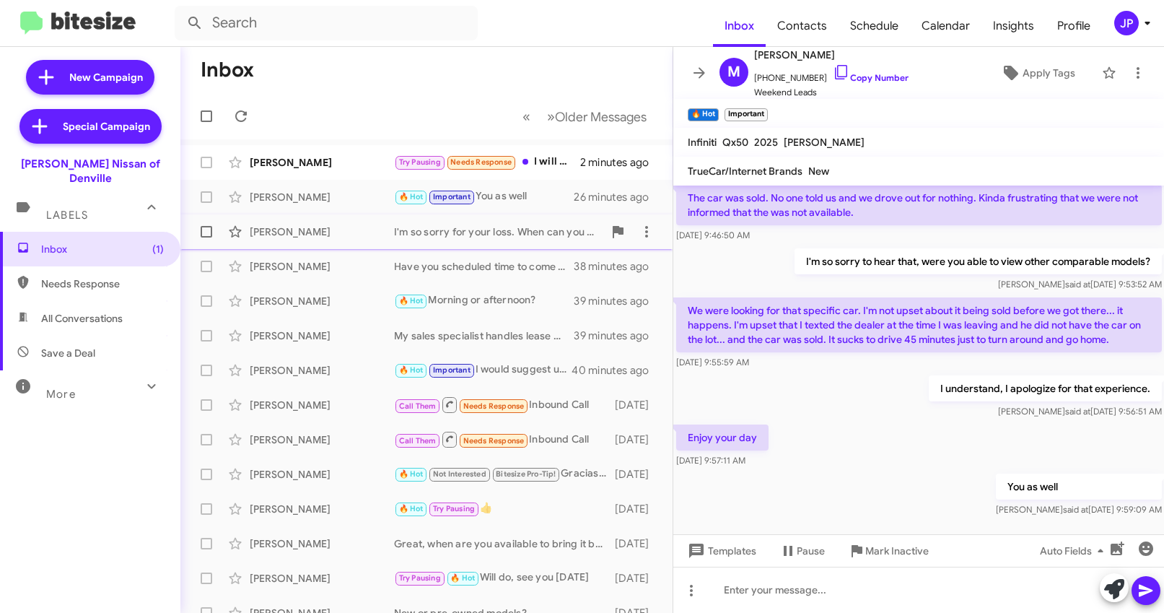
click at [277, 220] on div "Robin Prusin I'm so sorry for your loss. When can you bring the vehicle by for …" at bounding box center [426, 231] width 469 height 29
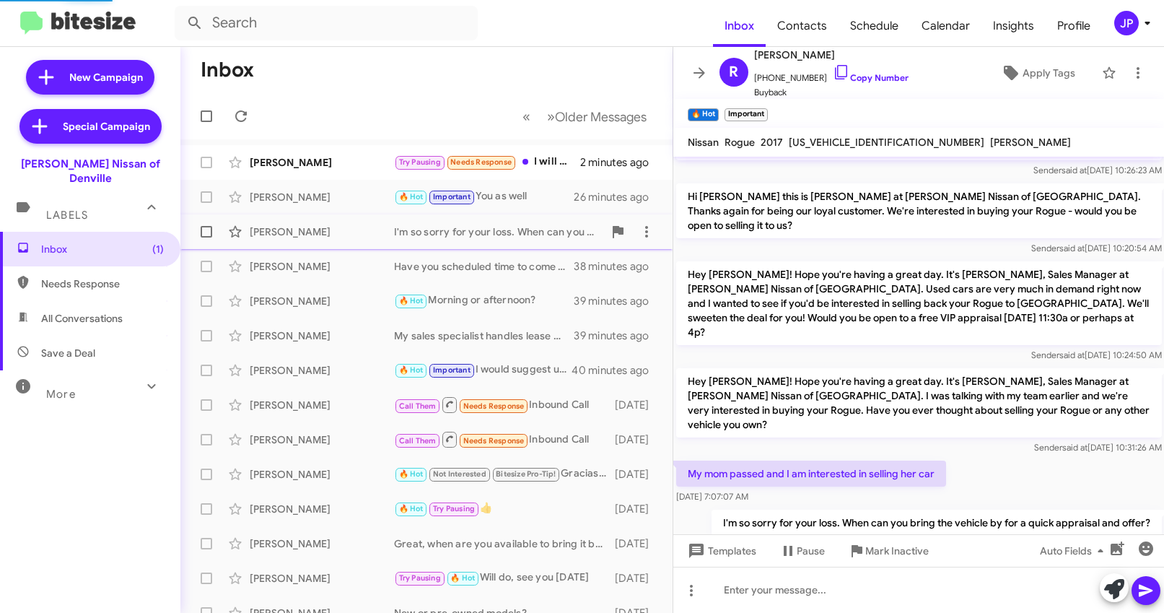
scroll to position [54, 0]
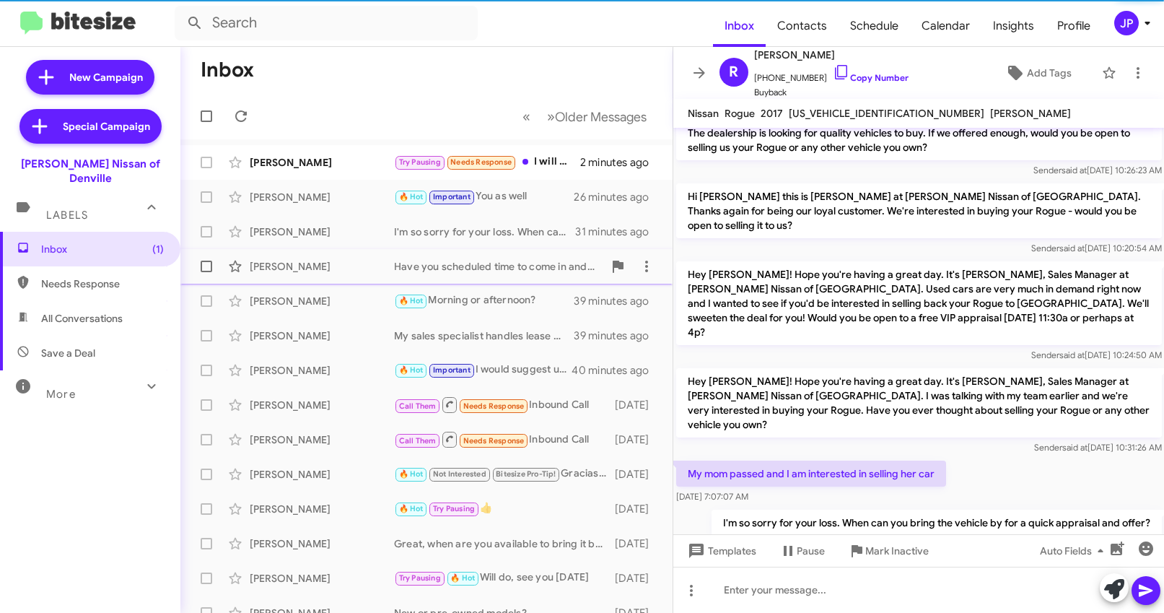
click at [275, 266] on div "Jalees Farhan" at bounding box center [322, 266] width 144 height 14
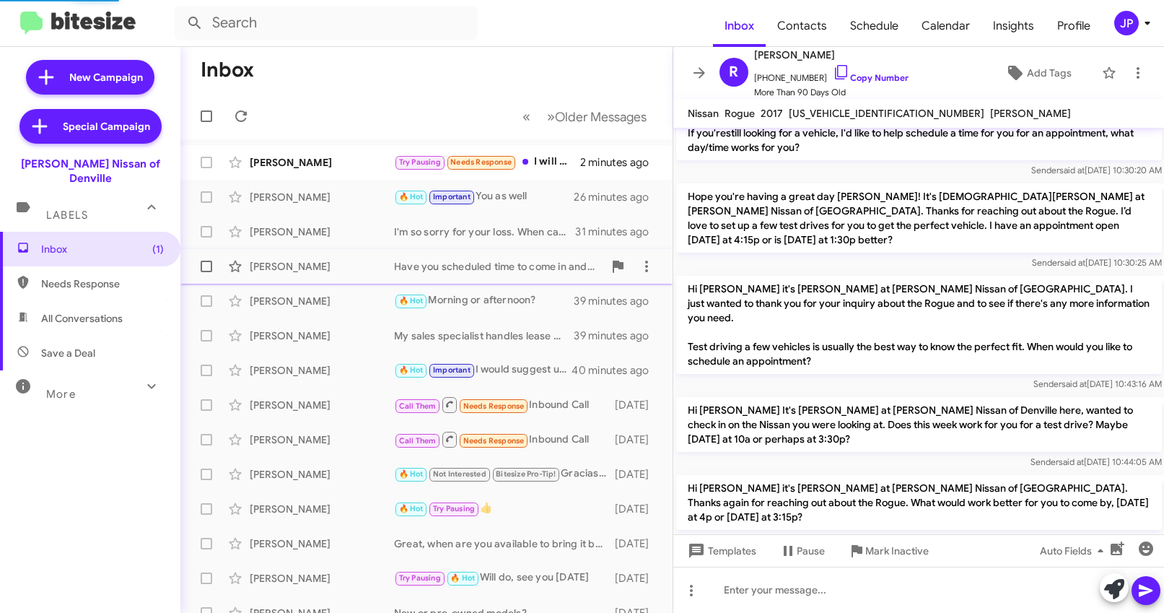
scroll to position [1484, 0]
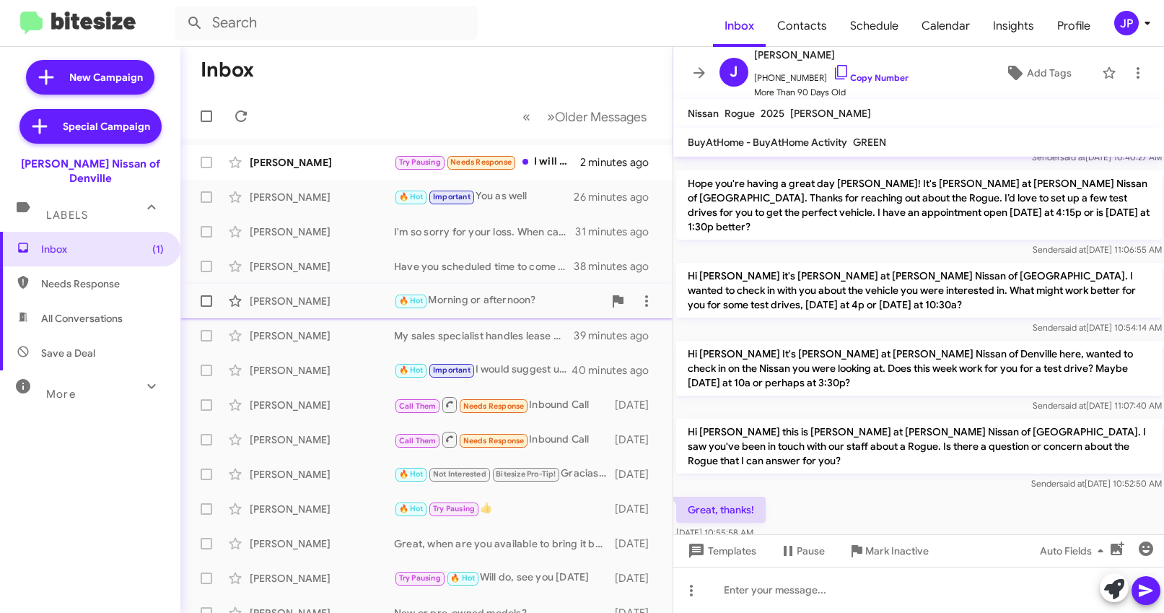
click at [281, 297] on div "Asghar Hussain" at bounding box center [322, 301] width 144 height 14
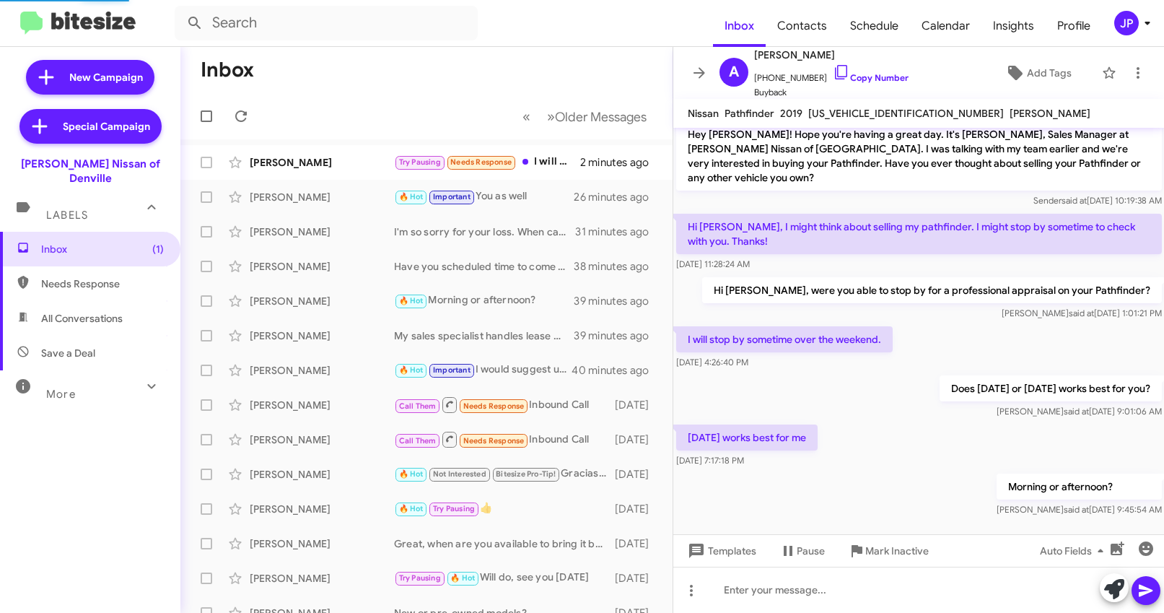
scroll to position [145, 0]
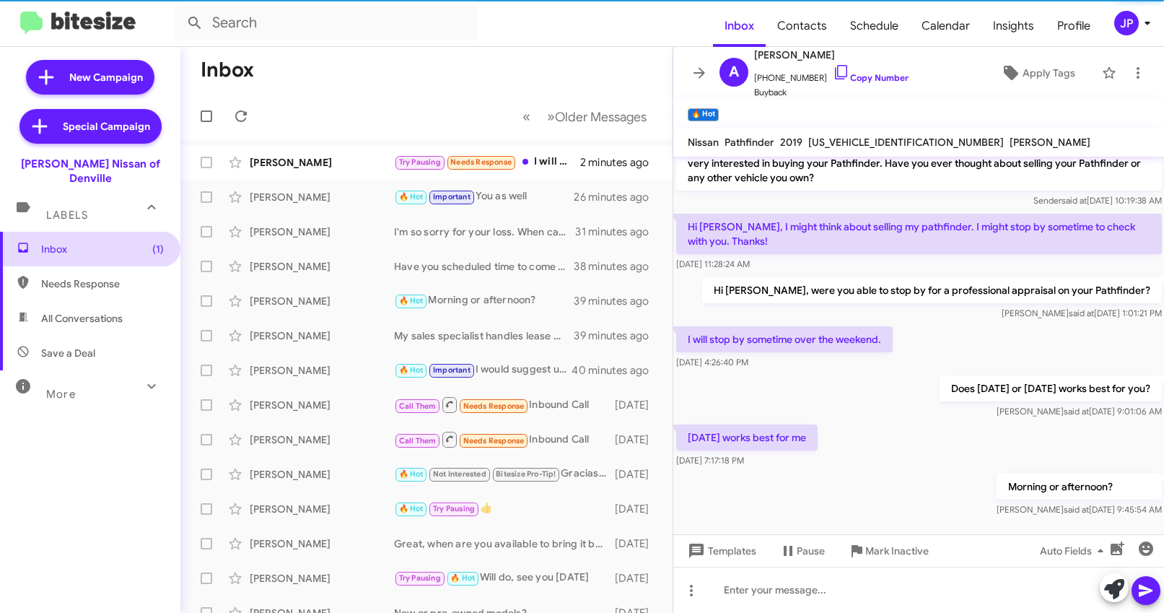
click at [118, 242] on span "Inbox (1)" at bounding box center [102, 249] width 123 height 14
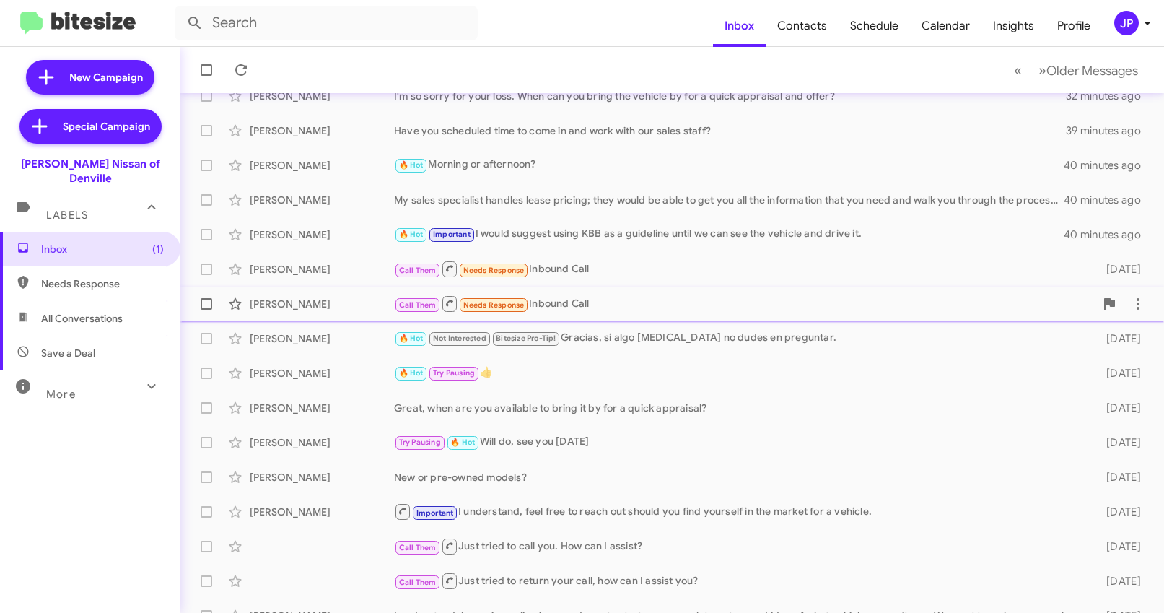
scroll to position [225, 0]
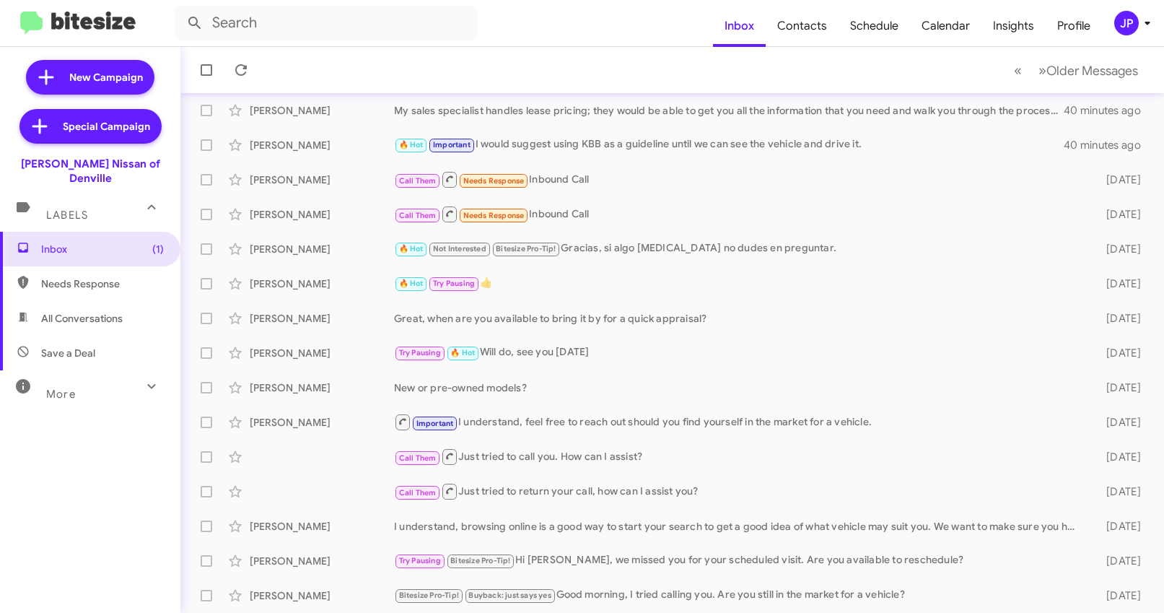
click at [85, 377] on div "More" at bounding box center [76, 387] width 128 height 27
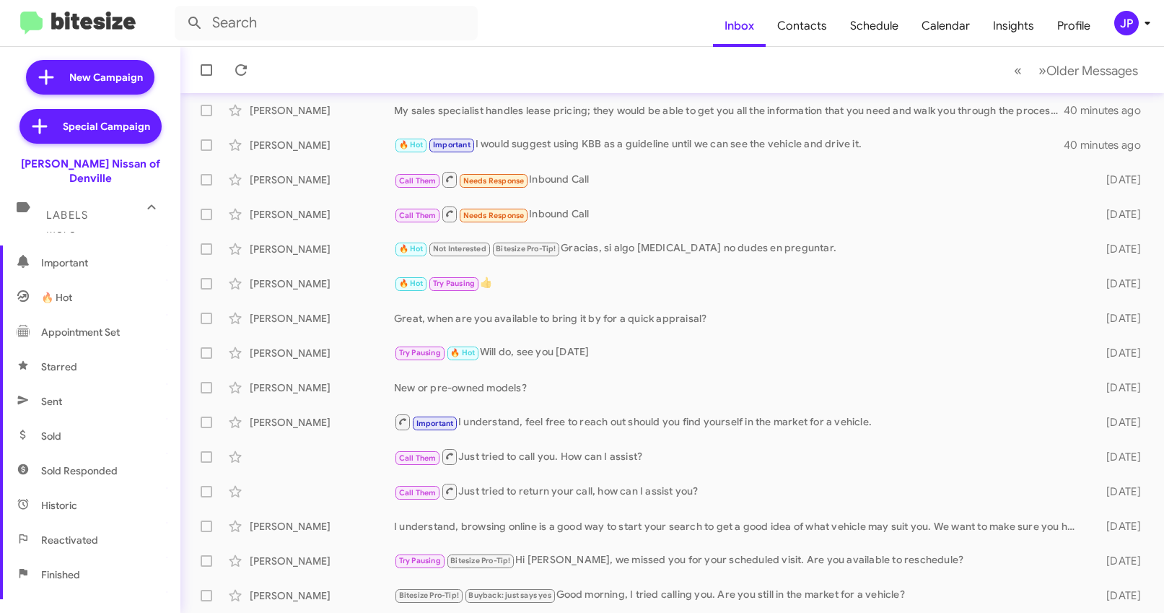
scroll to position [314, 0]
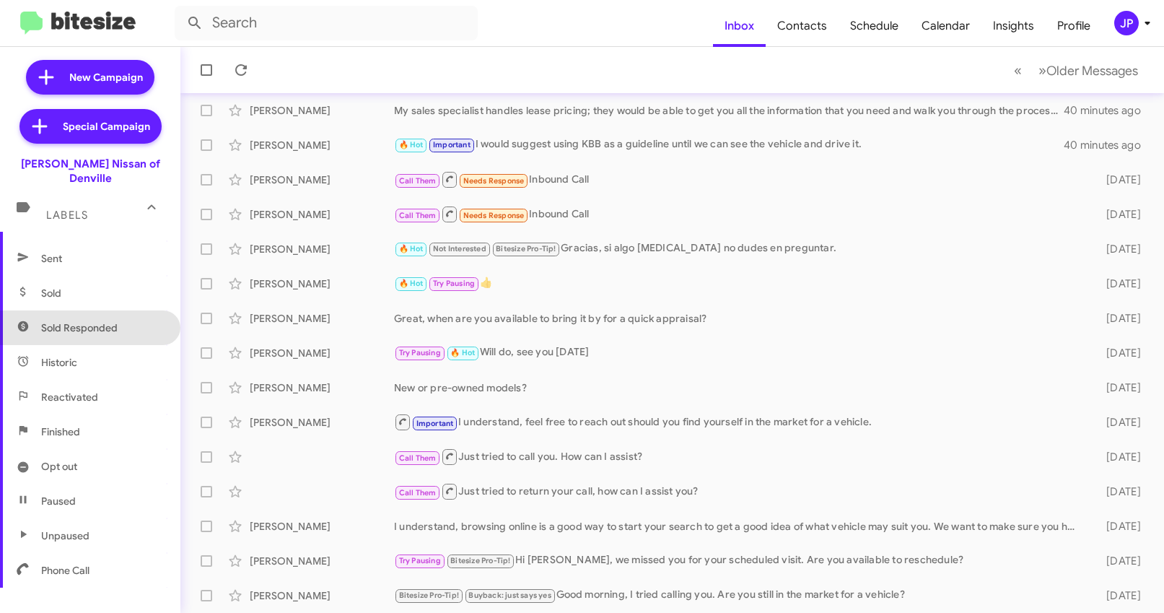
click at [127, 310] on span "Sold Responded" at bounding box center [90, 327] width 180 height 35
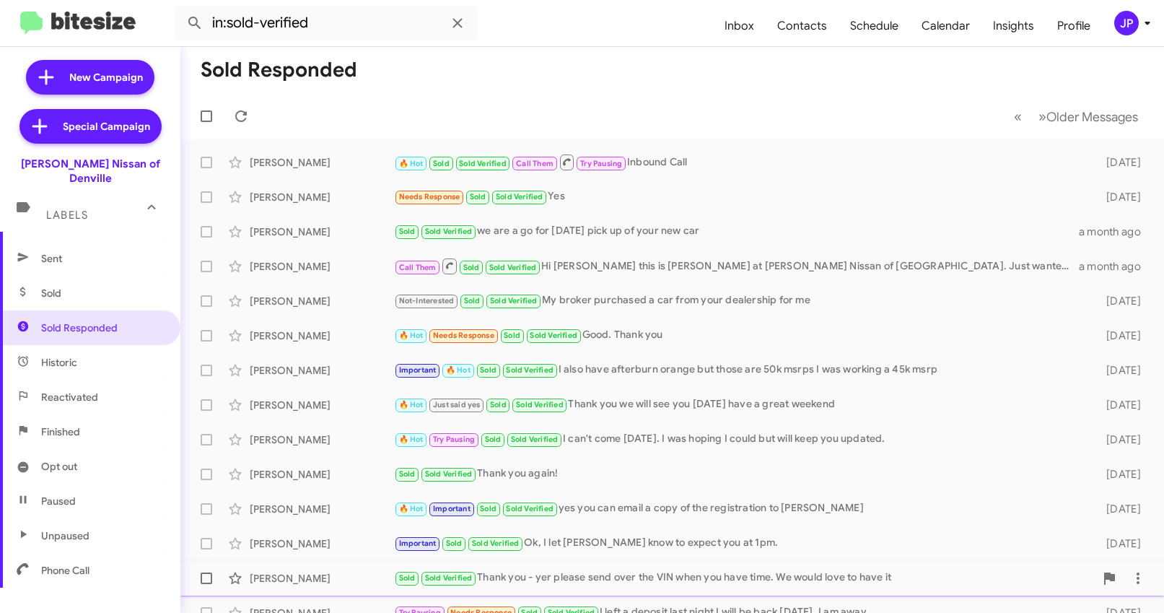
click at [364, 574] on div "Sophia Walden" at bounding box center [322, 578] width 144 height 14
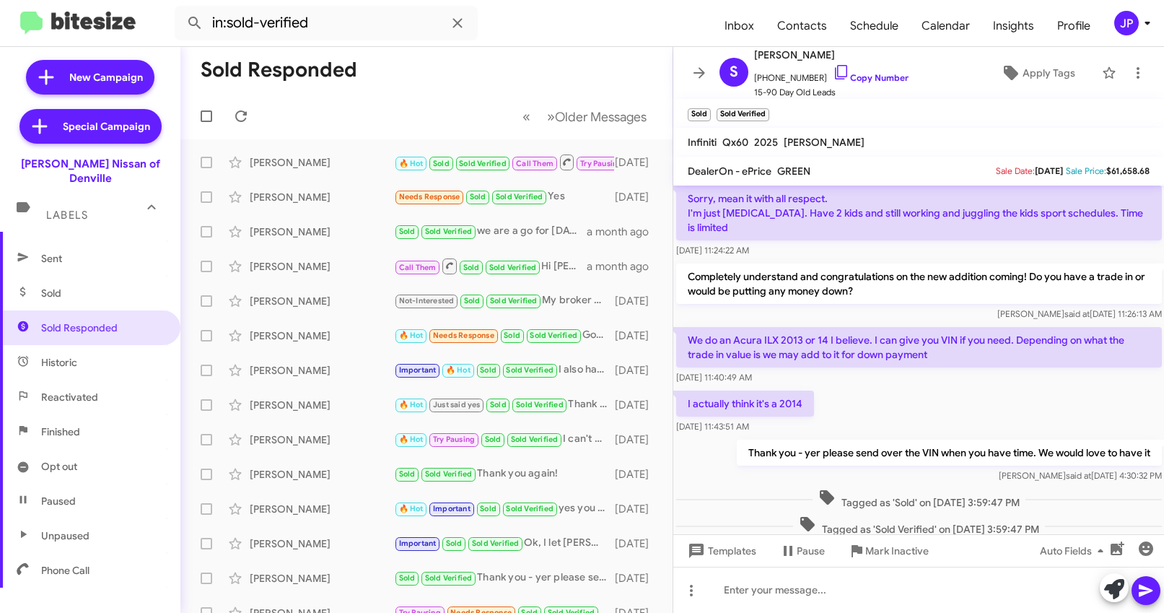
scroll to position [474, 0]
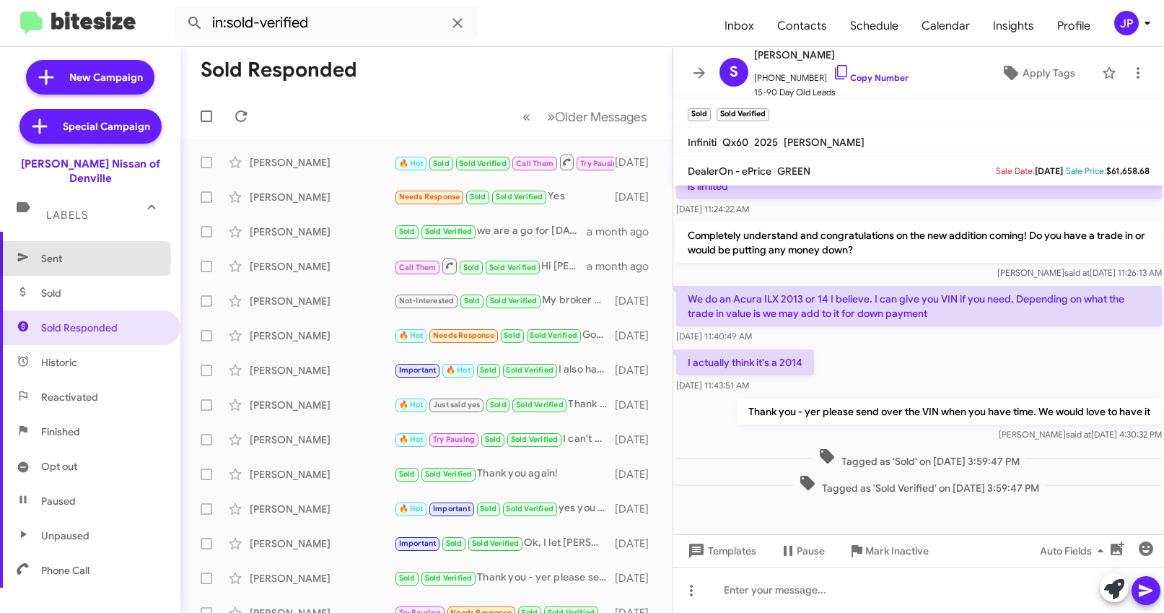
click at [41, 251] on span "Sent" at bounding box center [51, 258] width 21 height 14
type input "in:sent"
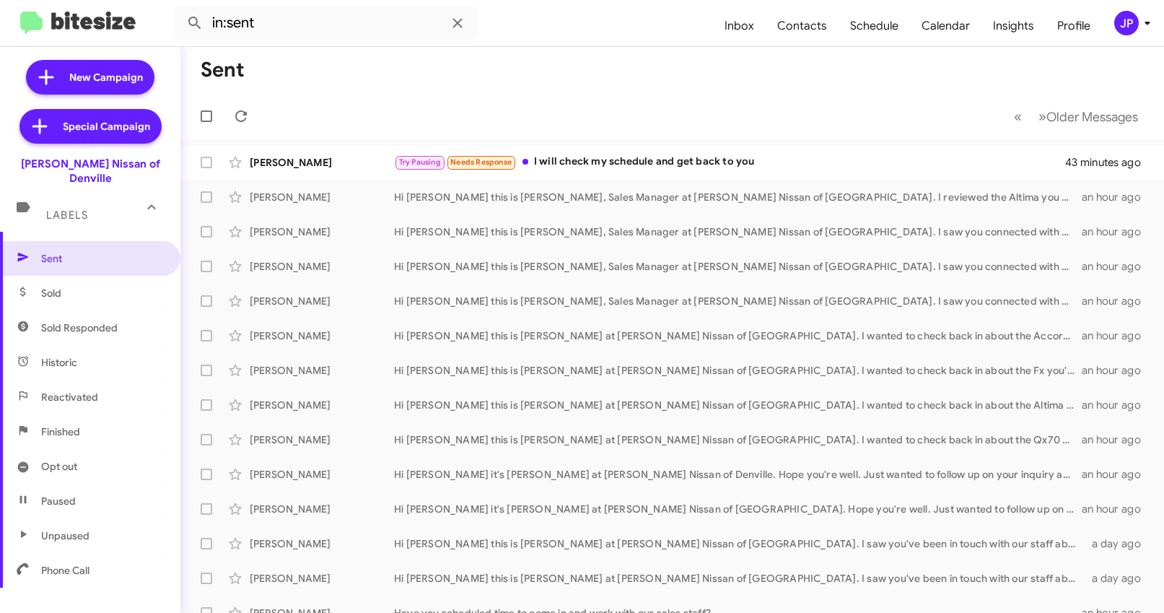
click at [1127, 38] on mat-toolbar "in:sent Inbox Contacts Schedule Calendar Insights Profile JP" at bounding box center [582, 23] width 1164 height 46
click at [1131, 28] on div "JP" at bounding box center [1126, 23] width 25 height 25
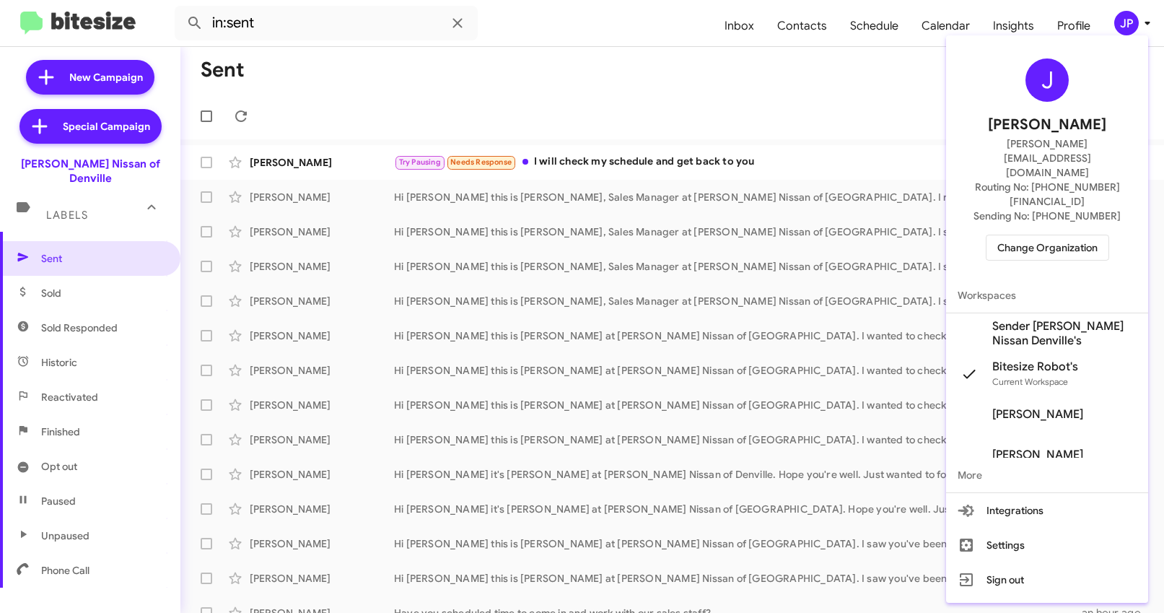
click at [1059, 235] on span "Change Organization" at bounding box center [1047, 247] width 100 height 25
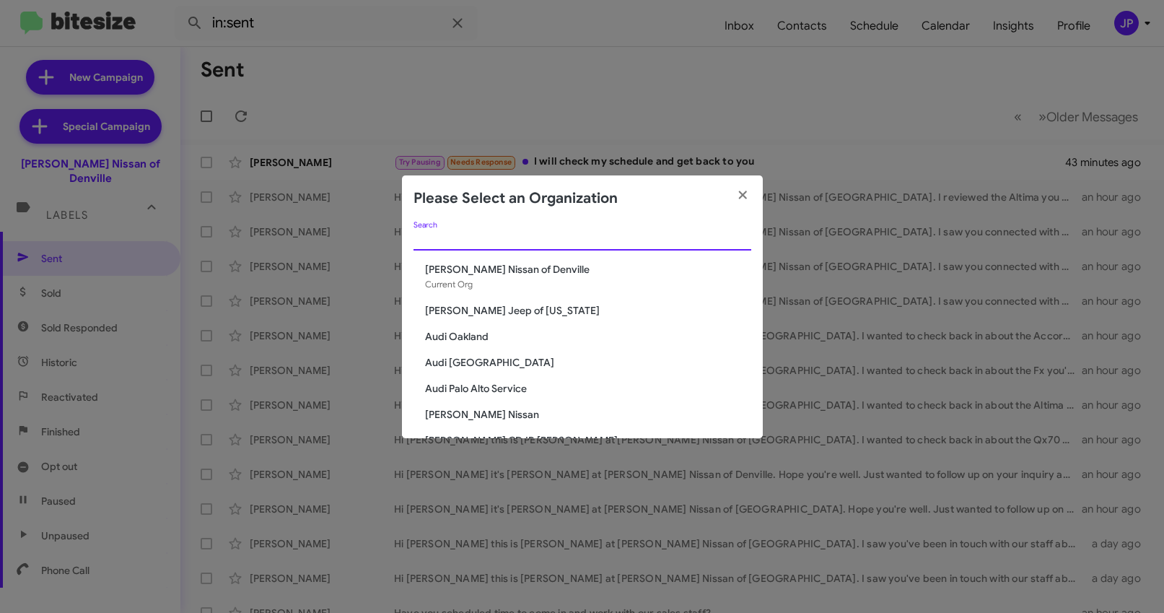
click at [548, 238] on input "Search" at bounding box center [582, 240] width 338 height 12
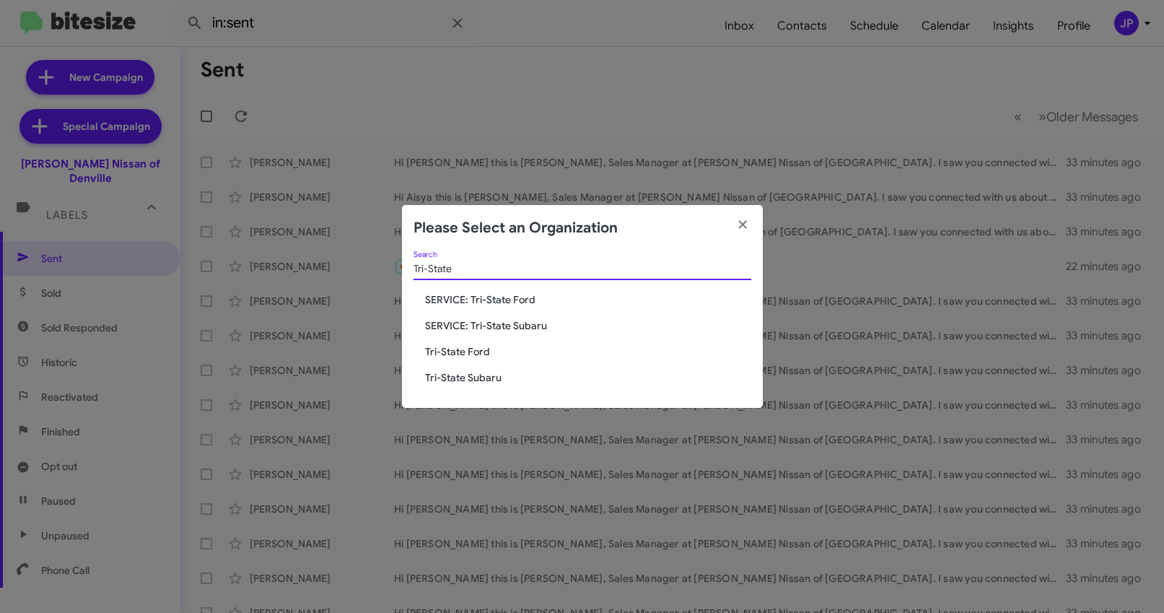
type input "Tri-State"
click at [470, 295] on span "SERVICE: Tri-State Ford" at bounding box center [588, 299] width 326 height 14
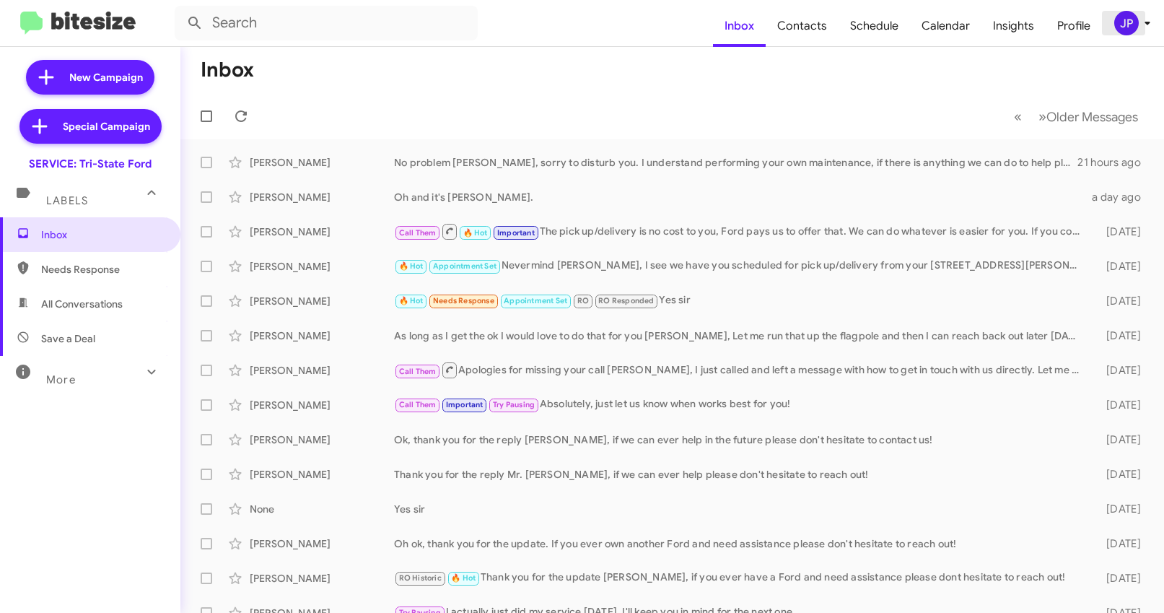
click at [1136, 23] on div "JP" at bounding box center [1126, 23] width 25 height 25
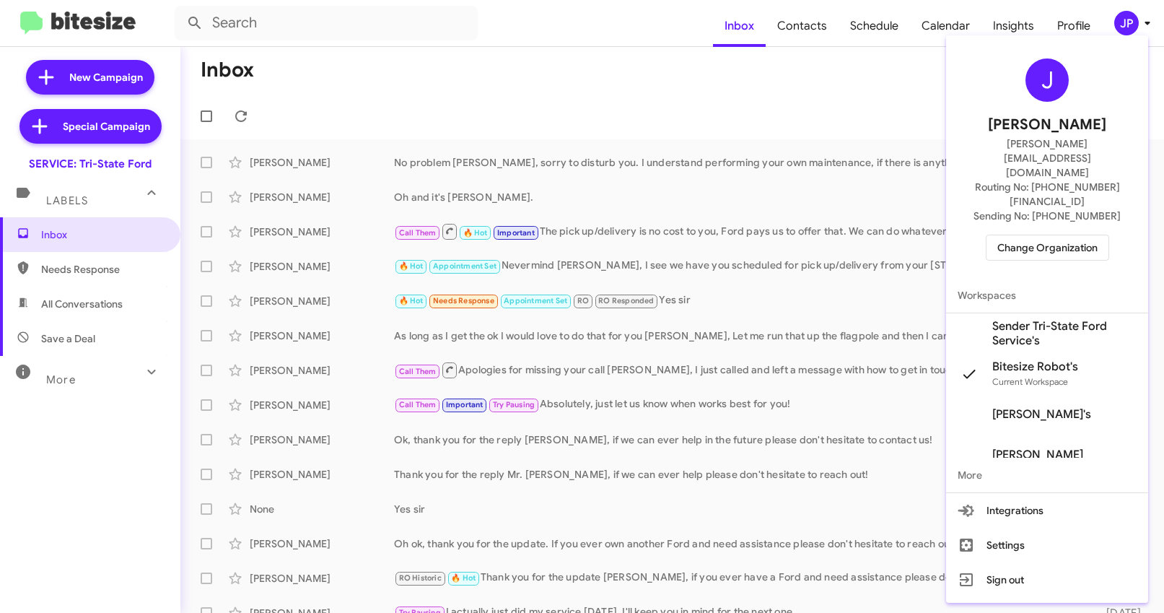
click at [1029, 319] on span "Sender Tri-State Ford Service's" at bounding box center [1064, 333] width 144 height 29
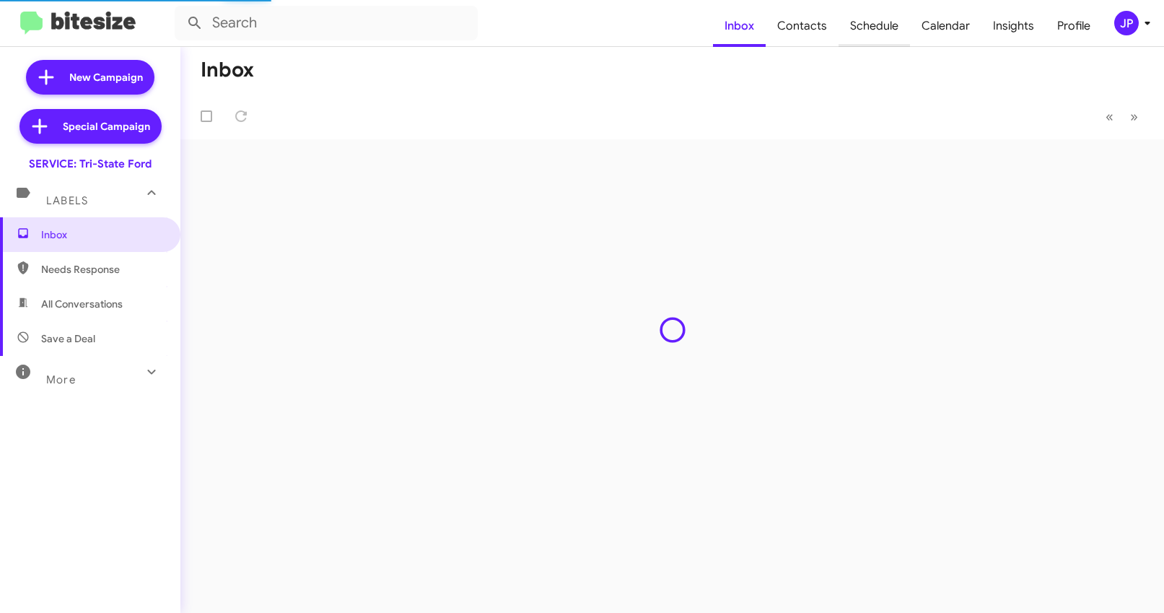
click at [890, 28] on span "Schedule" at bounding box center [873, 26] width 71 height 42
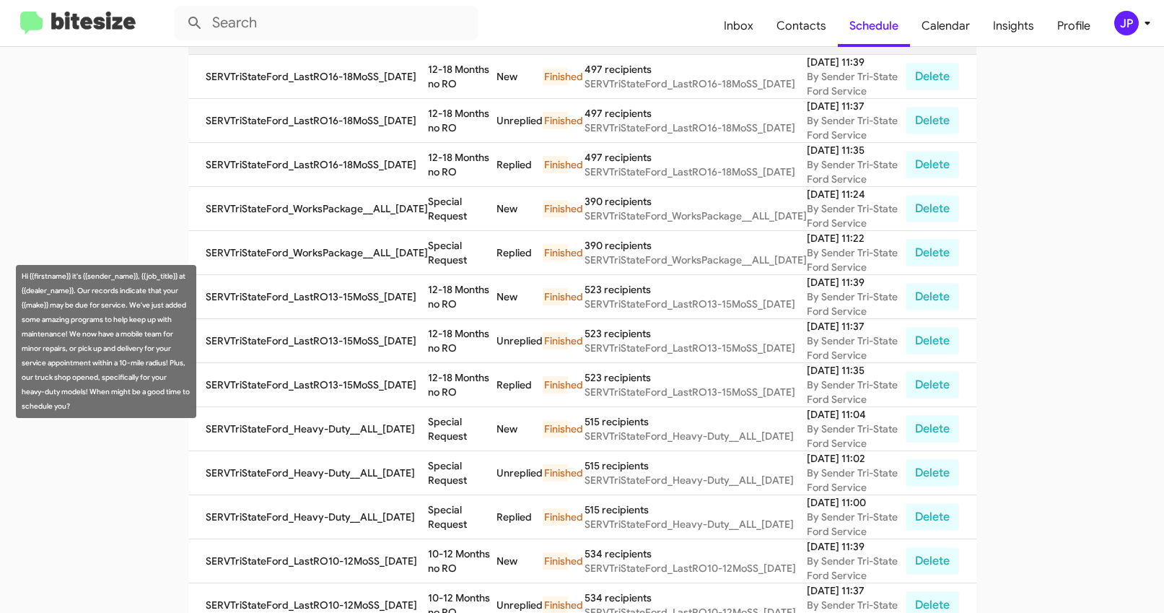
scroll to position [123, 0]
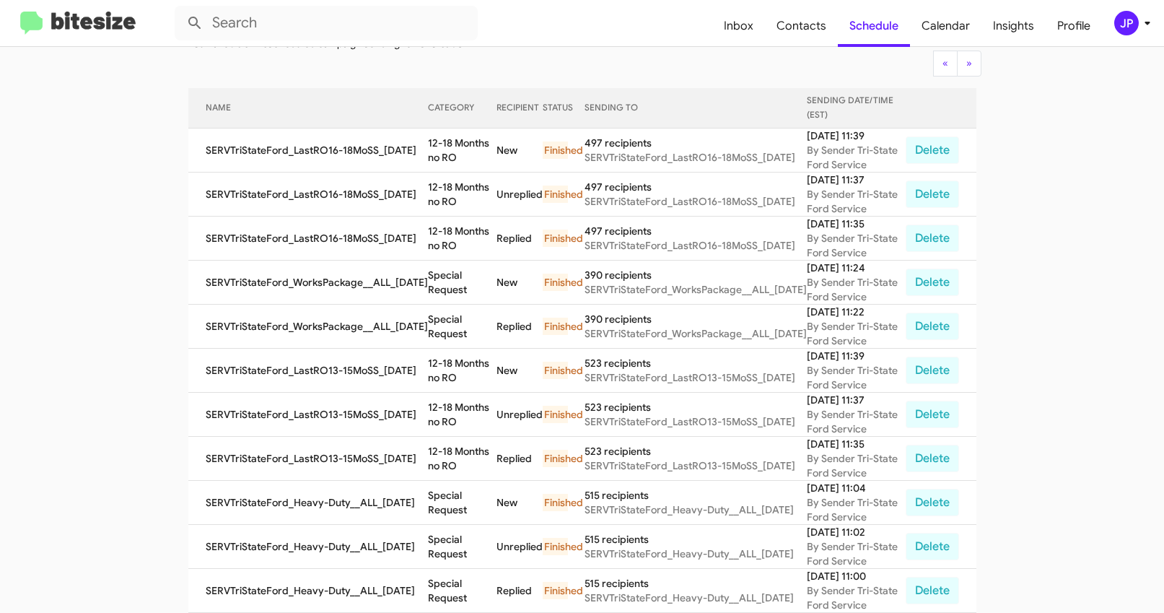
click at [123, 22] on img at bounding box center [77, 24] width 115 height 24
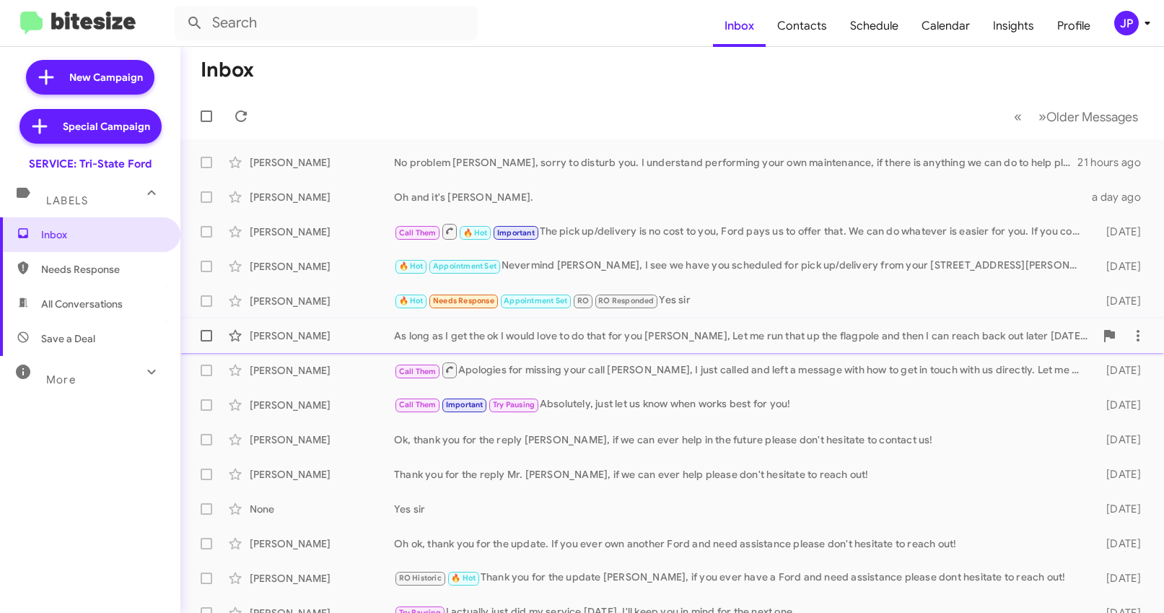
scroll to position [24, 0]
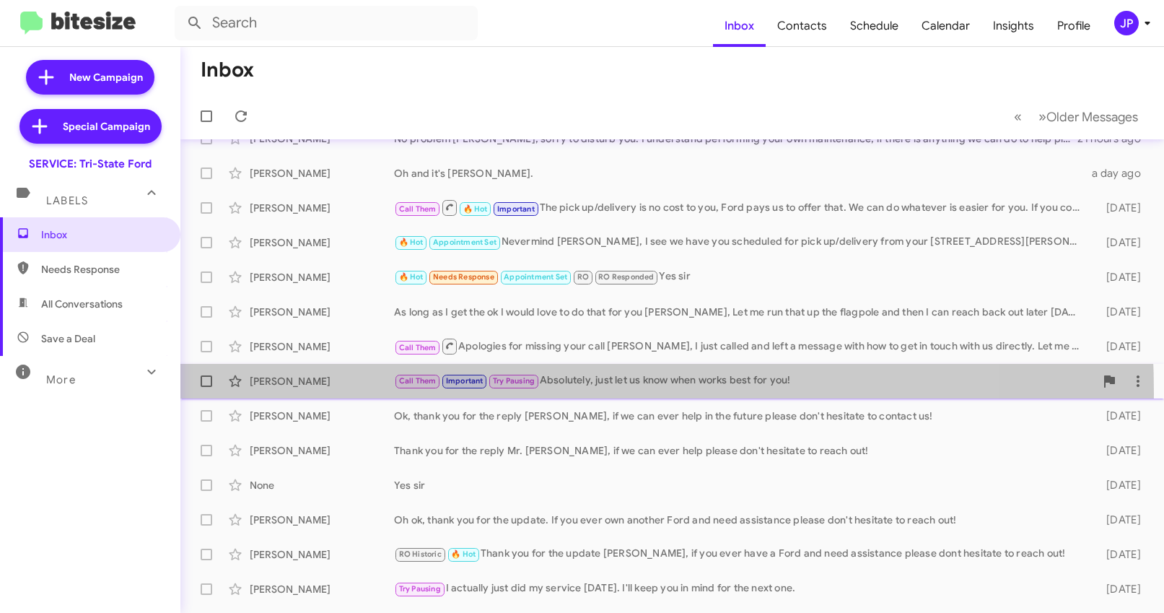
click at [343, 393] on div "Jeremy Rice Call Them Important Try Pausing Absolutely, just let us know when w…" at bounding box center [672, 381] width 960 height 29
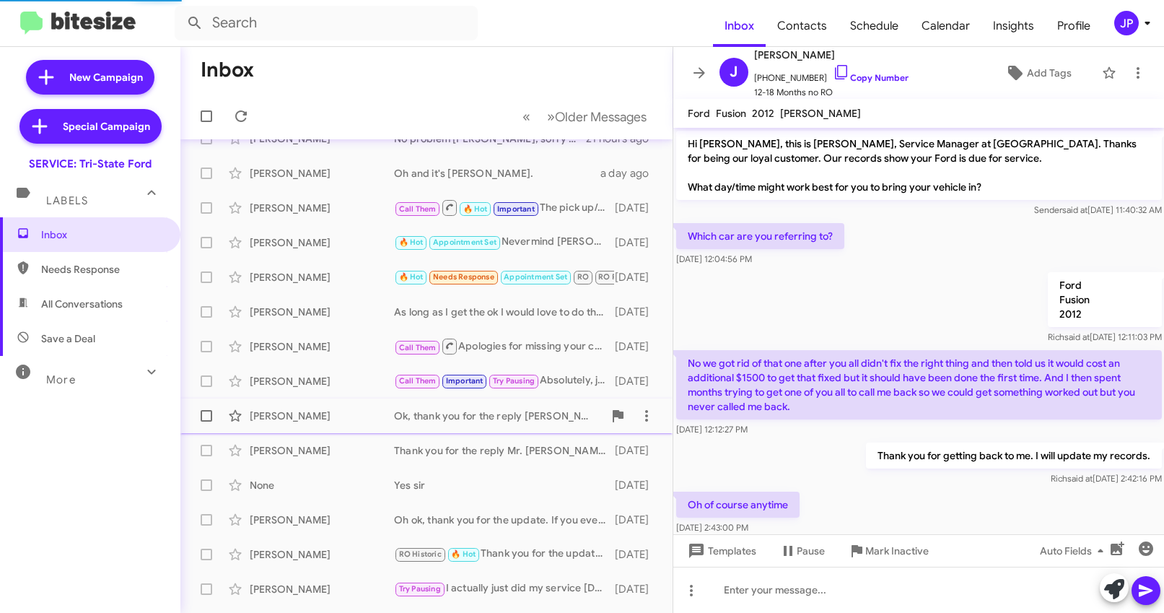
scroll to position [660, 0]
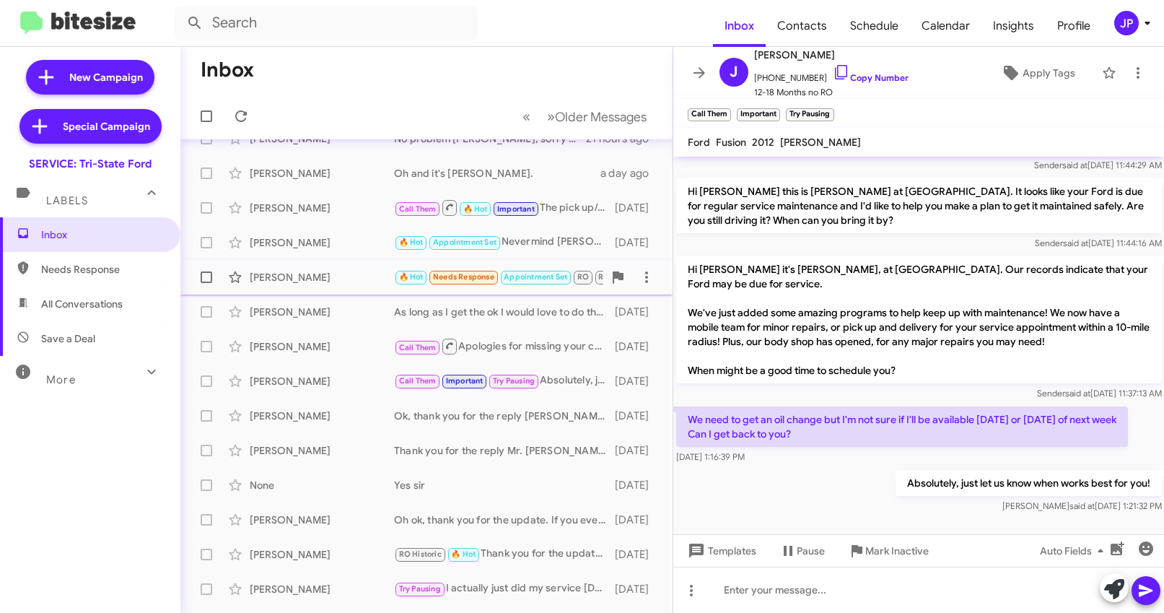
click at [296, 278] on div "Bruce Tharp" at bounding box center [322, 277] width 144 height 14
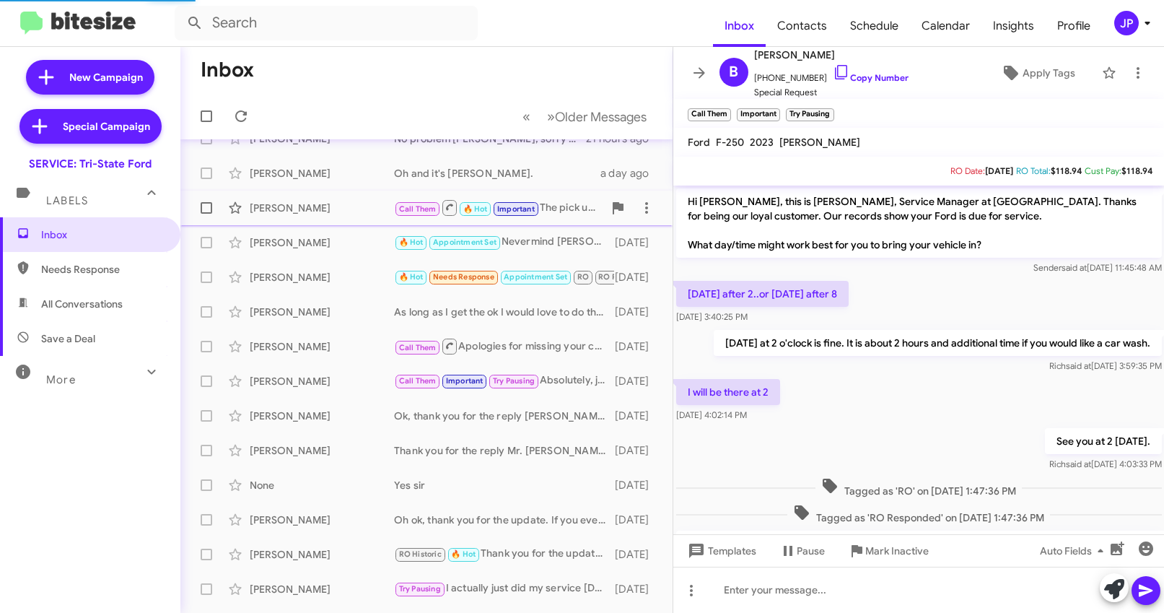
click at [325, 198] on div "Andrew Laffey Call Them 🔥 Hot Important The pick up/delivery is no cost to you,…" at bounding box center [426, 207] width 469 height 29
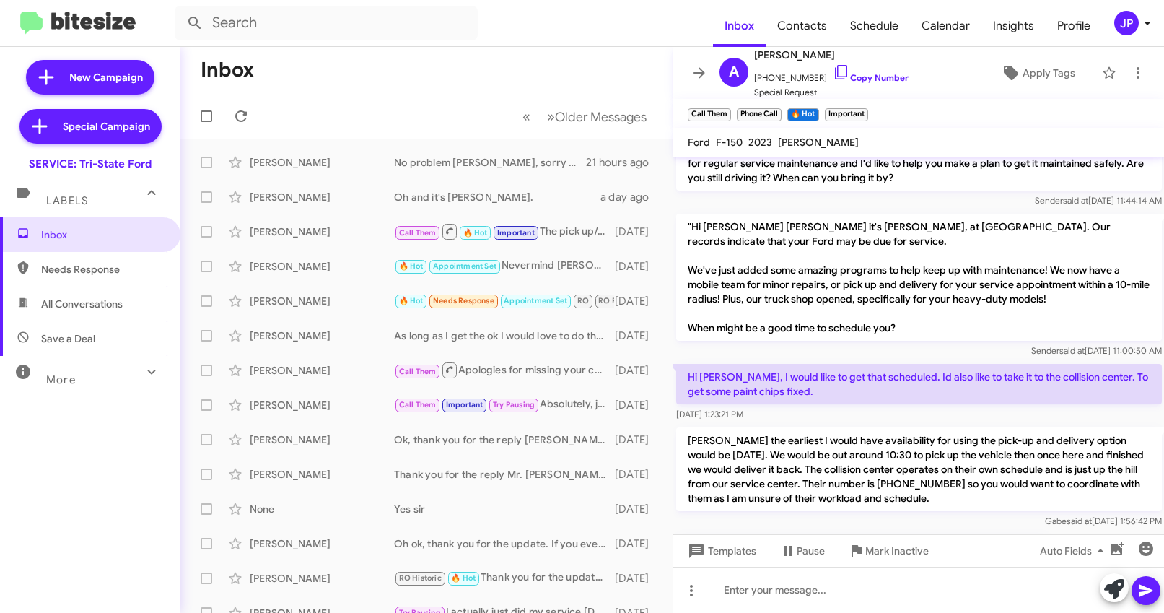
scroll to position [574, 0]
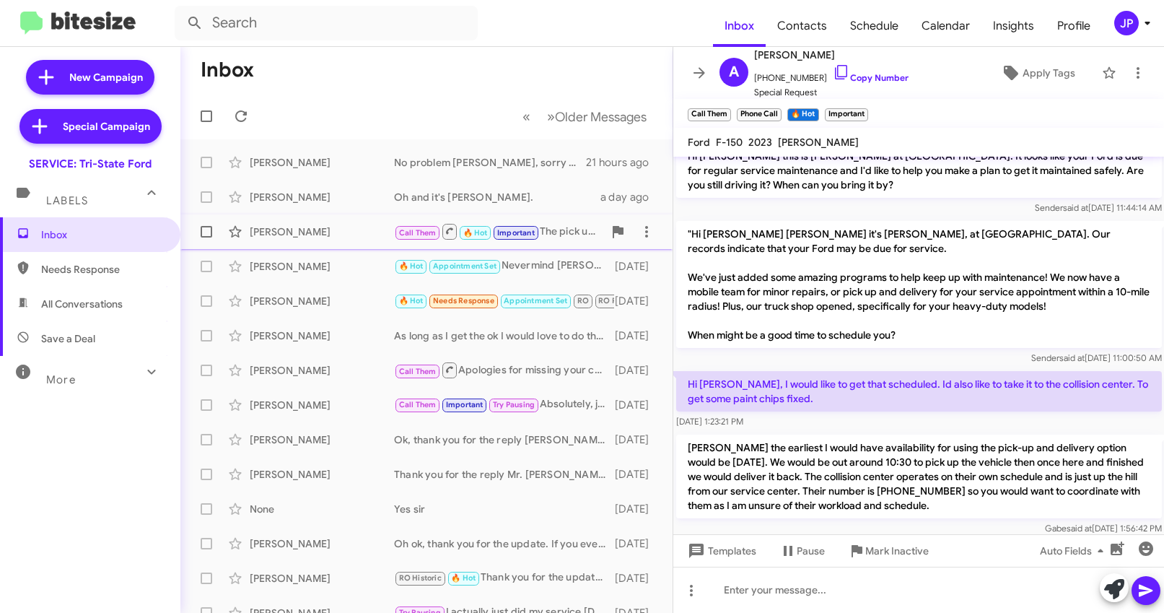
click at [377, 225] on div "Andrew Laffey" at bounding box center [322, 231] width 144 height 14
click at [289, 224] on div "Andrew Laffey" at bounding box center [322, 231] width 144 height 14
click at [319, 196] on div "Jeremey Taylor" at bounding box center [322, 197] width 144 height 14
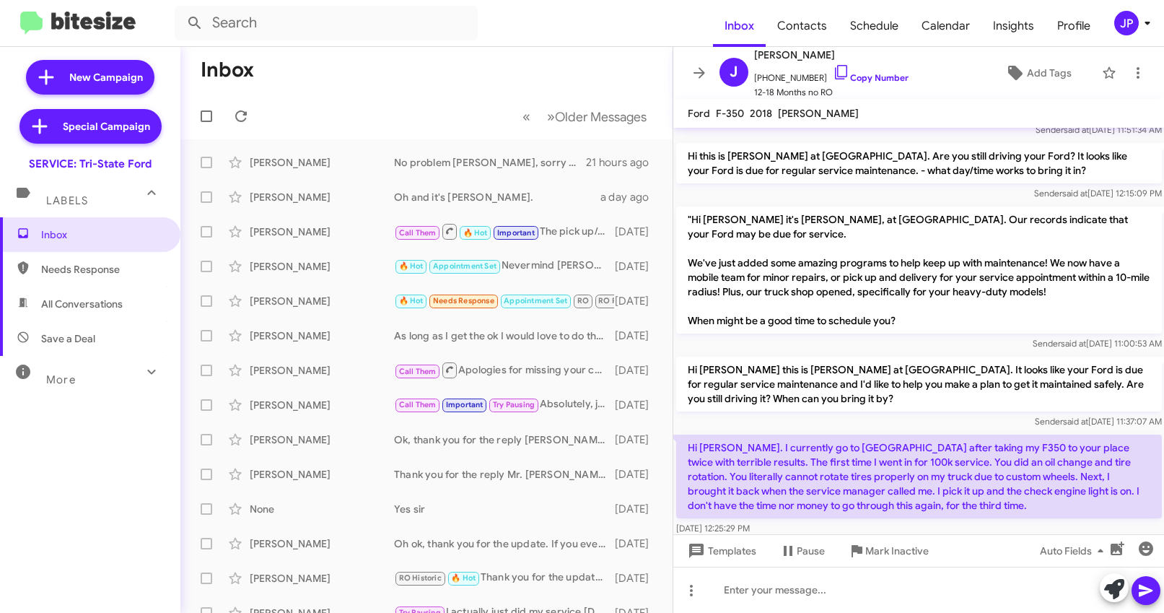
scroll to position [588, 0]
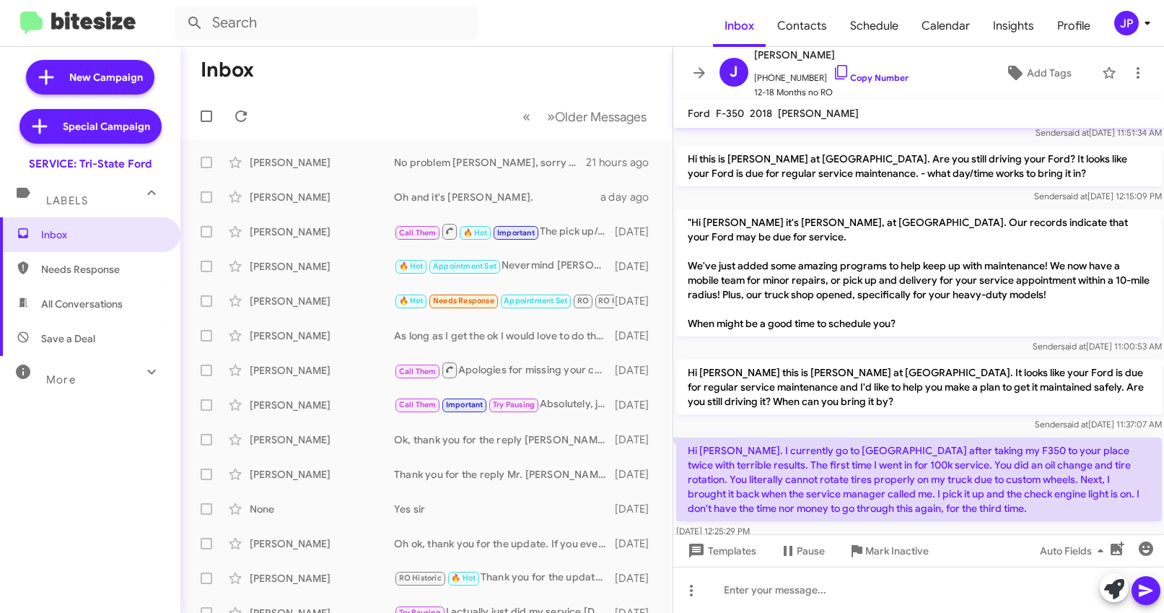
click at [1131, 23] on div "JP" at bounding box center [1126, 23] width 25 height 25
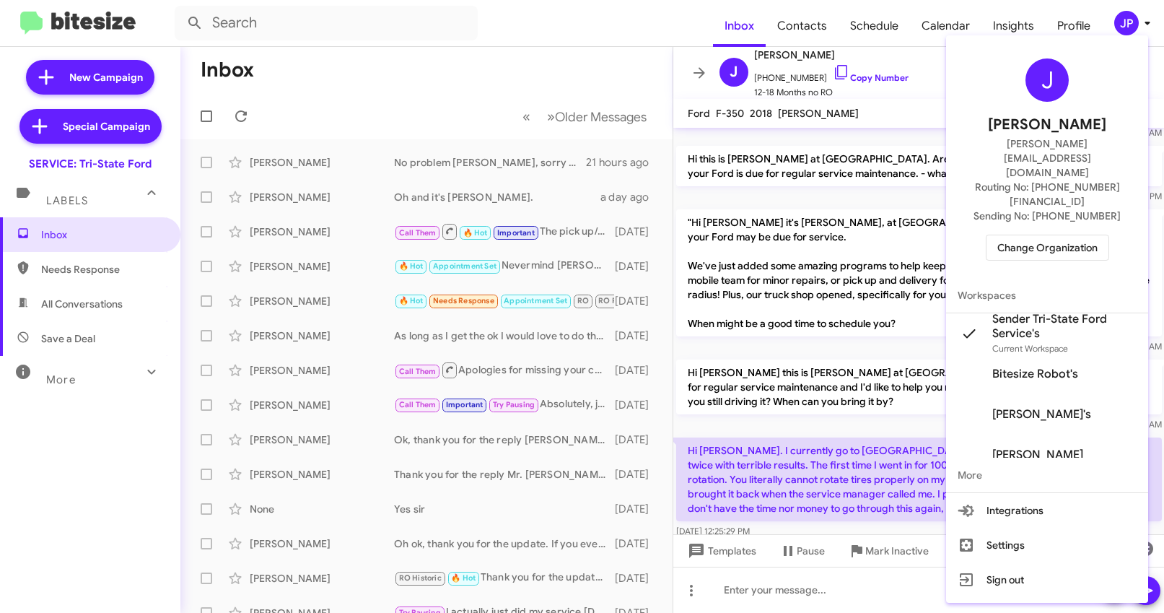
click at [1044, 235] on span "Change Organization" at bounding box center [1047, 247] width 100 height 25
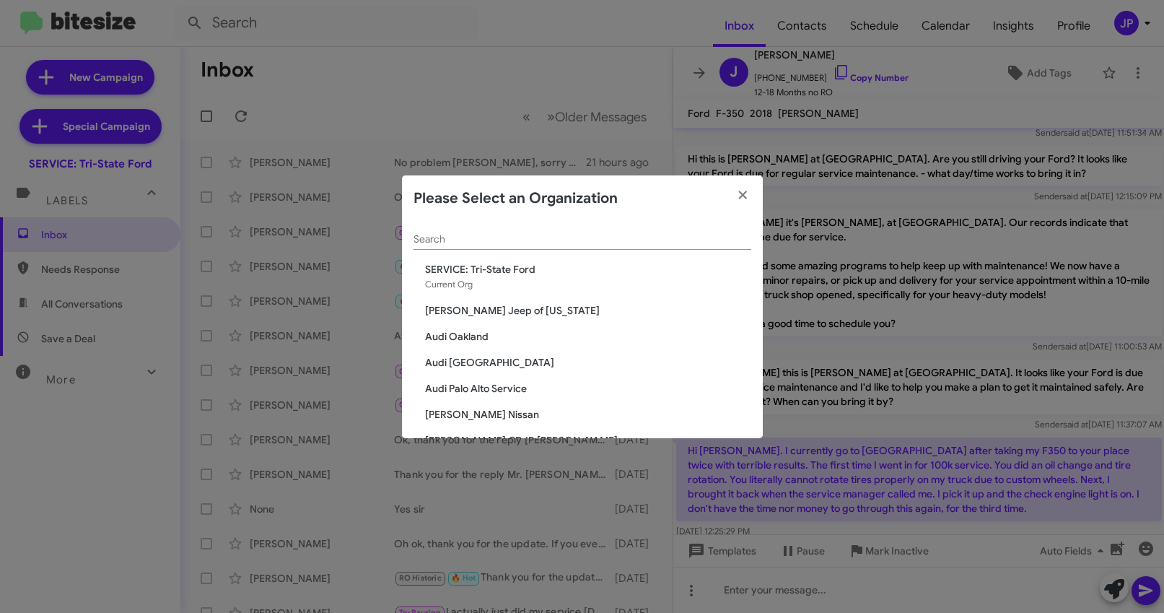
click at [512, 223] on div "Search" at bounding box center [582, 236] width 338 height 28
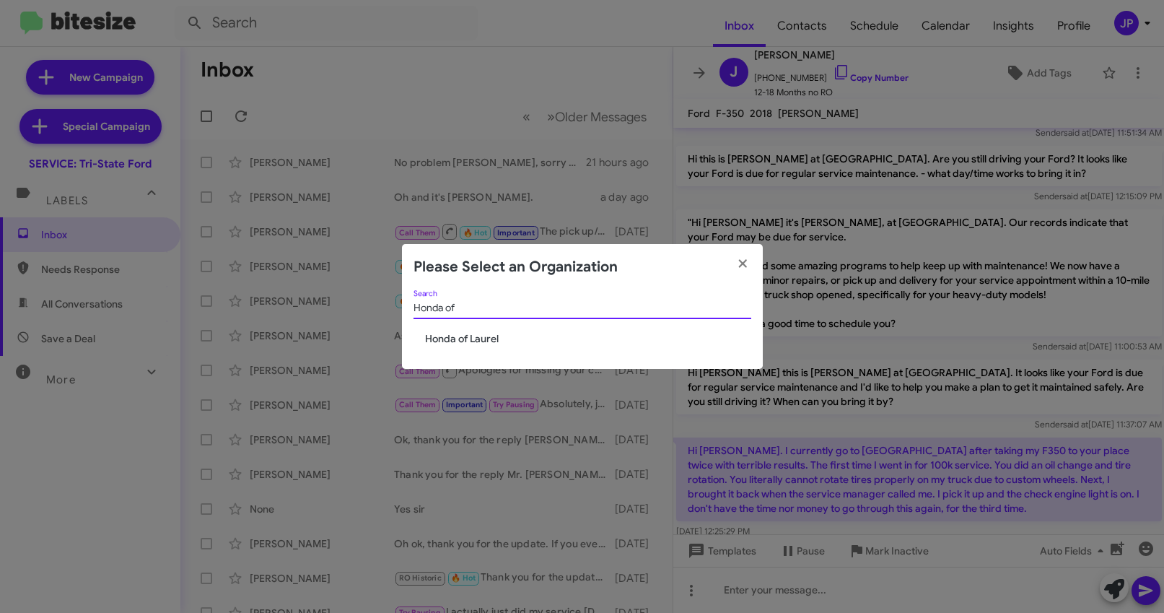
type input "Honda of"
click at [493, 344] on span "Honda of Laurel" at bounding box center [588, 338] width 326 height 14
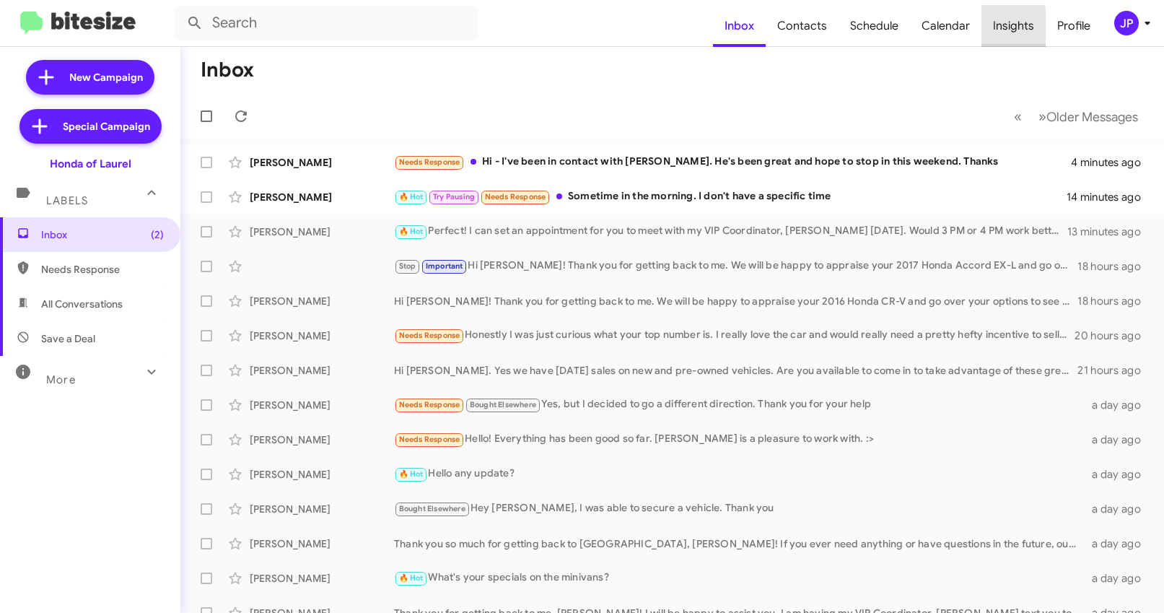
click at [1002, 32] on span "Insights" at bounding box center [1013, 26] width 64 height 42
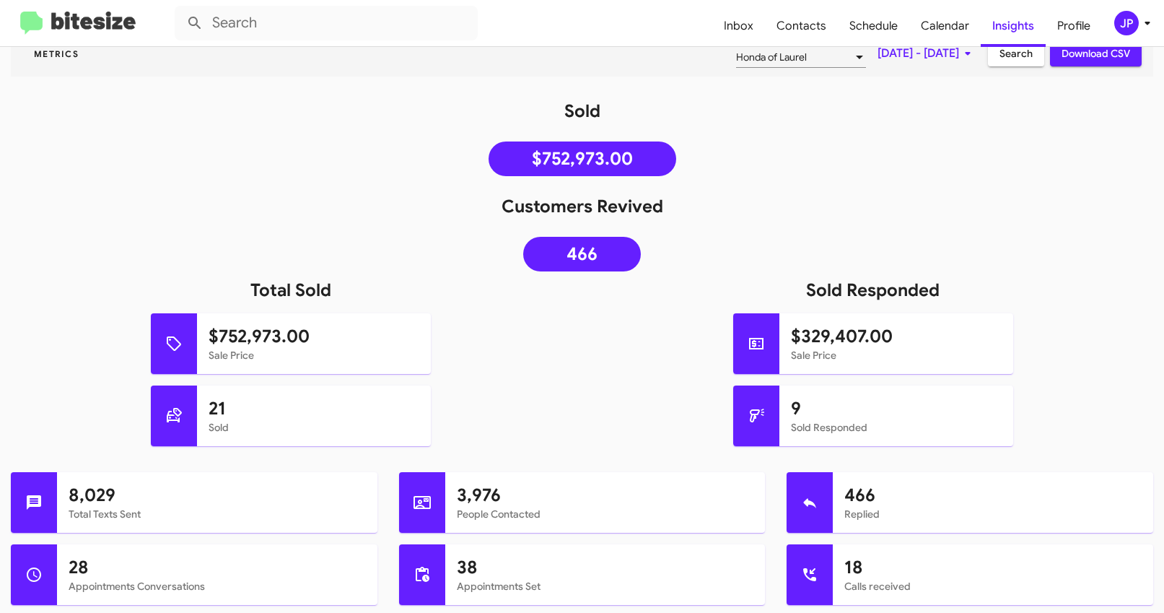
scroll to position [132, 0]
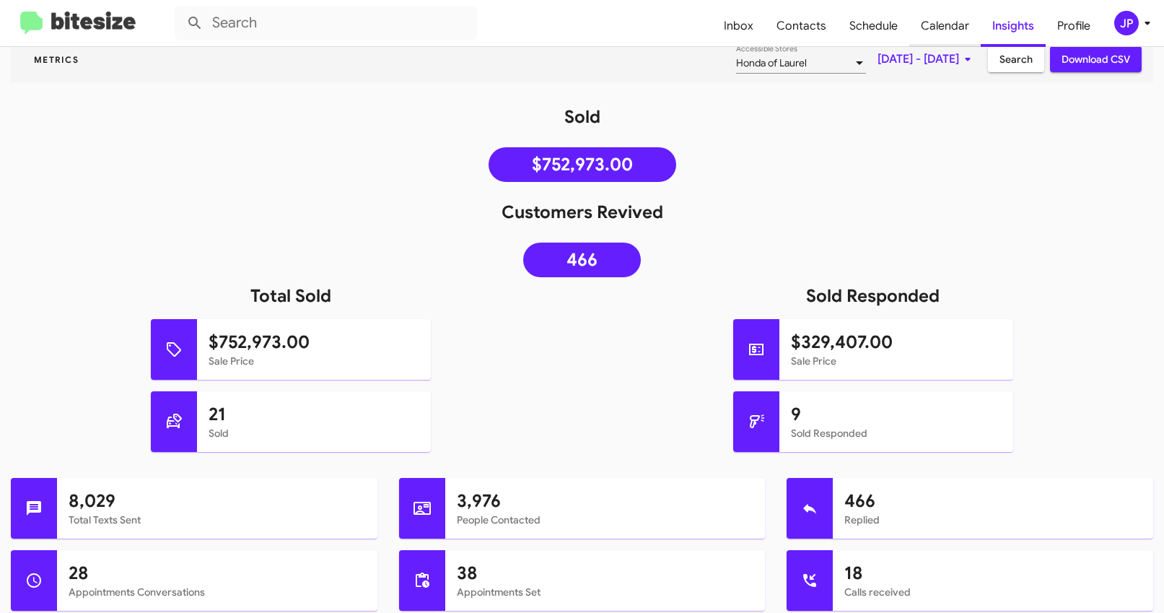
click at [919, 14] on span "Calendar" at bounding box center [944, 26] width 71 height 42
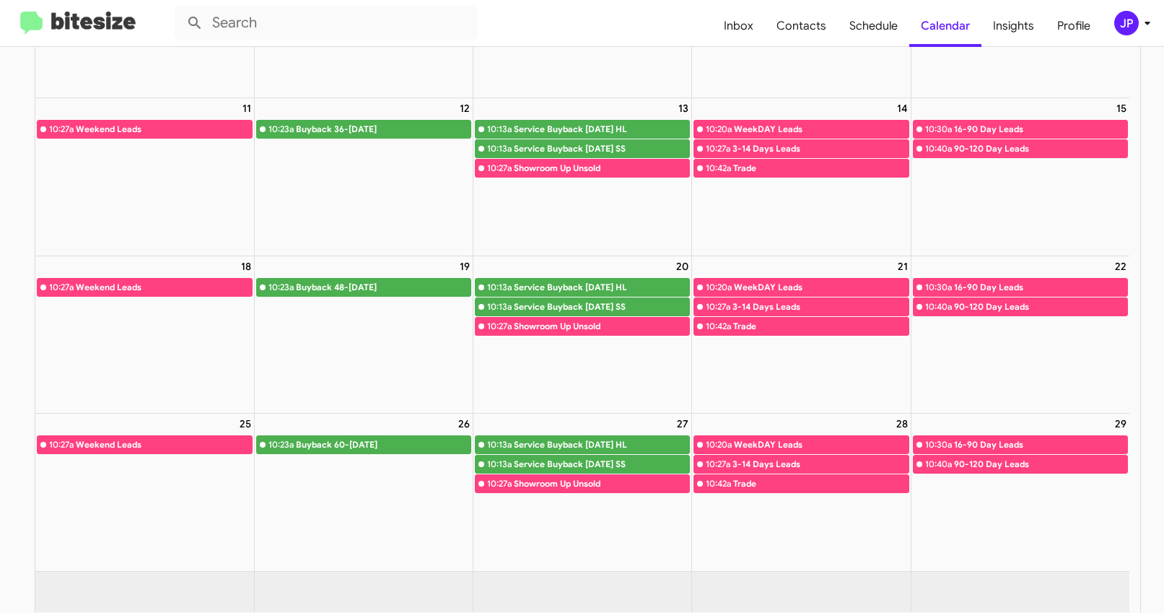
scroll to position [310, 0]
click at [57, 16] on img at bounding box center [77, 24] width 115 height 24
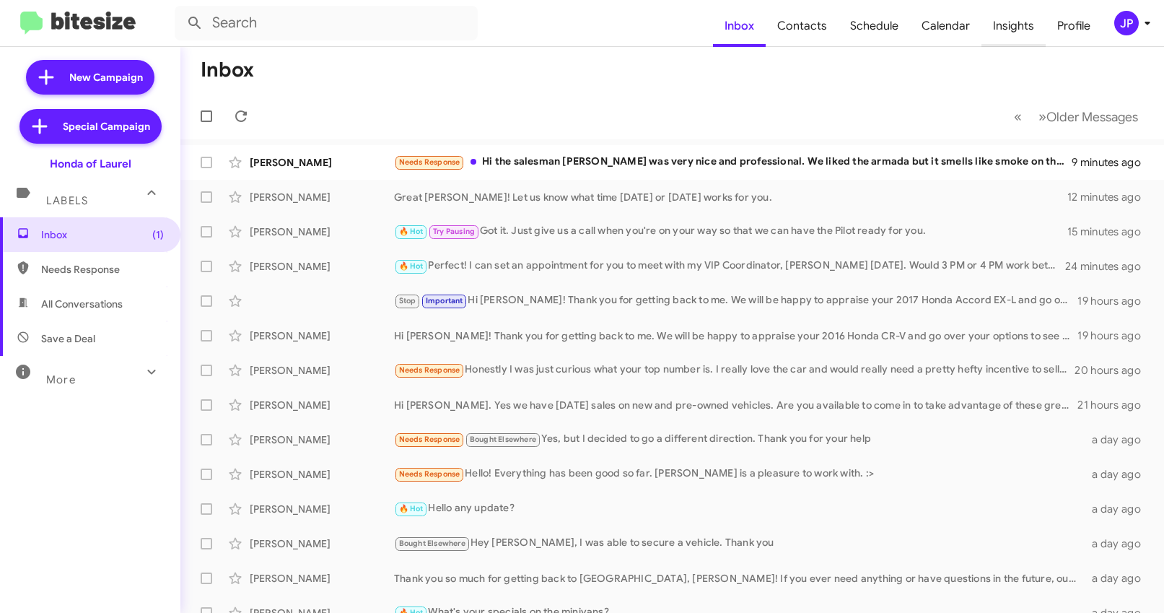
click at [1028, 25] on span "Insights" at bounding box center [1013, 26] width 64 height 42
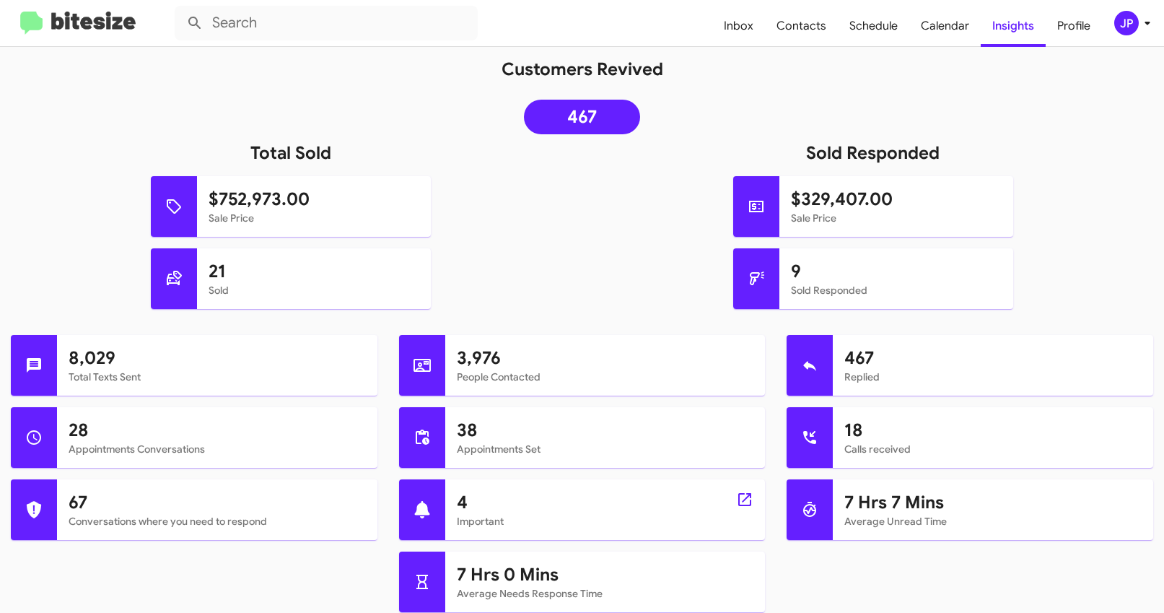
scroll to position [768, 0]
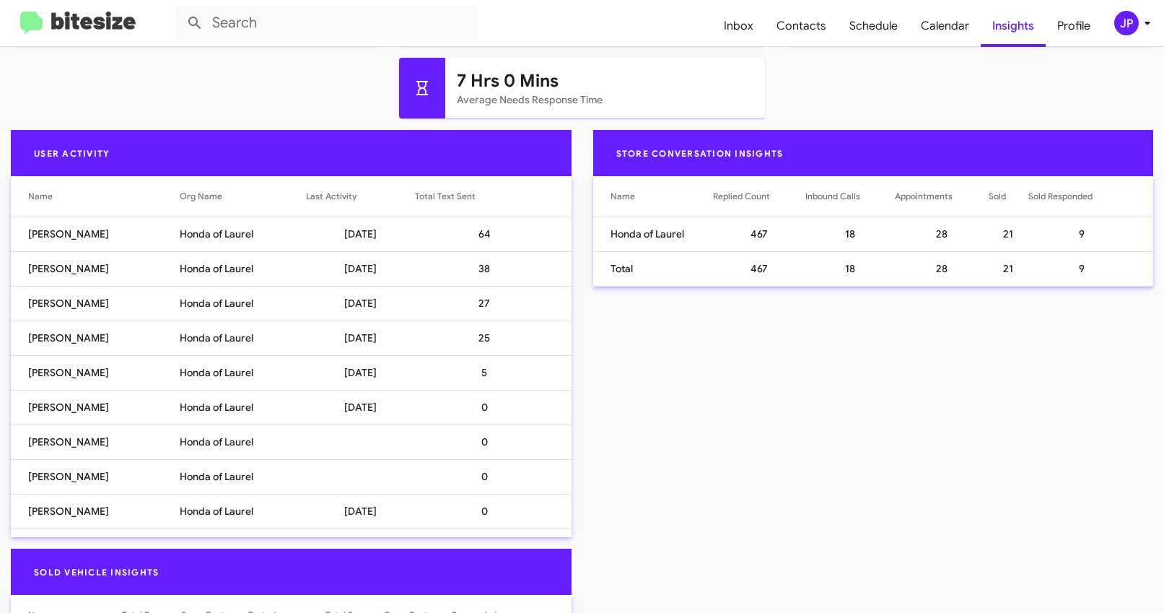
click at [1118, 15] on div "JP" at bounding box center [1126, 23] width 25 height 25
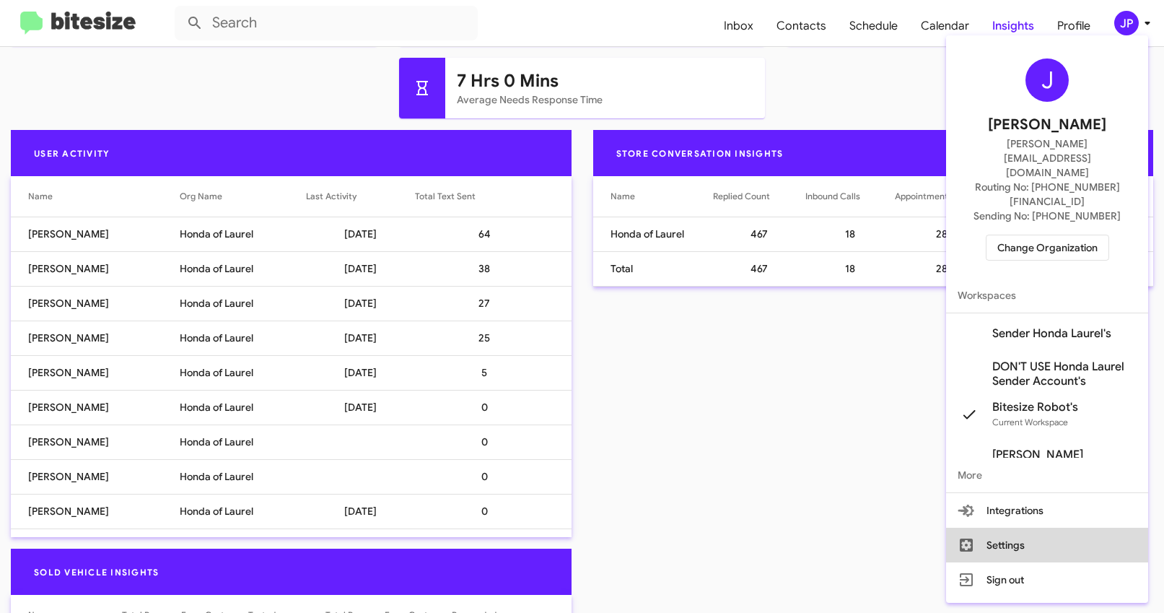
click at [1056, 527] on button "Settings" at bounding box center [1047, 544] width 202 height 35
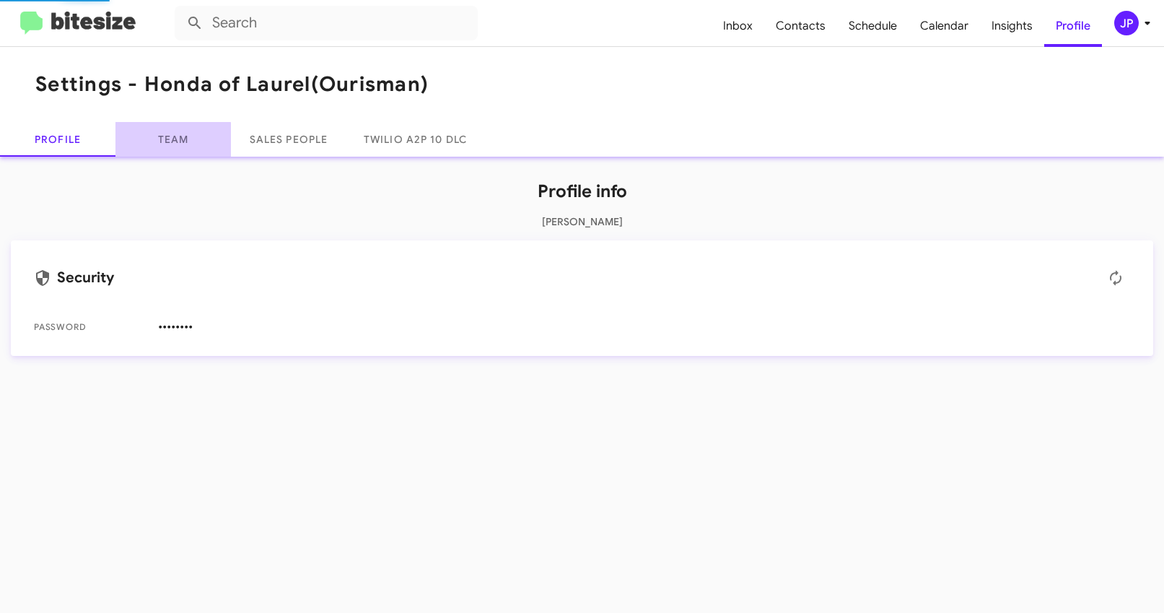
click at [164, 149] on link "Team" at bounding box center [172, 139] width 115 height 35
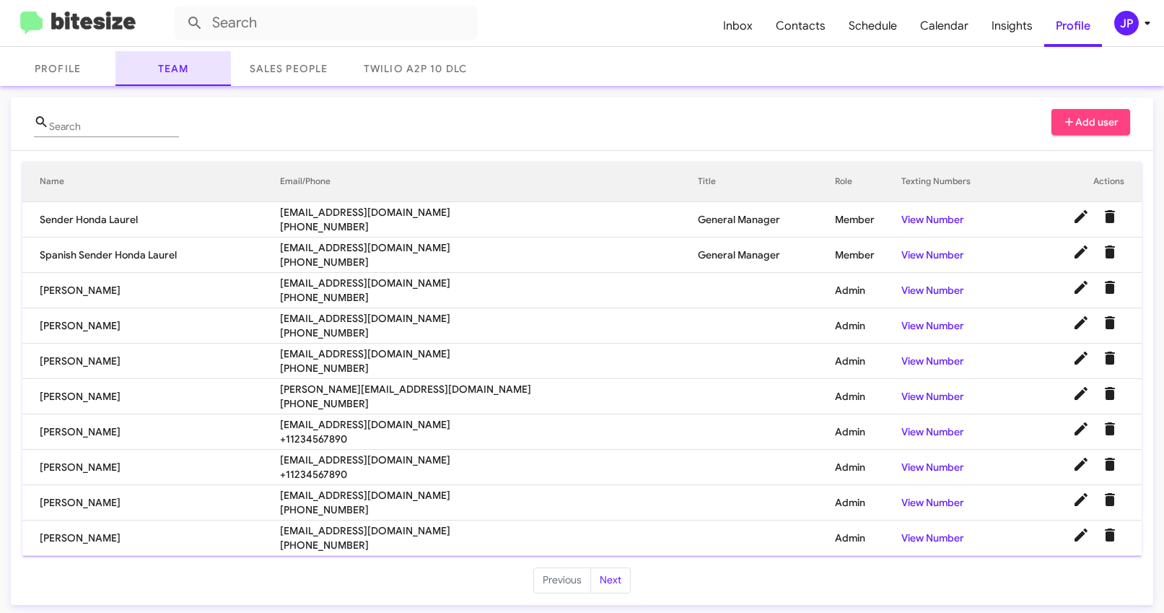
scroll to position [74, 0]
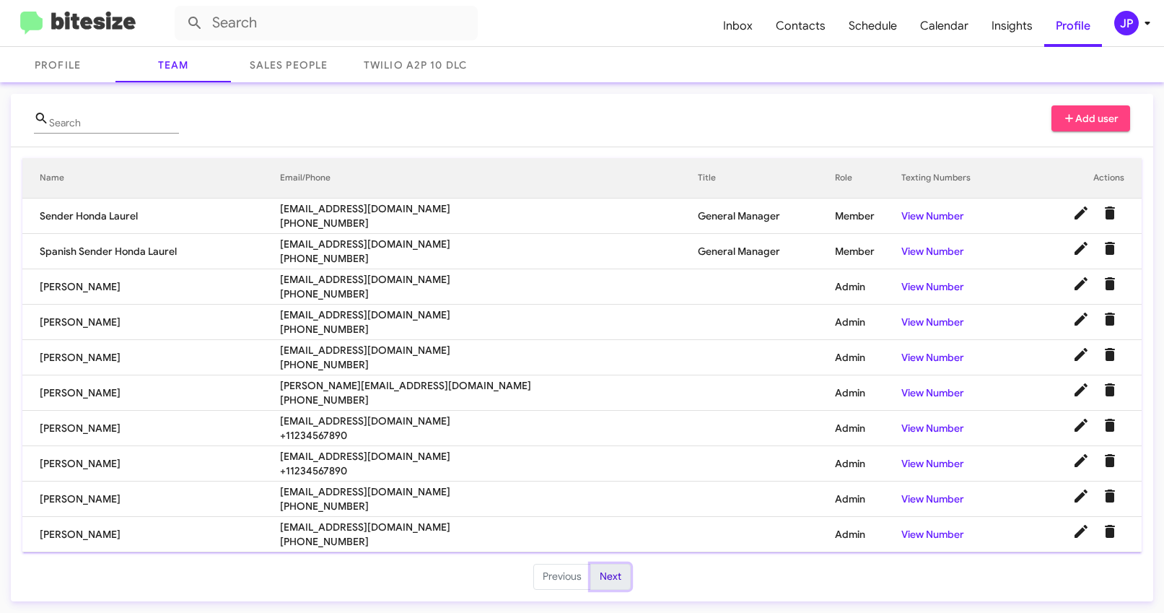
click at [611, 588] on button "Next" at bounding box center [610, 577] width 40 height 26
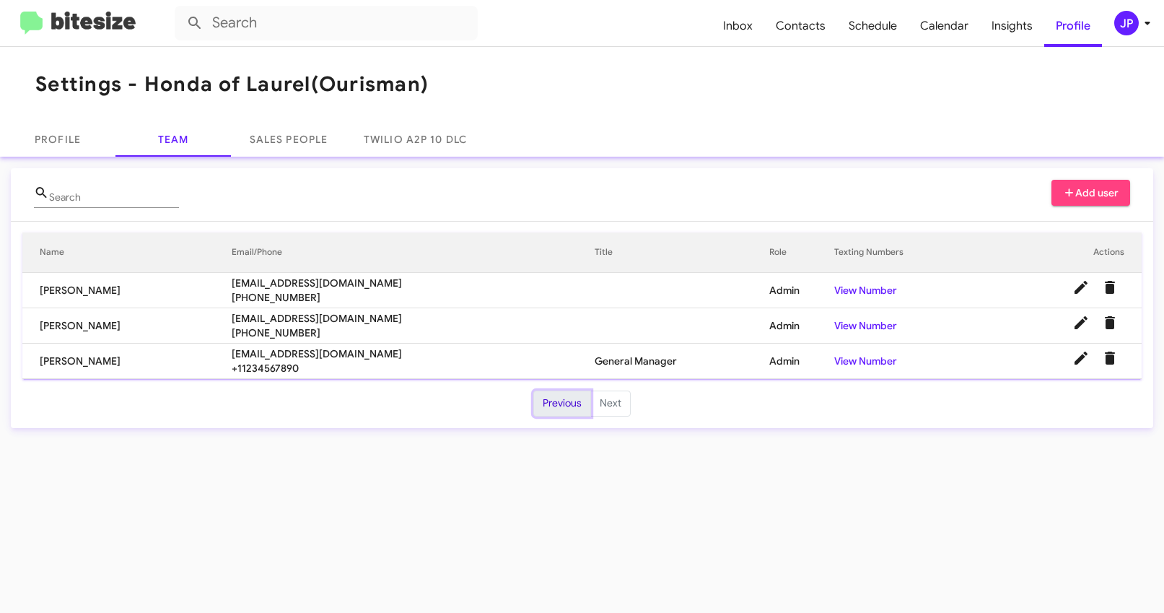
click at [566, 407] on button "Previous" at bounding box center [562, 403] width 58 height 26
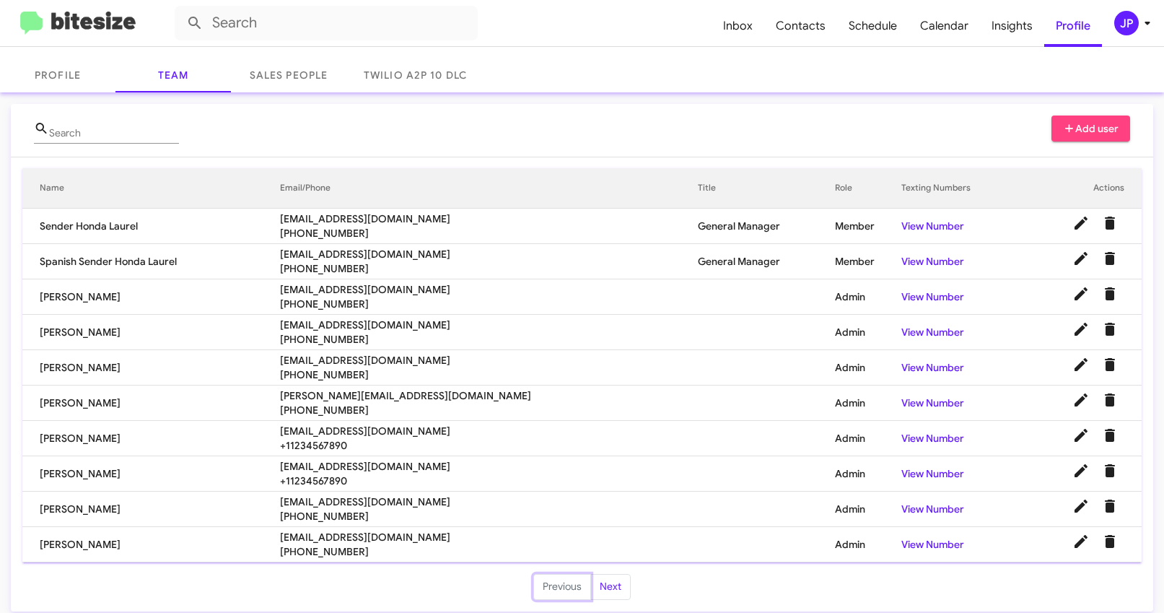
scroll to position [74, 0]
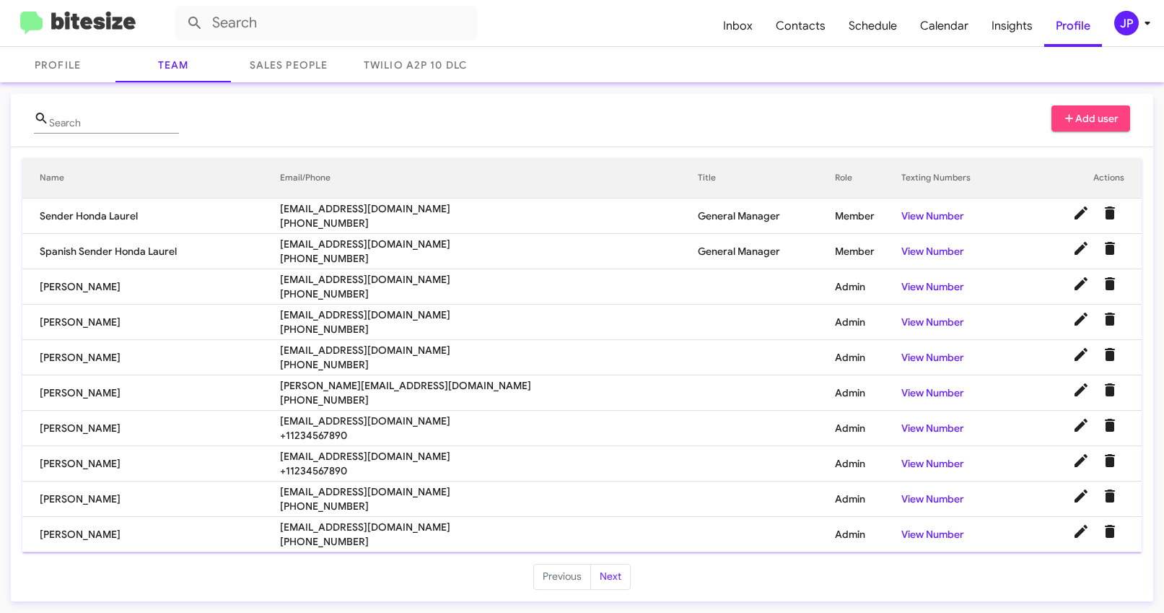
click at [53, 12] on img at bounding box center [77, 24] width 115 height 24
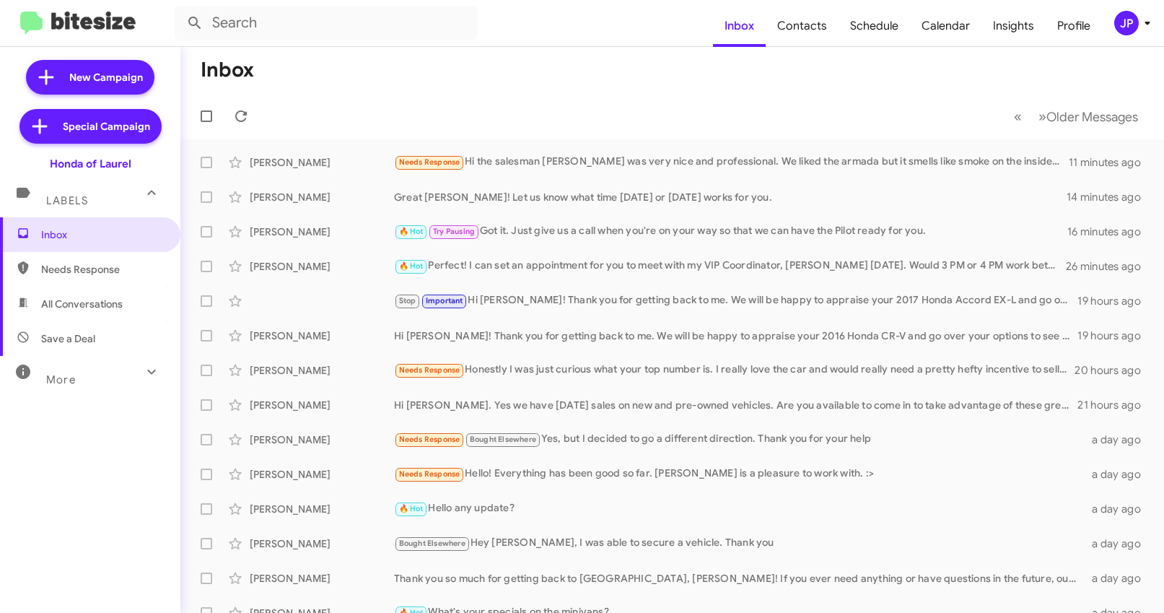
click at [1128, 20] on div "JP" at bounding box center [1126, 23] width 25 height 25
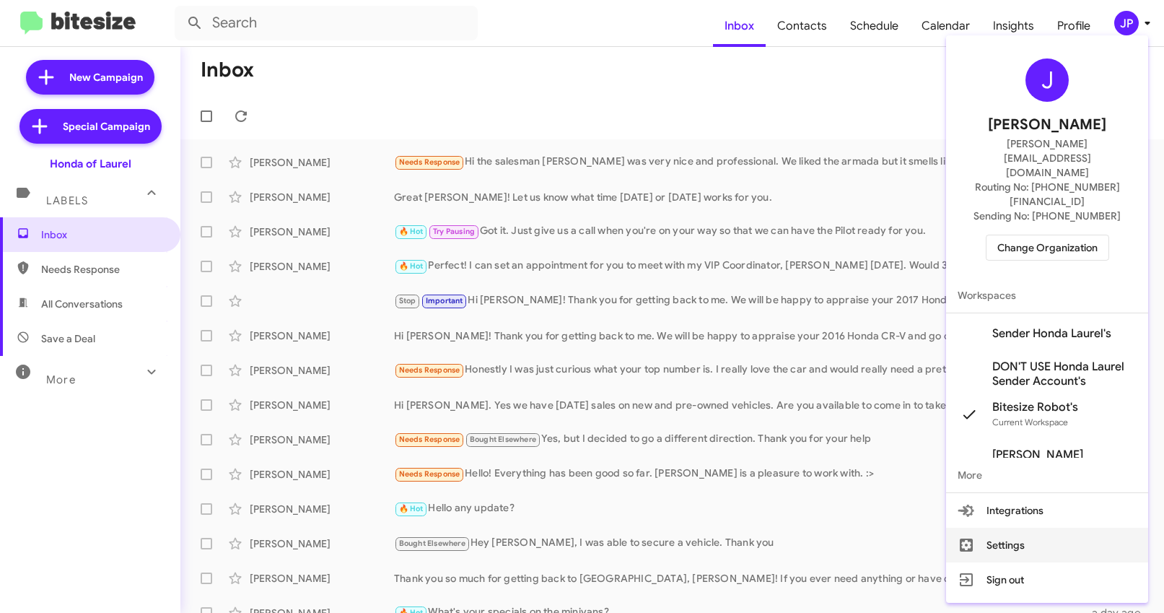
click at [1035, 527] on button "Settings" at bounding box center [1047, 544] width 202 height 35
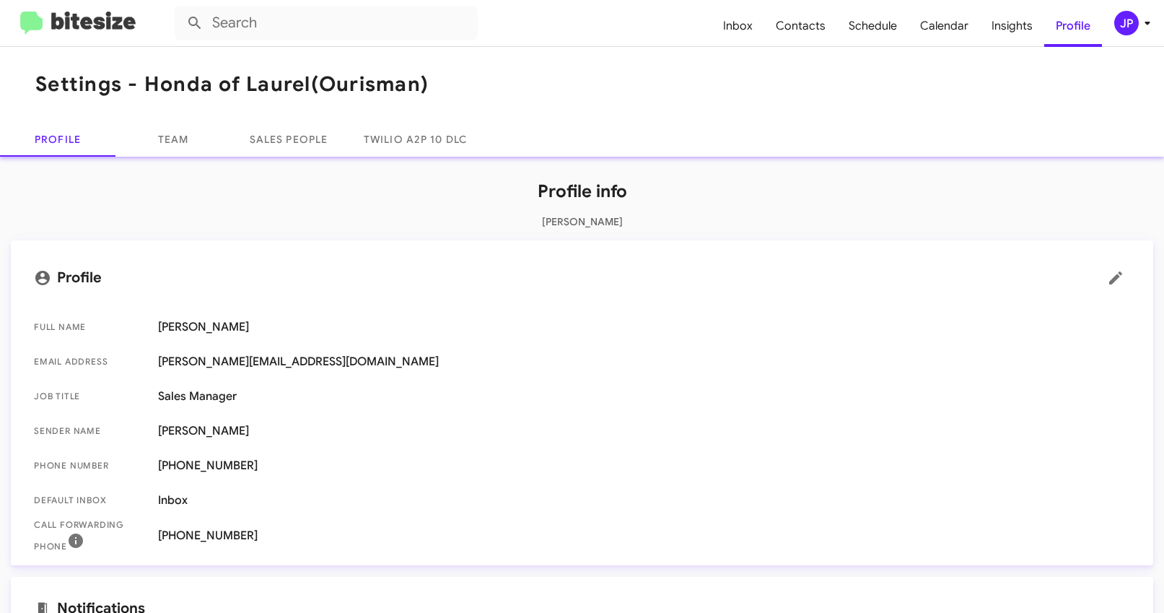
click at [83, 30] on img at bounding box center [77, 24] width 115 height 24
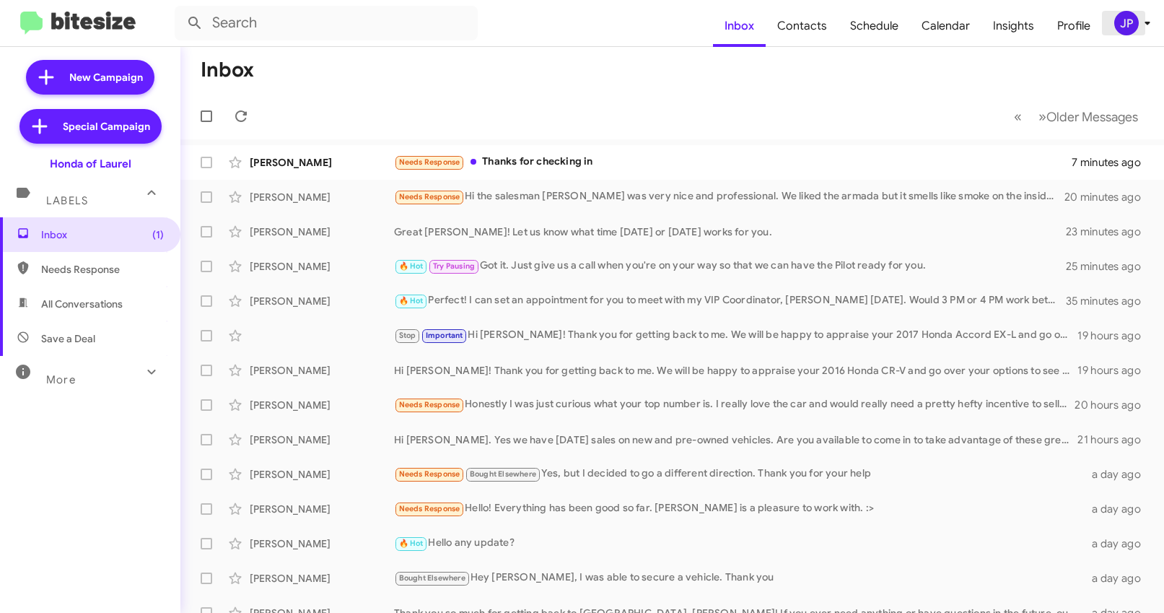
click at [1126, 34] on div "JP" at bounding box center [1126, 23] width 25 height 25
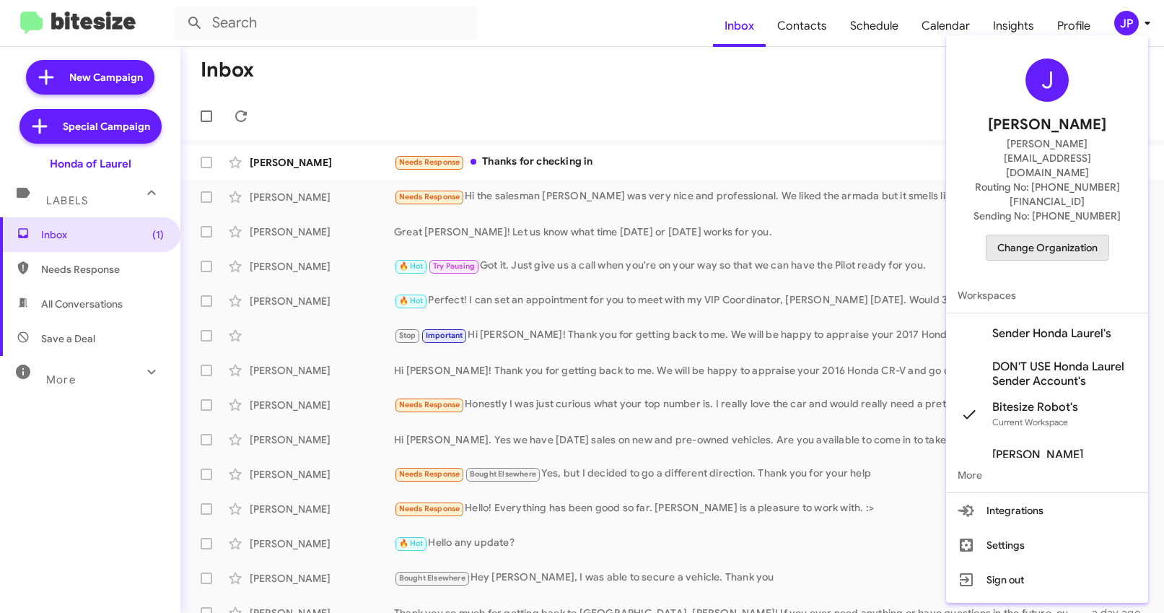
click at [1015, 235] on span "Change Organization" at bounding box center [1047, 247] width 100 height 25
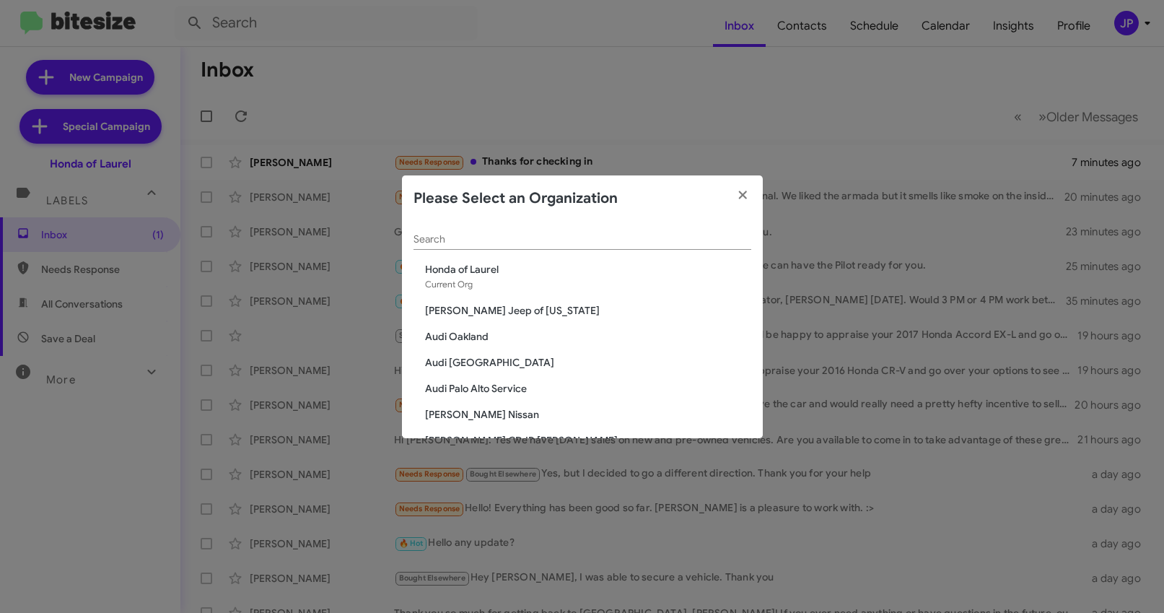
click at [648, 248] on div "Search" at bounding box center [582, 236] width 338 height 28
click at [649, 241] on input "Search" at bounding box center [582, 240] width 338 height 12
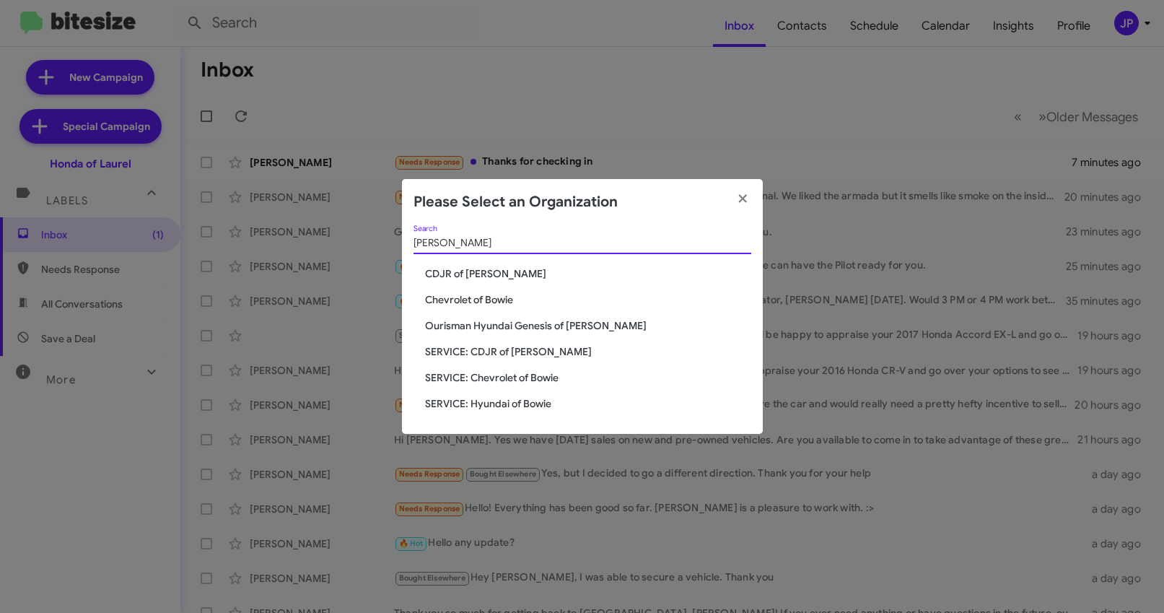
type input "Bowie"
click at [475, 293] on span "Chevrolet of Bowie" at bounding box center [588, 299] width 326 height 14
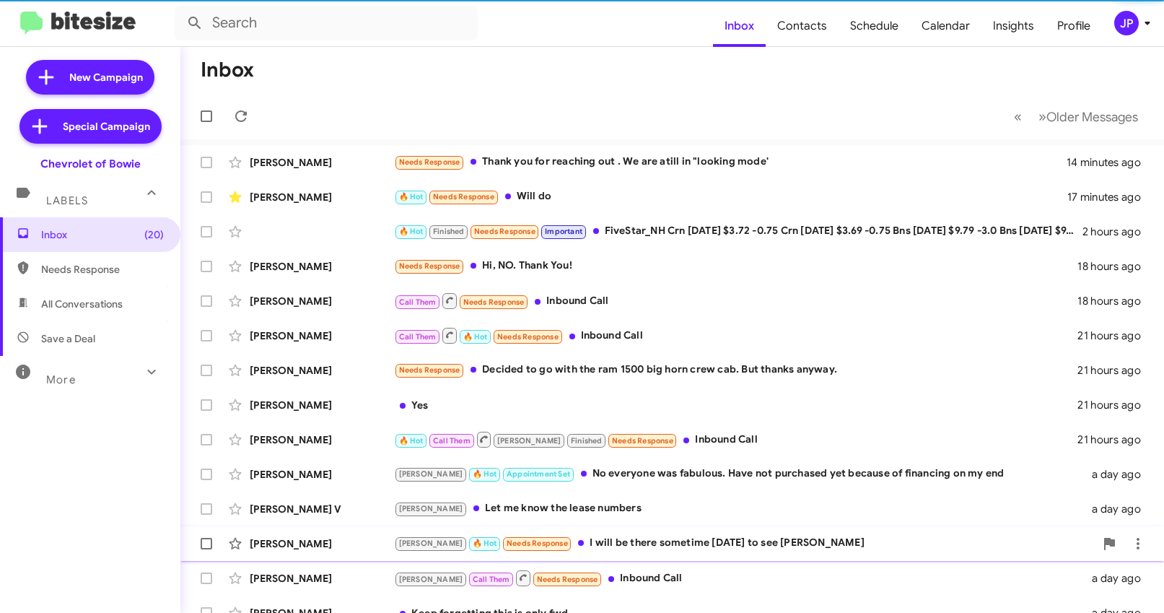
scroll to position [225, 0]
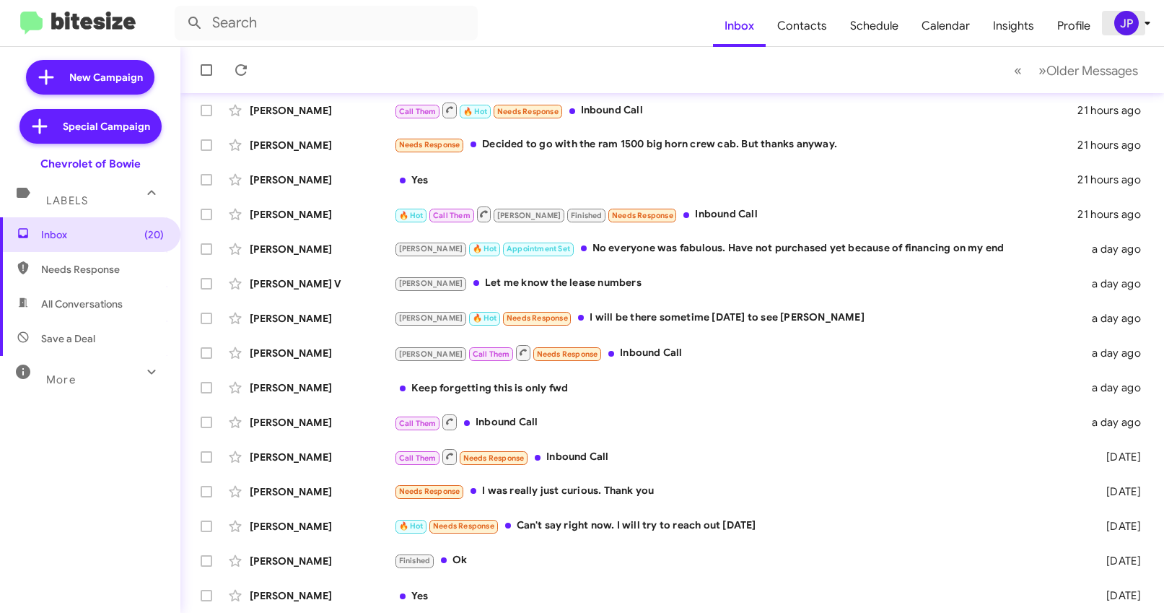
click at [1126, 34] on div "JP" at bounding box center [1126, 23] width 25 height 25
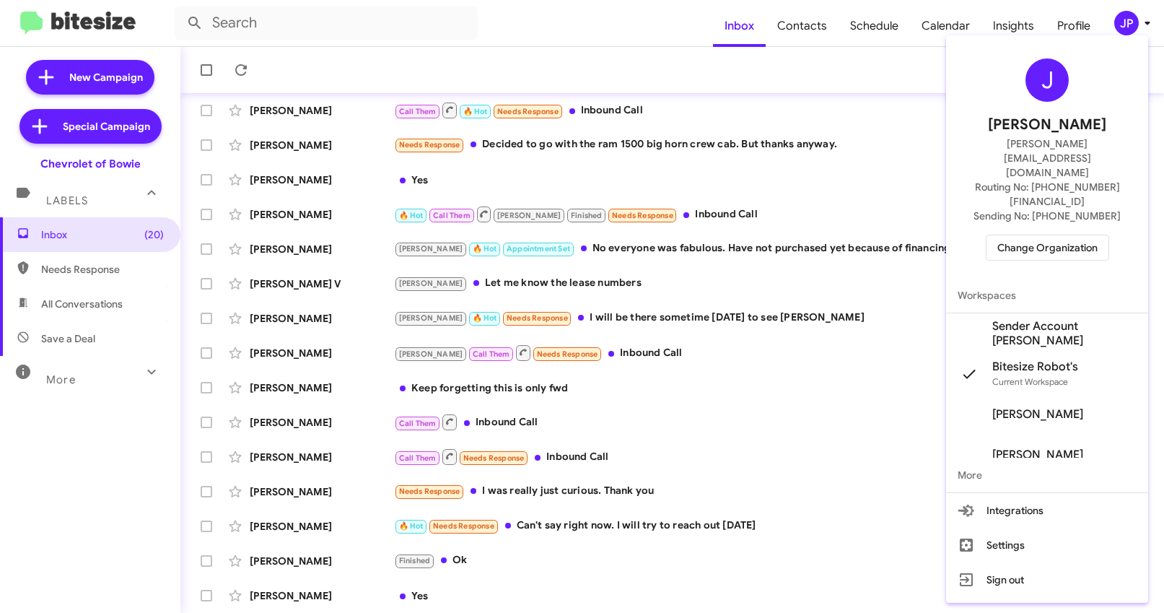
click at [1044, 319] on span "Sender Account [PERSON_NAME]" at bounding box center [1064, 333] width 144 height 29
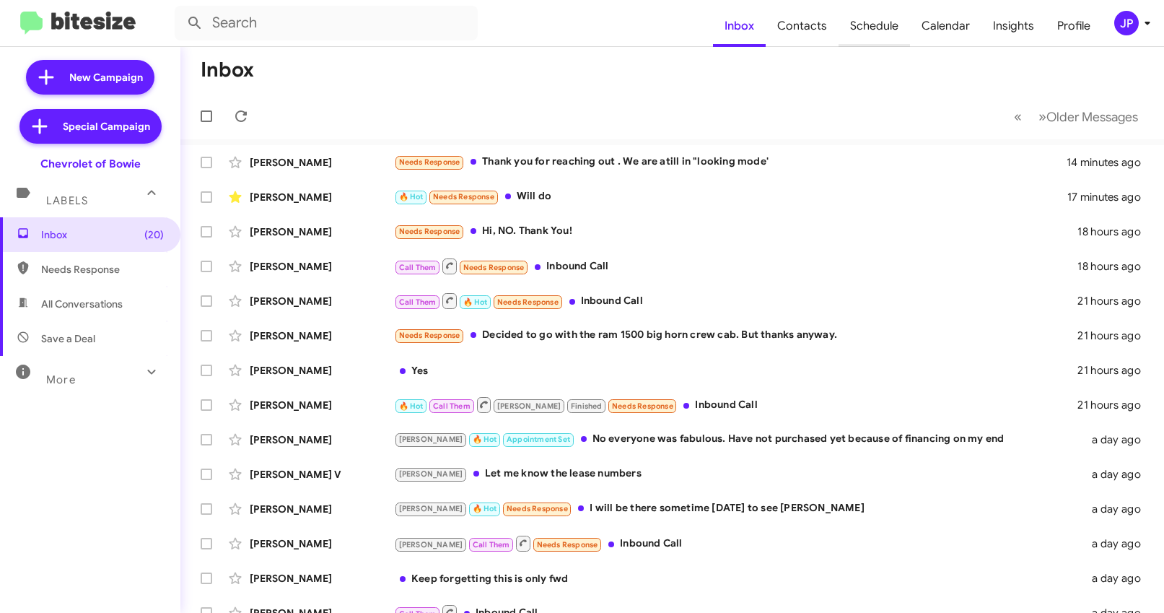
click at [895, 35] on span "Schedule" at bounding box center [873, 26] width 71 height 42
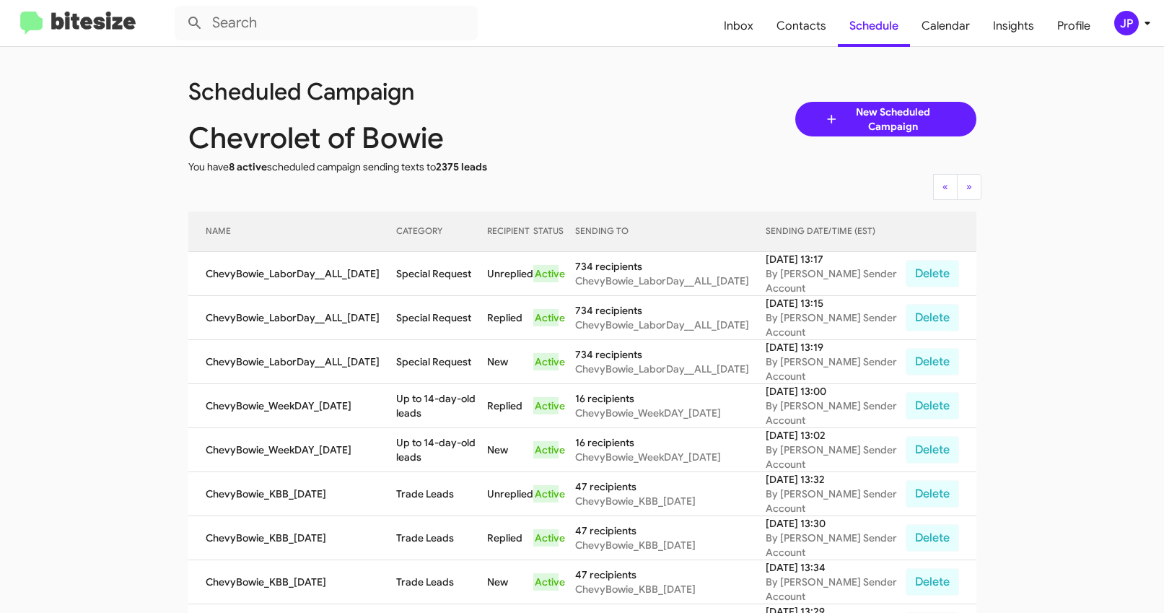
click at [100, 27] on img at bounding box center [77, 24] width 115 height 24
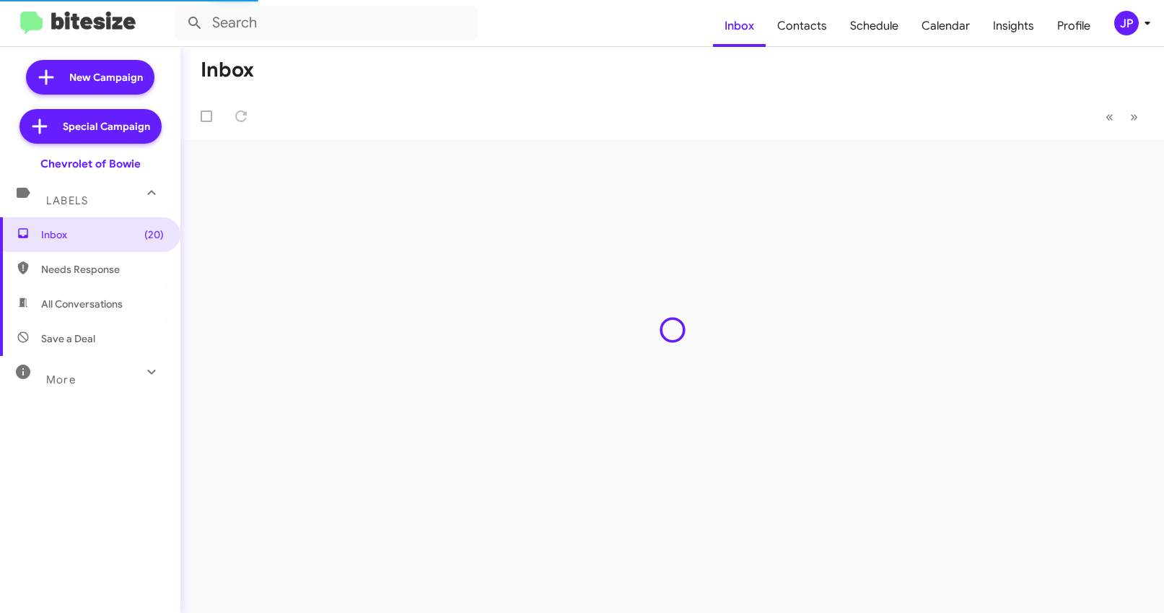
click at [1117, 32] on span "JP" at bounding box center [1134, 23] width 43 height 25
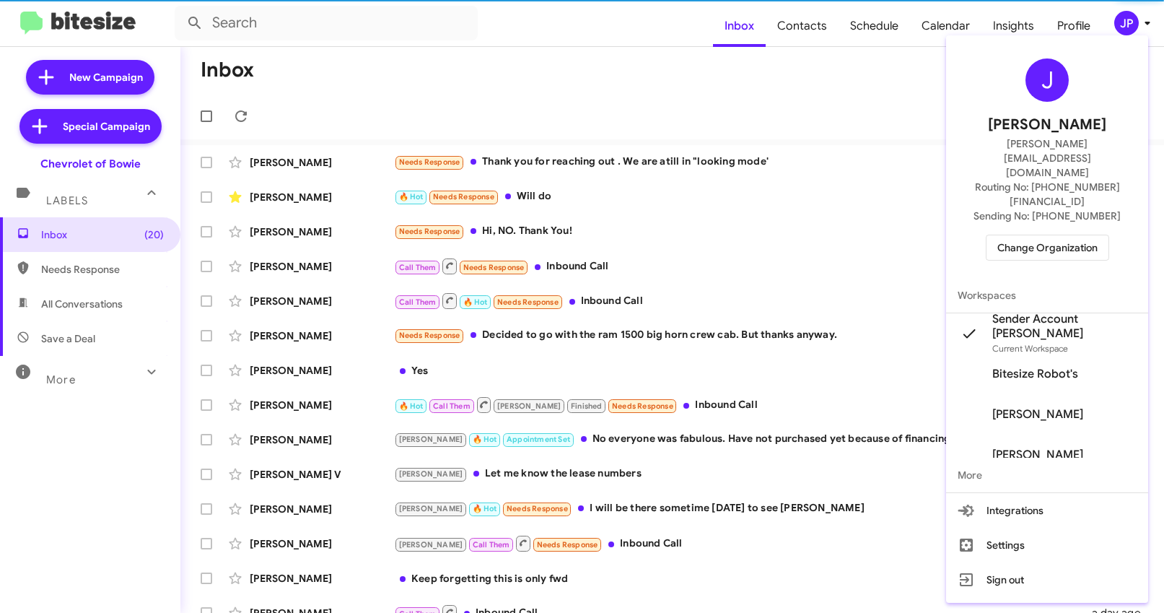
click at [1068, 235] on span "Change Organization" at bounding box center [1047, 247] width 100 height 25
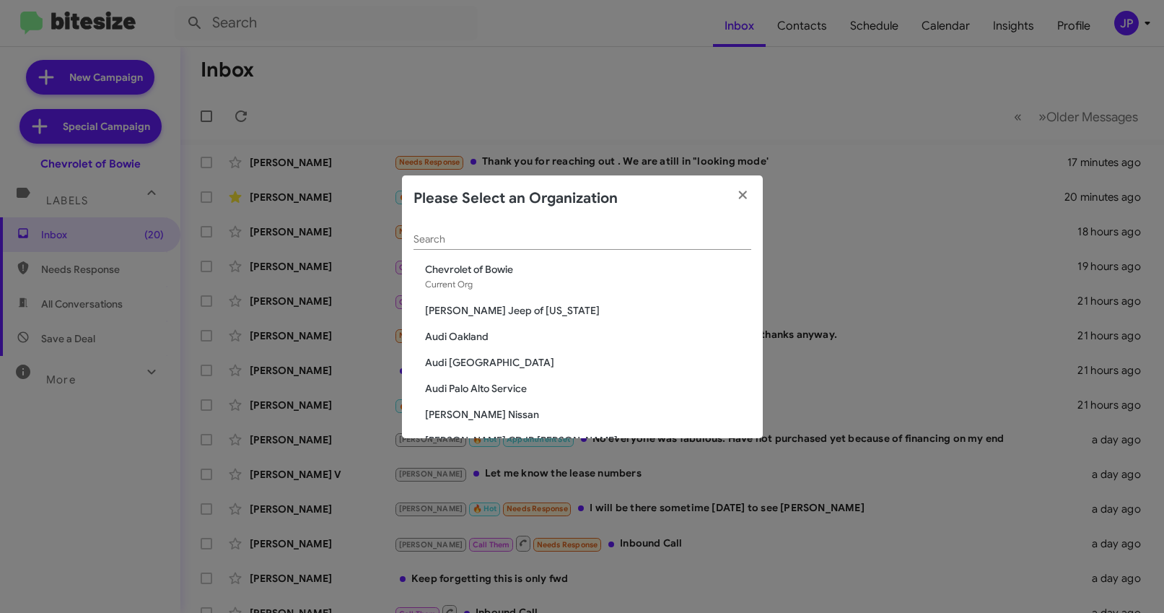
click at [651, 249] on div "Search" at bounding box center [582, 242] width 338 height 41
click at [652, 240] on input "Search" at bounding box center [582, 240] width 338 height 12
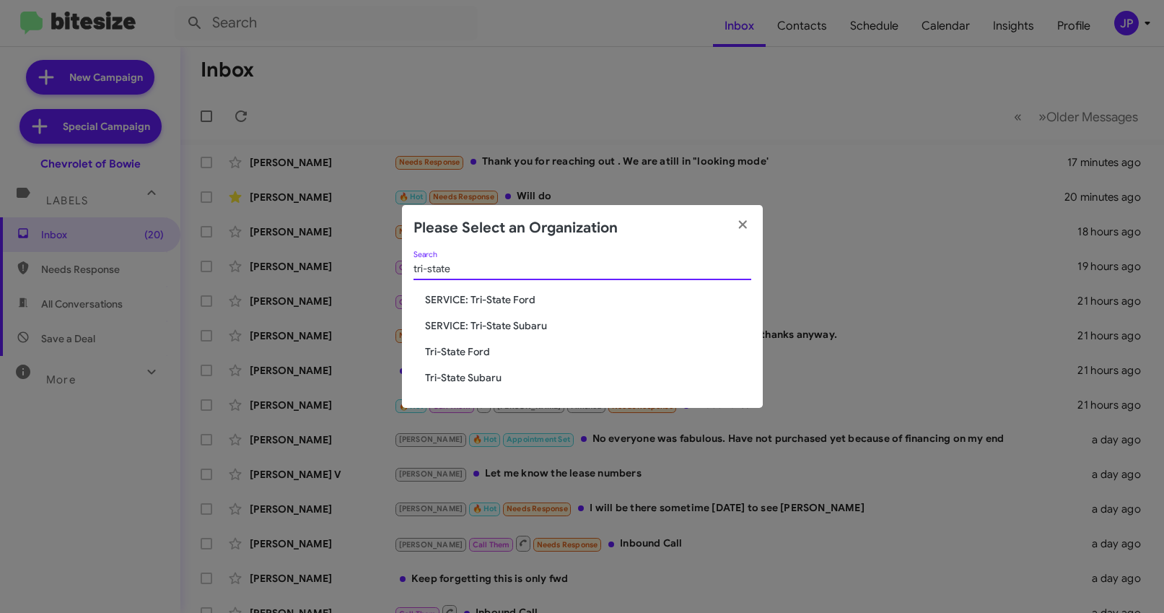
type input "tri-state"
click at [500, 294] on span "SERVICE: Tri-State Ford" at bounding box center [588, 299] width 326 height 14
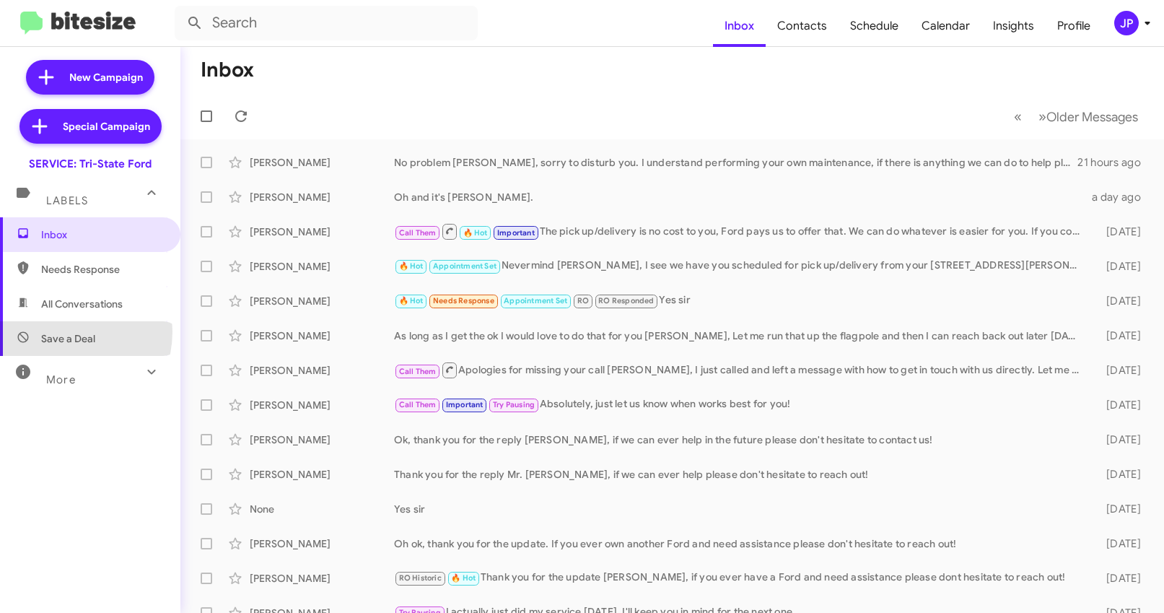
click at [60, 331] on span "Save a Deal" at bounding box center [68, 338] width 54 height 14
type input "in:not-interested"
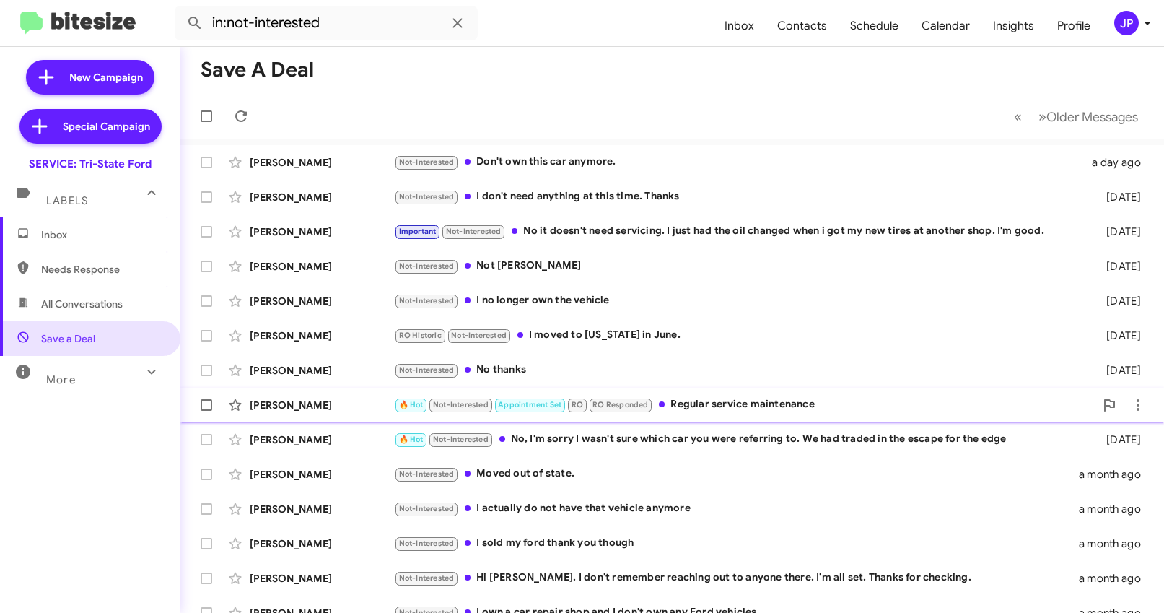
click at [722, 416] on div "[PERSON_NAME] 🔥 Hot Not-Interested Appointment Set RO RO Responded Regular serv…" at bounding box center [672, 404] width 960 height 29
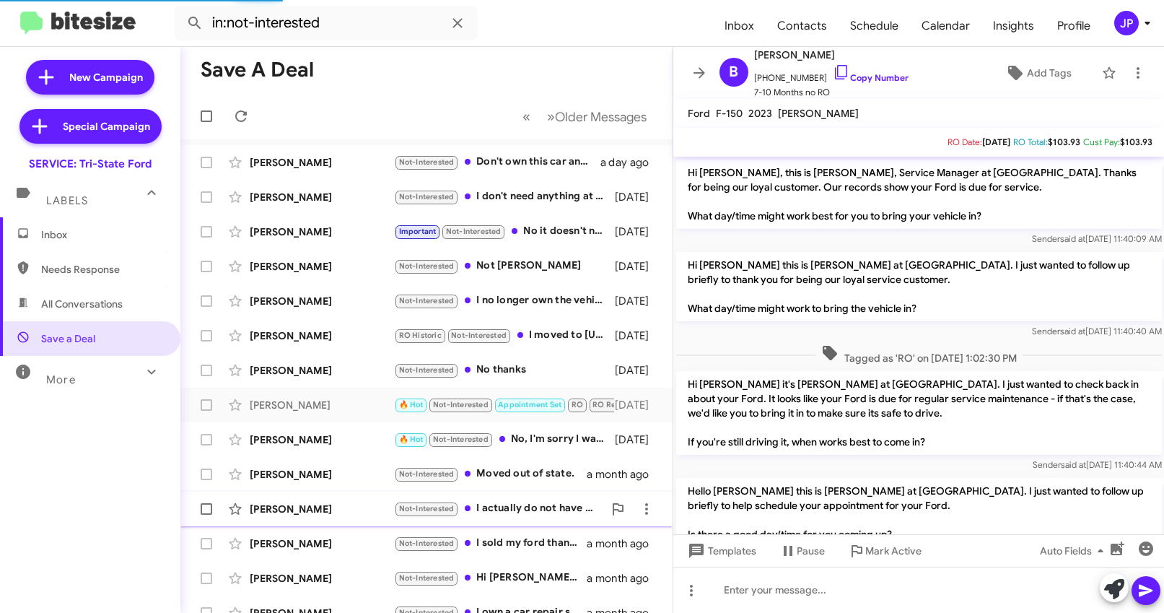
scroll to position [345, 0]
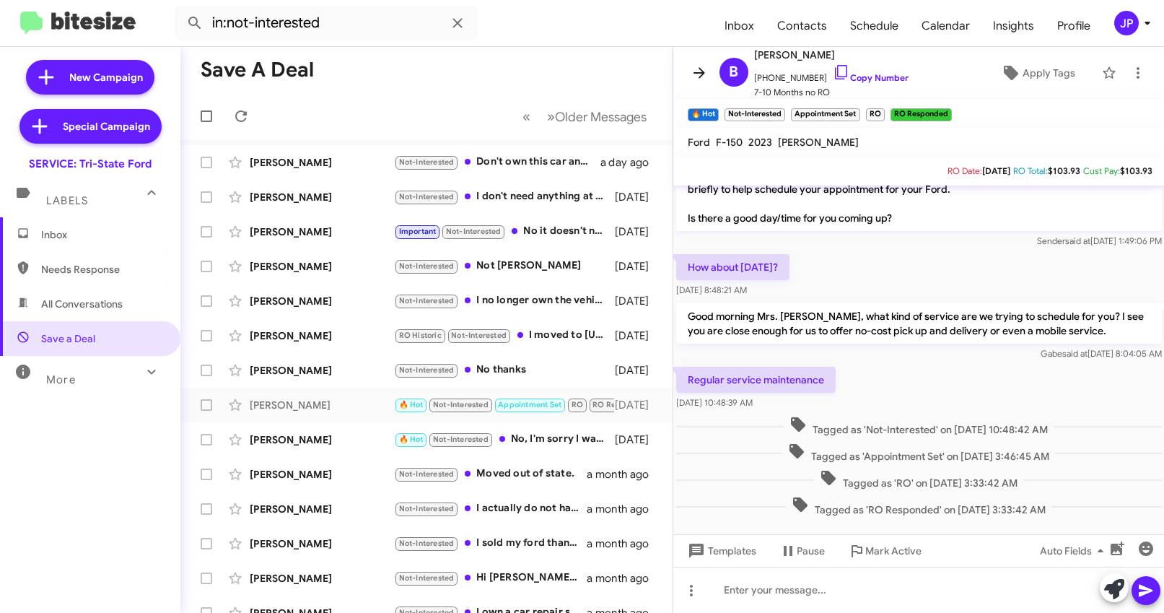
click at [699, 78] on icon at bounding box center [699, 72] width 17 height 17
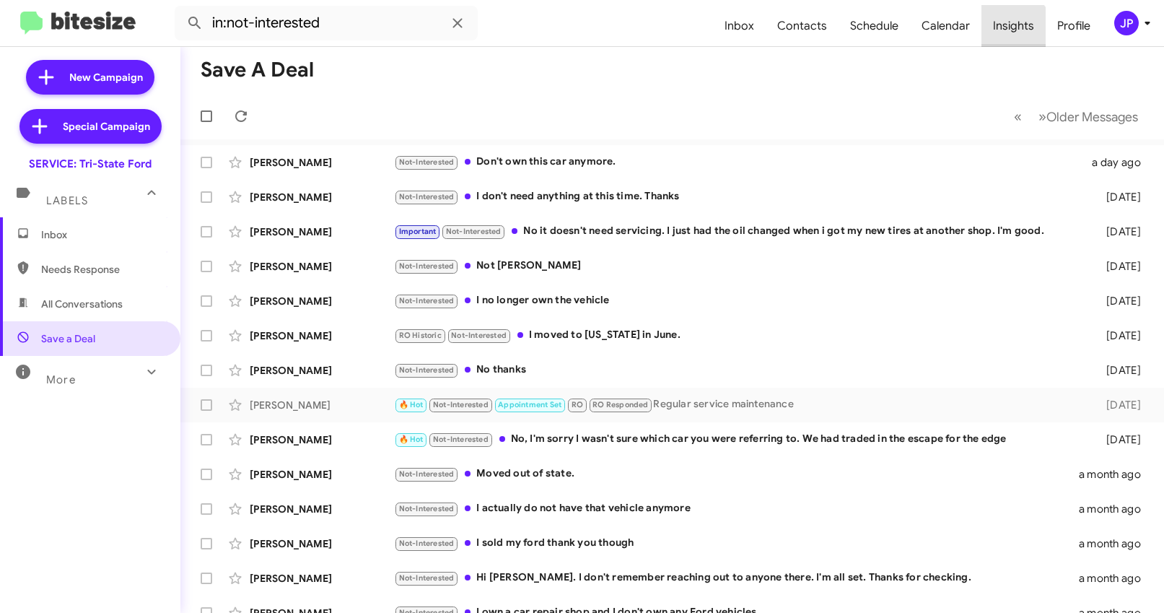
click at [1006, 34] on span "Insights" at bounding box center [1013, 26] width 64 height 42
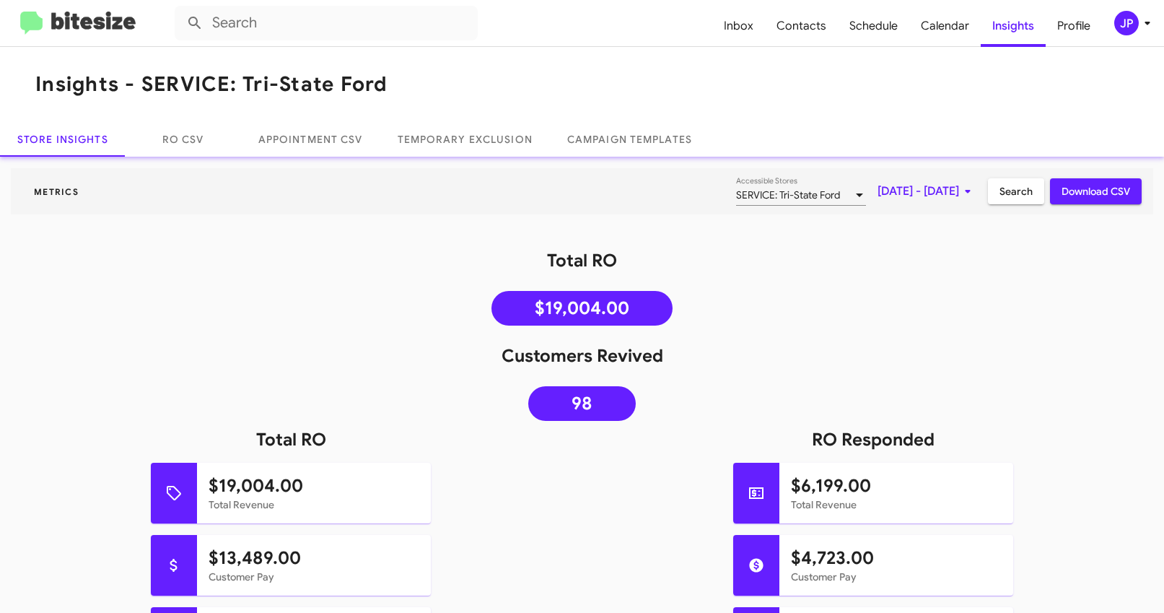
click at [96, 28] on img at bounding box center [77, 24] width 115 height 24
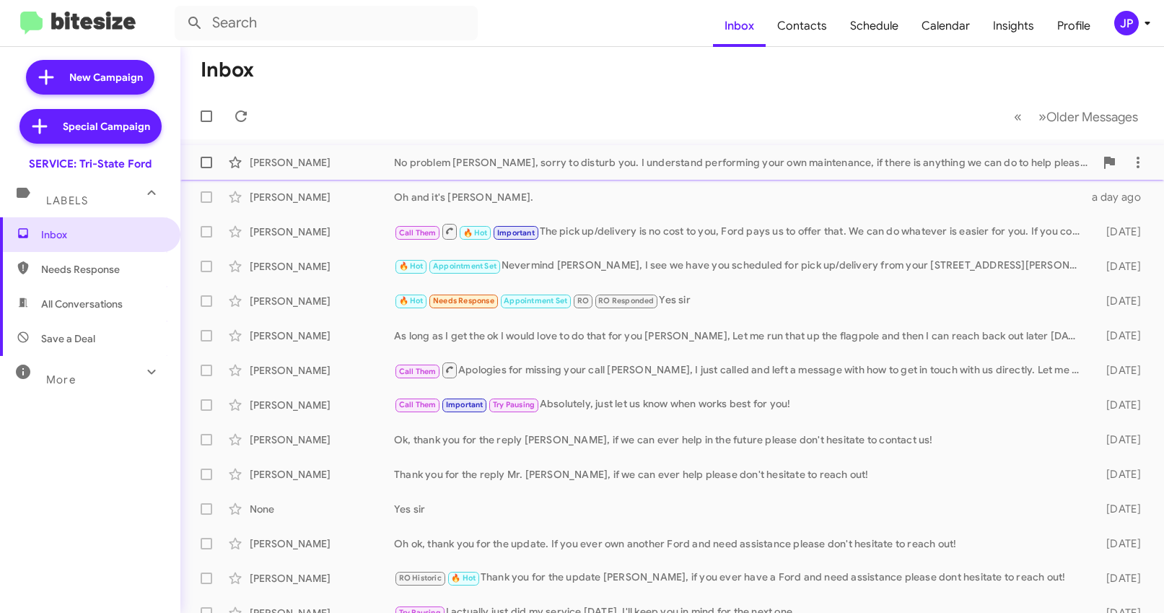
click at [669, 157] on div "No problem [PERSON_NAME], sorry to disturb you. I understand performing your ow…" at bounding box center [744, 162] width 701 height 14
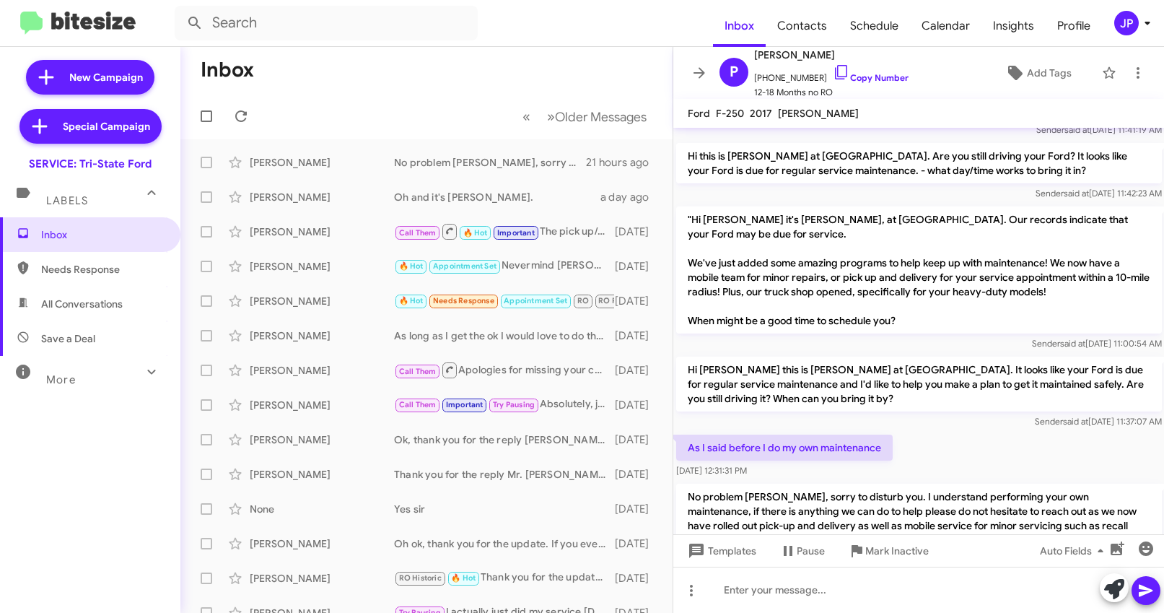
scroll to position [328, 0]
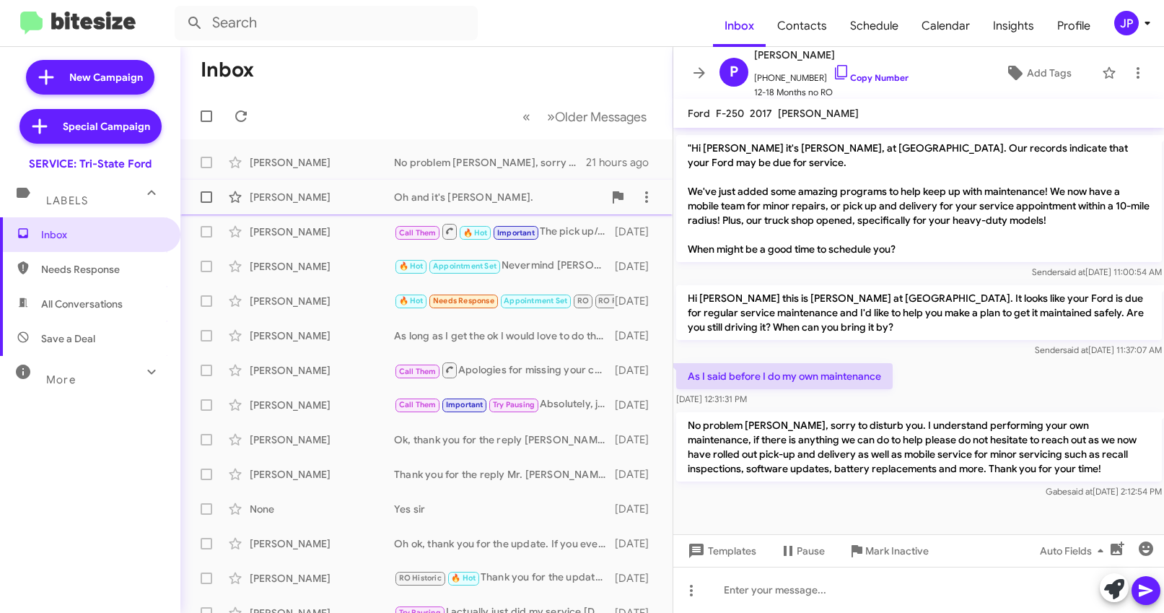
click at [367, 196] on div "[PERSON_NAME]" at bounding box center [322, 197] width 144 height 14
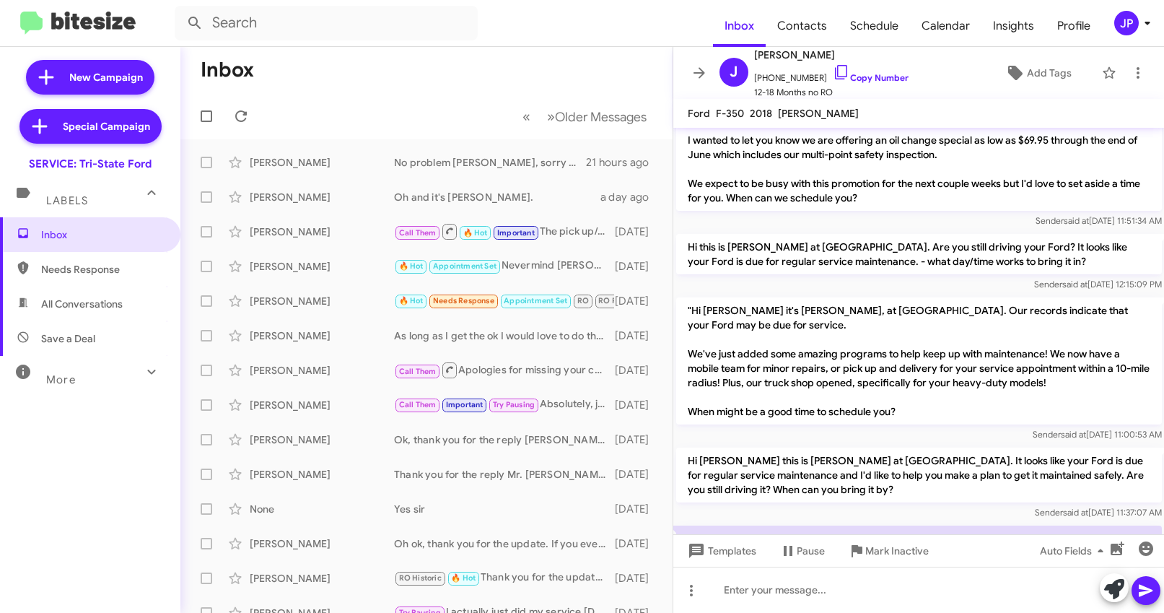
scroll to position [673, 0]
